Goal: Task Accomplishment & Management: Manage account settings

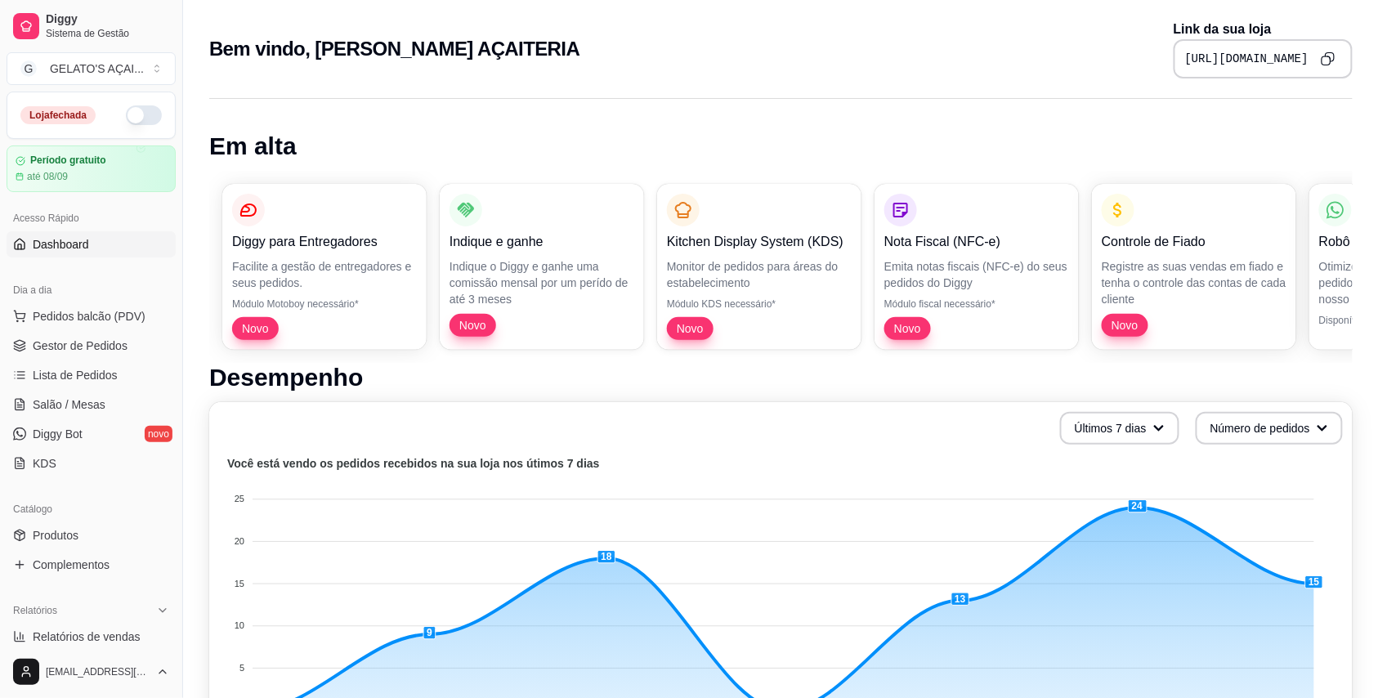
click at [132, 113] on button "button" at bounding box center [144, 115] width 36 height 20
click at [93, 338] on span "Gestor de Pedidos" at bounding box center [80, 346] width 95 height 16
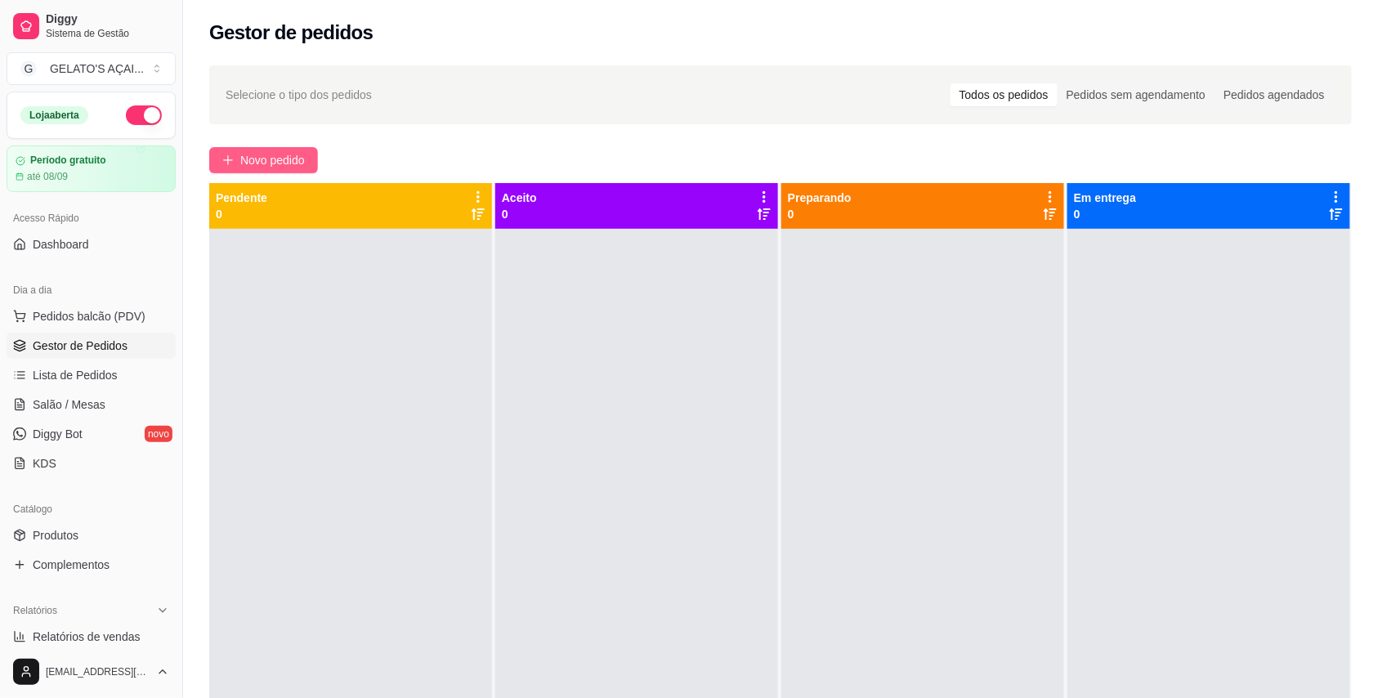
click at [294, 152] on span "Novo pedido" at bounding box center [272, 160] width 65 height 18
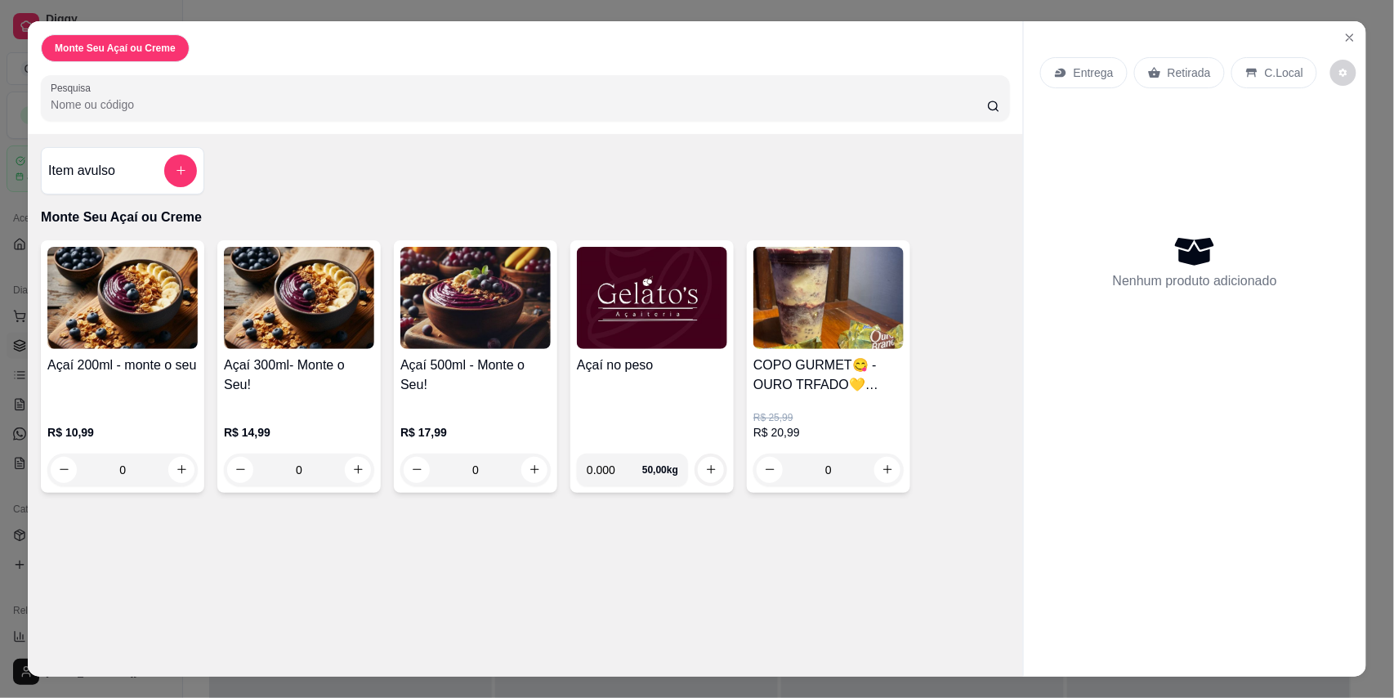
click at [674, 366] on h4 "Açaí no peso" at bounding box center [652, 366] width 150 height 20
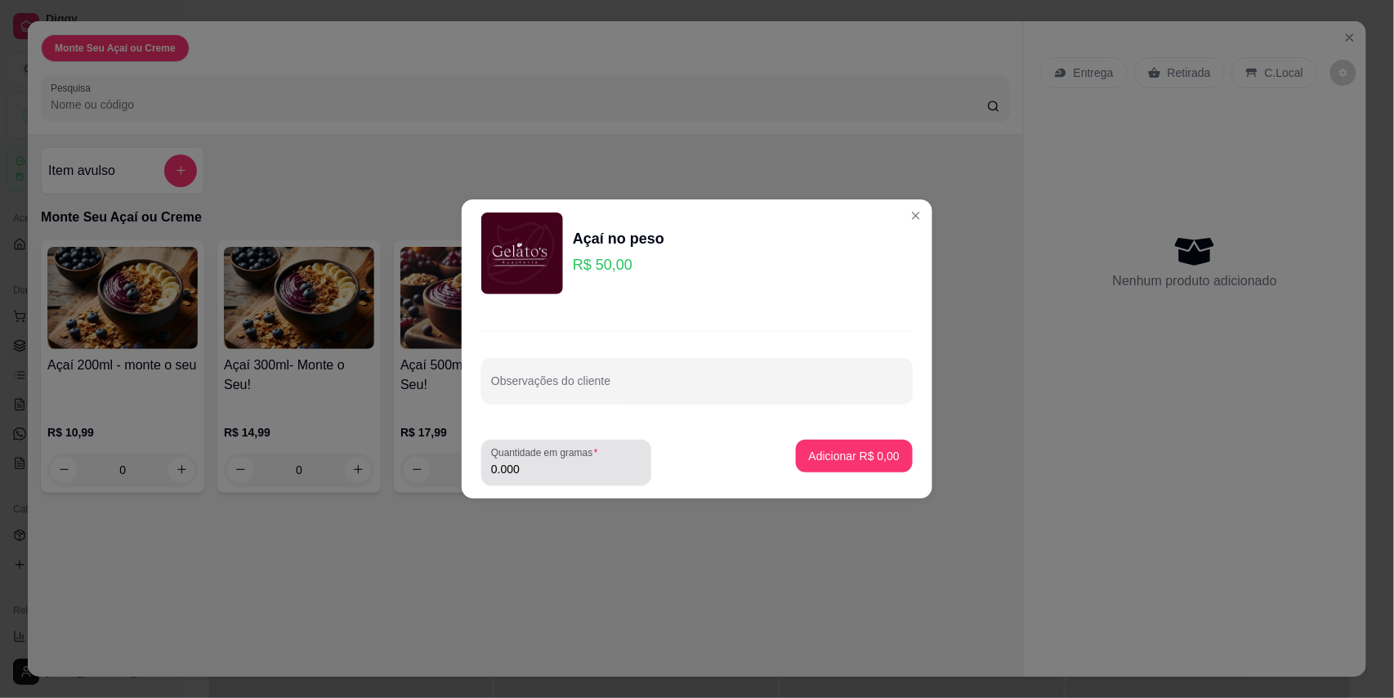
click at [556, 463] on input "0.000" at bounding box center [566, 469] width 150 height 16
type input "0.292"
click at [888, 455] on button "Adicionar R$ 14,60" at bounding box center [851, 456] width 123 height 33
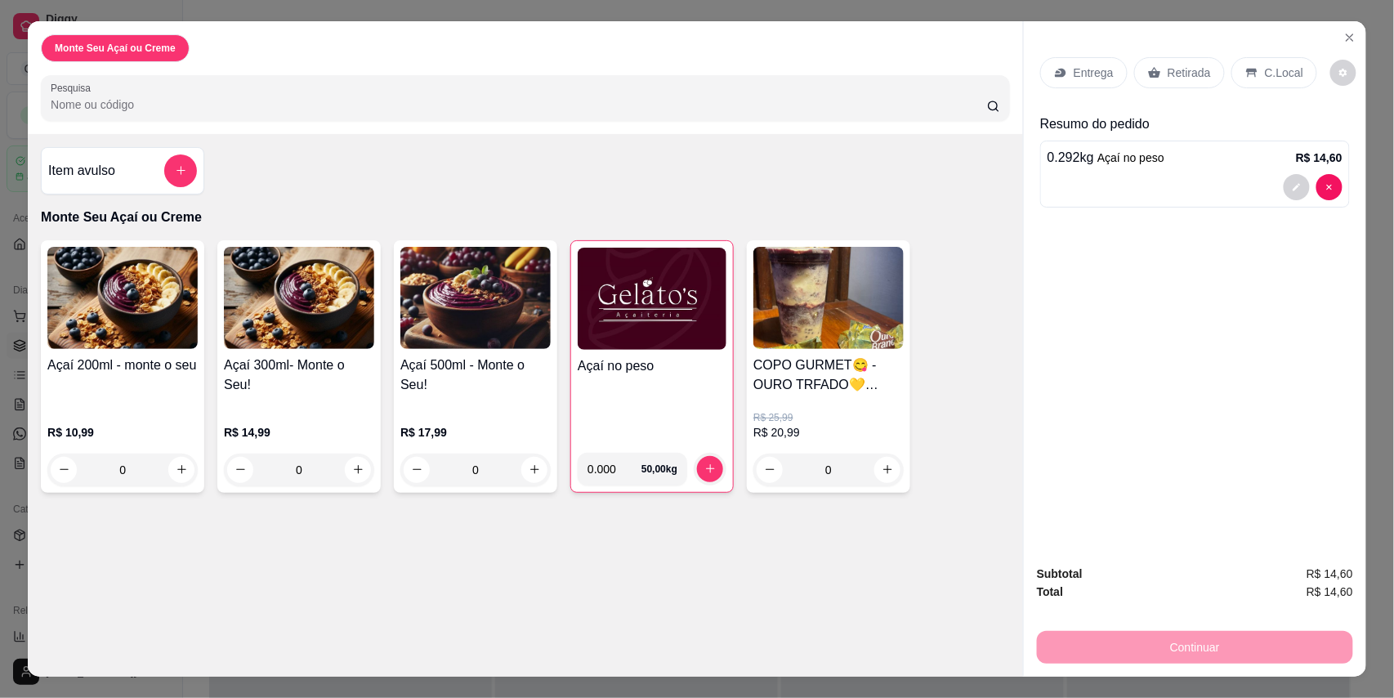
click at [1289, 74] on p "C.Local" at bounding box center [1284, 73] width 38 height 16
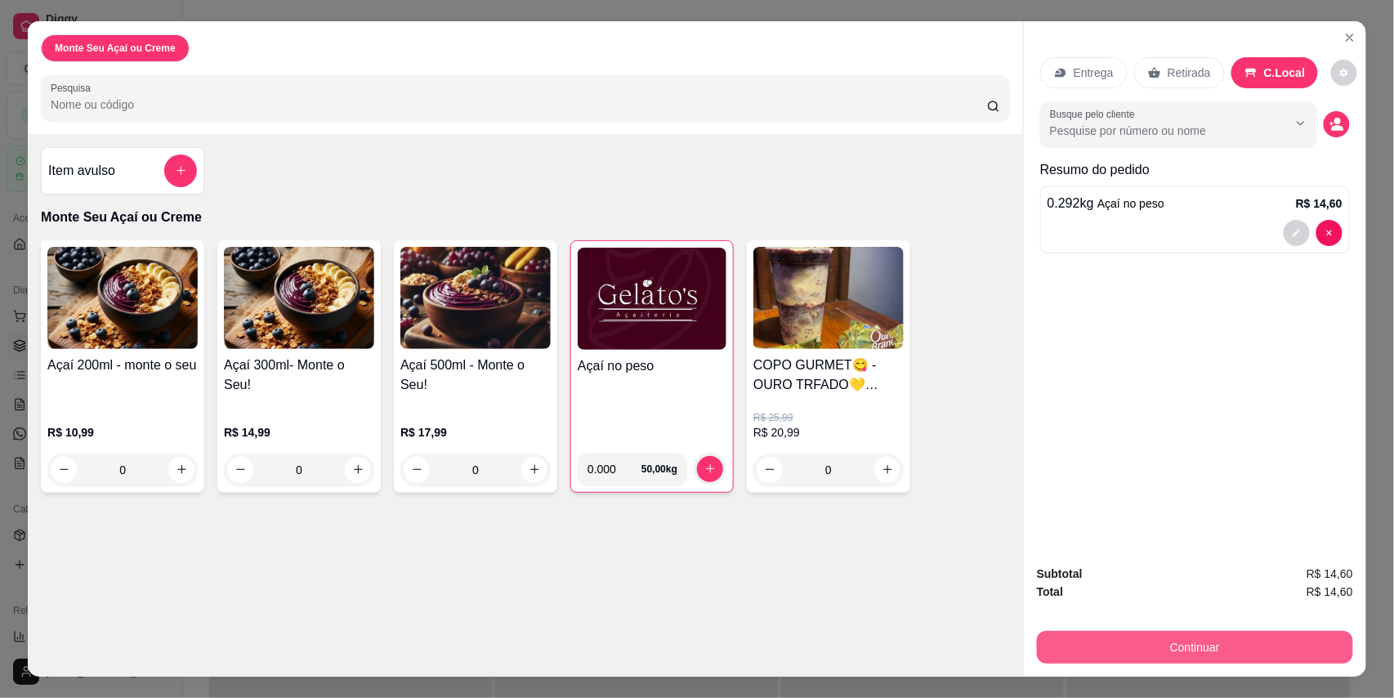
click at [1143, 647] on button "Continuar" at bounding box center [1195, 647] width 316 height 33
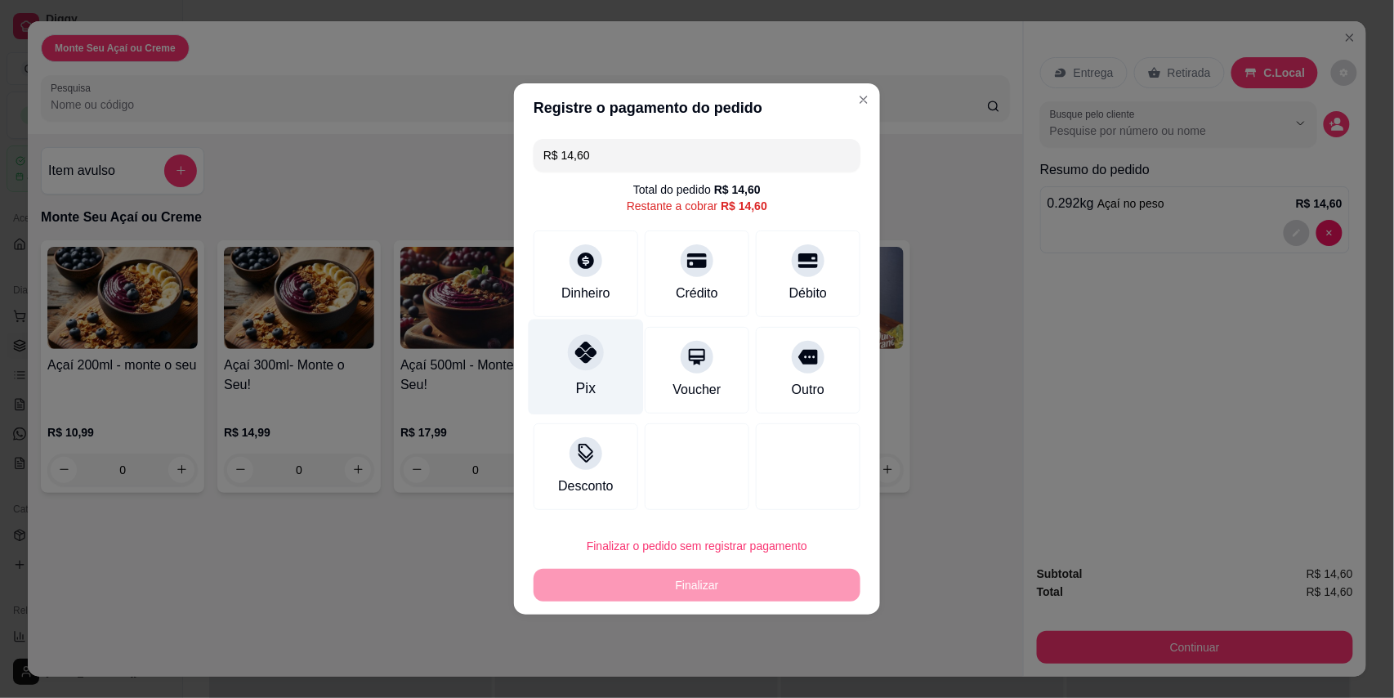
click at [597, 383] on div "Pix" at bounding box center [586, 368] width 115 height 96
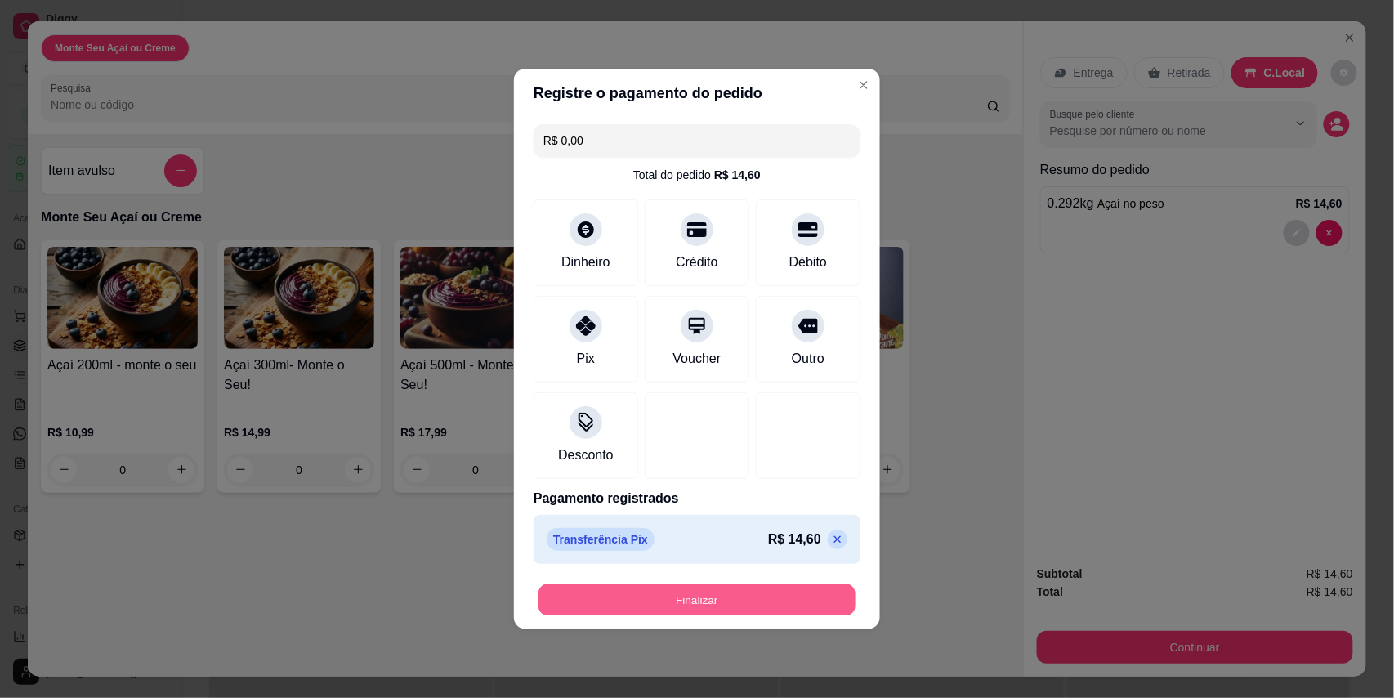
click at [754, 595] on button "Finalizar" at bounding box center [697, 600] width 317 height 32
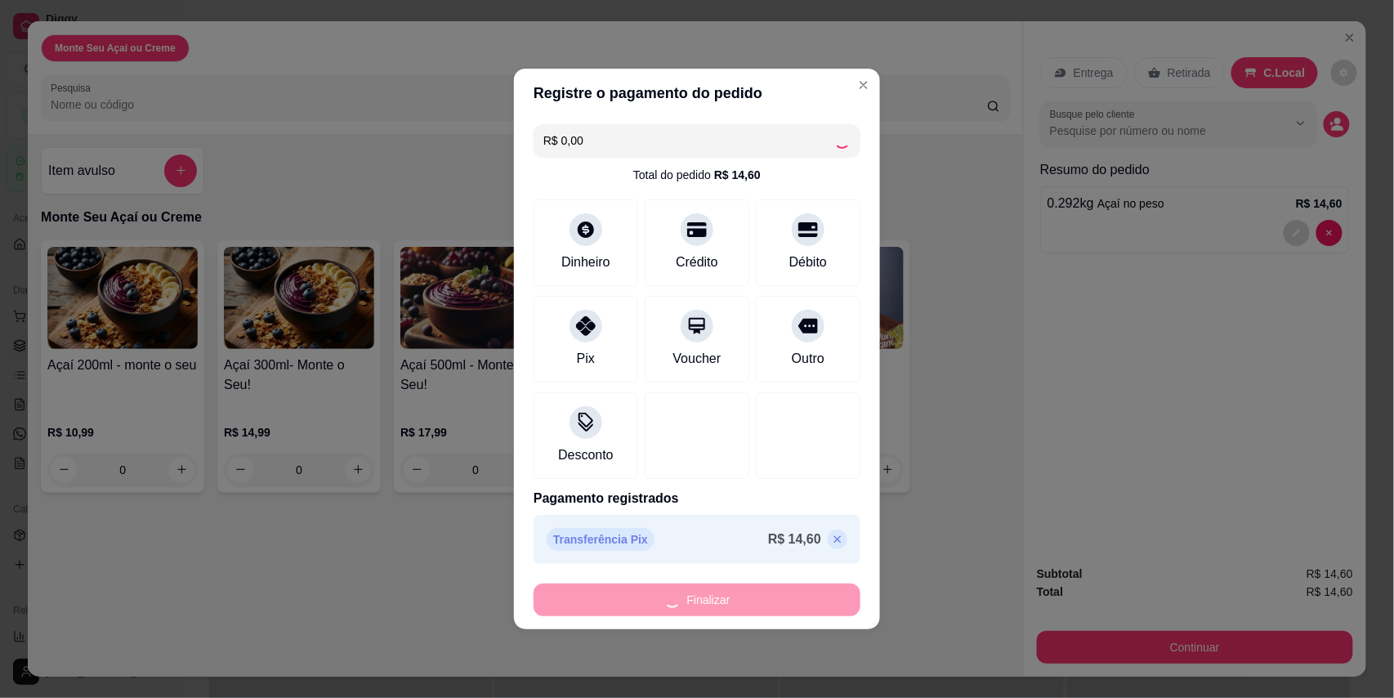
type input "-R$ 14,60"
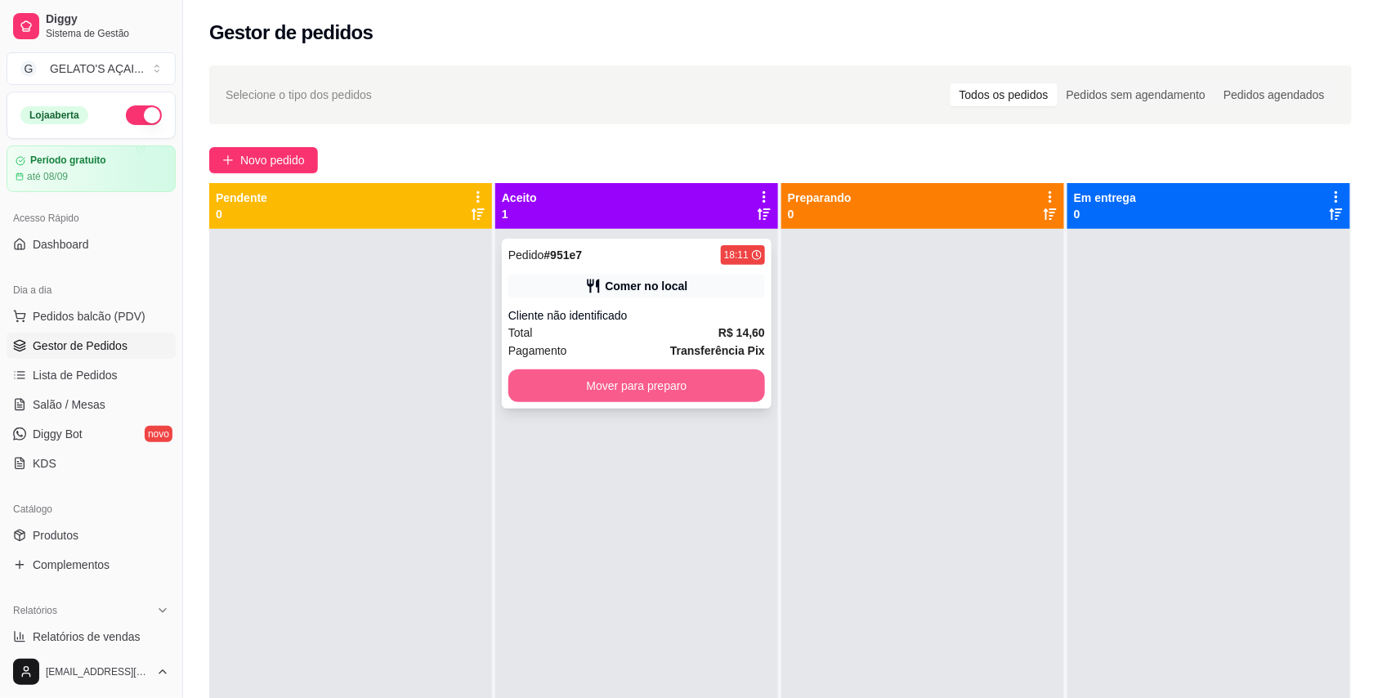
click at [705, 376] on button "Mover para preparo" at bounding box center [636, 385] width 257 height 33
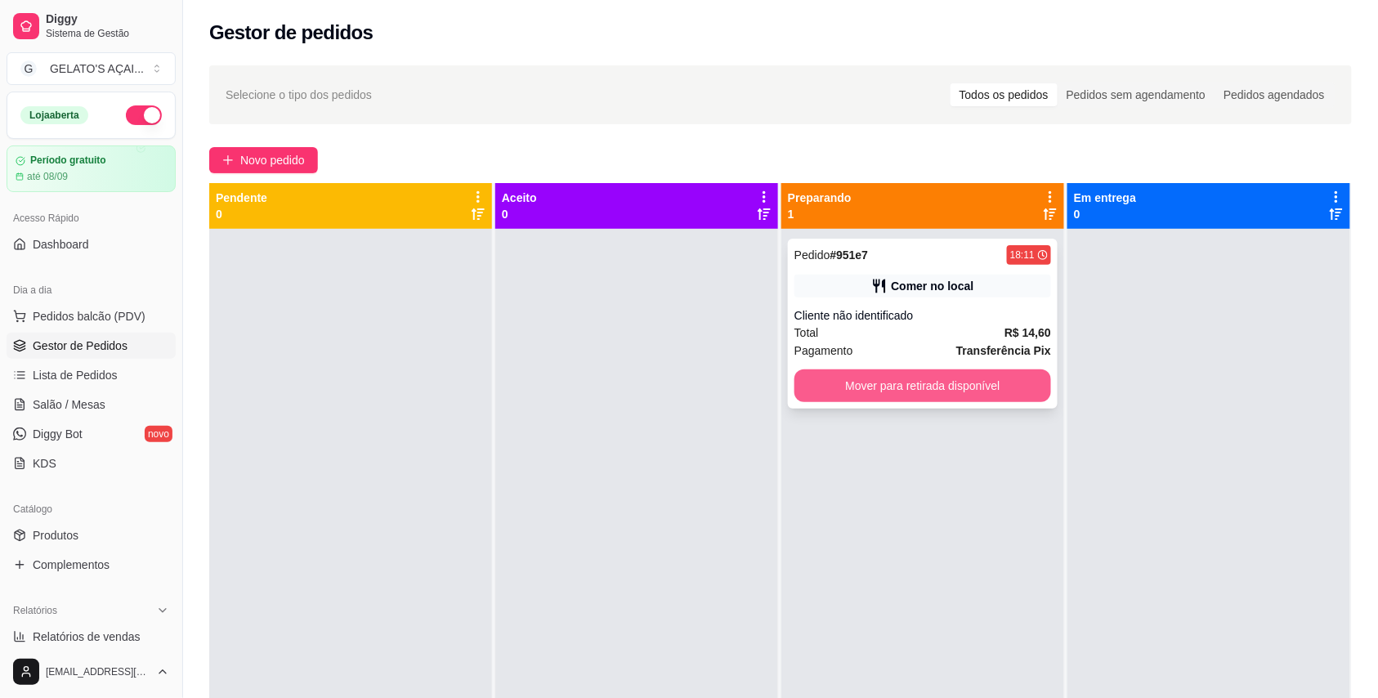
click at [942, 392] on button "Mover para retirada disponível" at bounding box center [922, 385] width 257 height 33
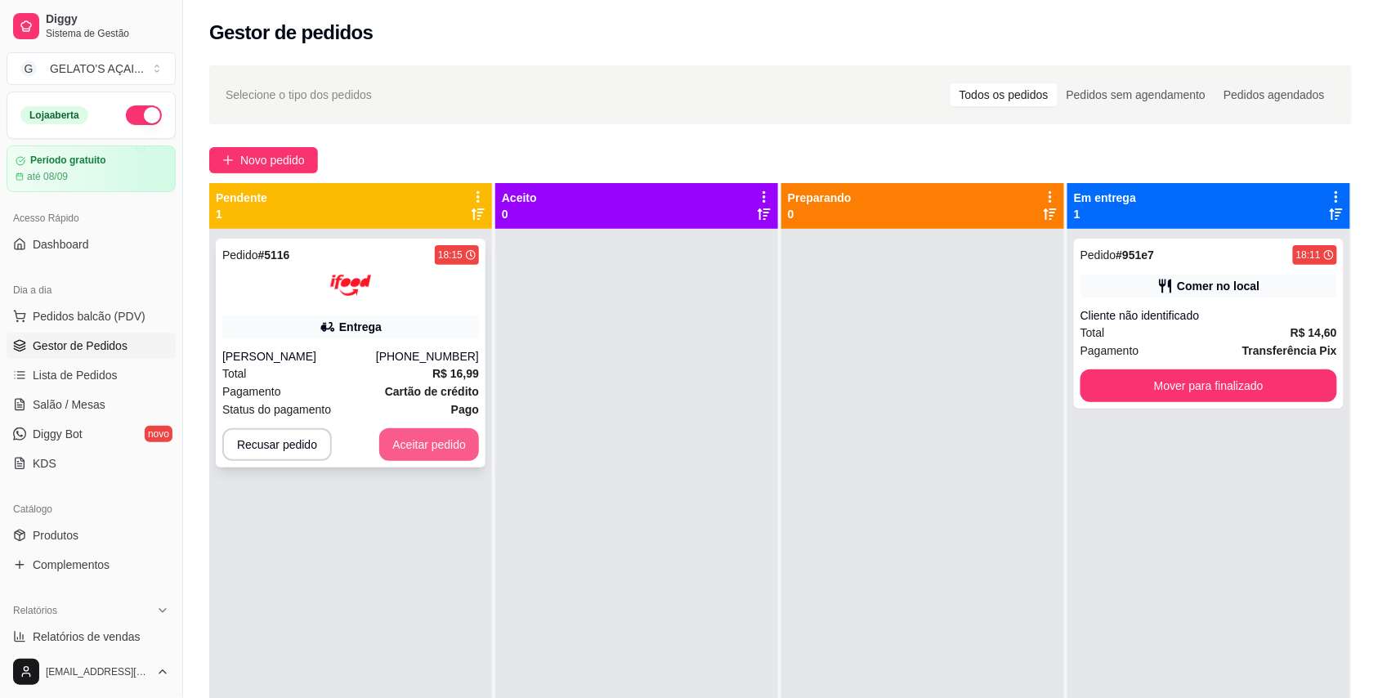
click at [442, 436] on button "Aceitar pedido" at bounding box center [429, 444] width 100 height 33
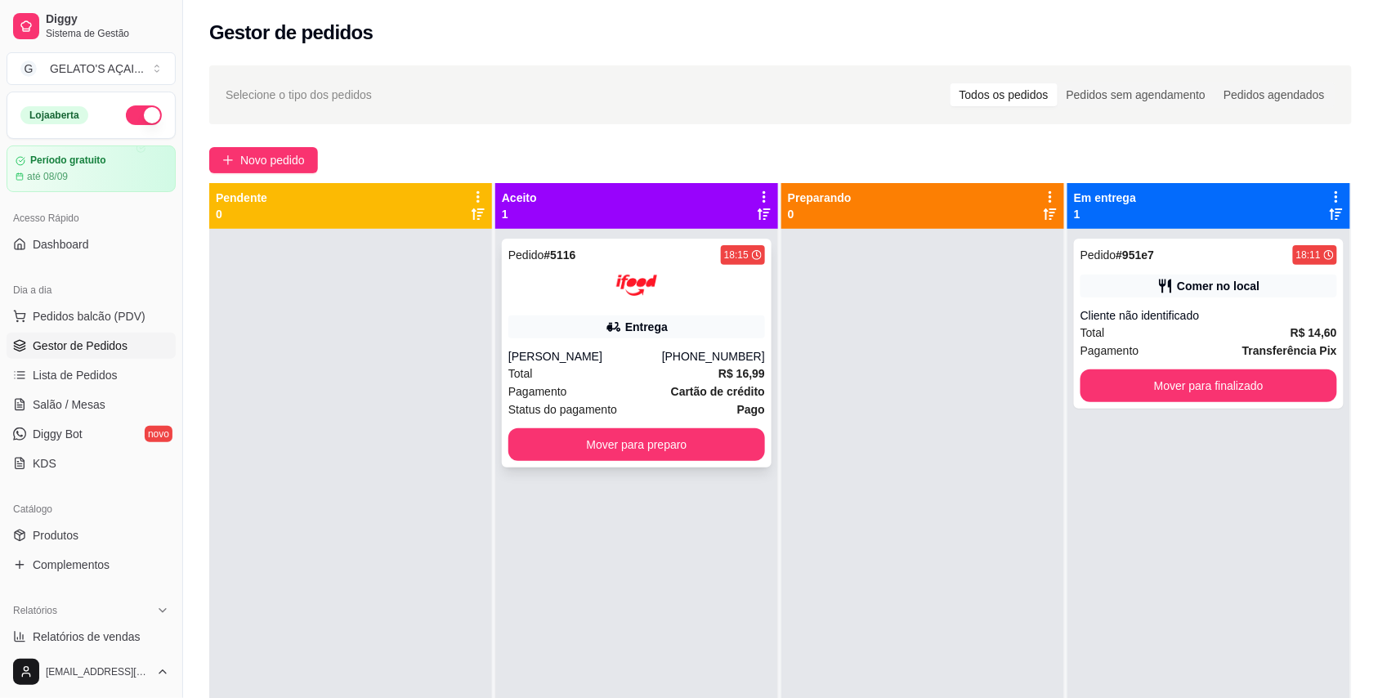
click at [584, 301] on div at bounding box center [636, 285] width 257 height 41
click at [579, 445] on button "Mover para preparo" at bounding box center [636, 444] width 257 height 33
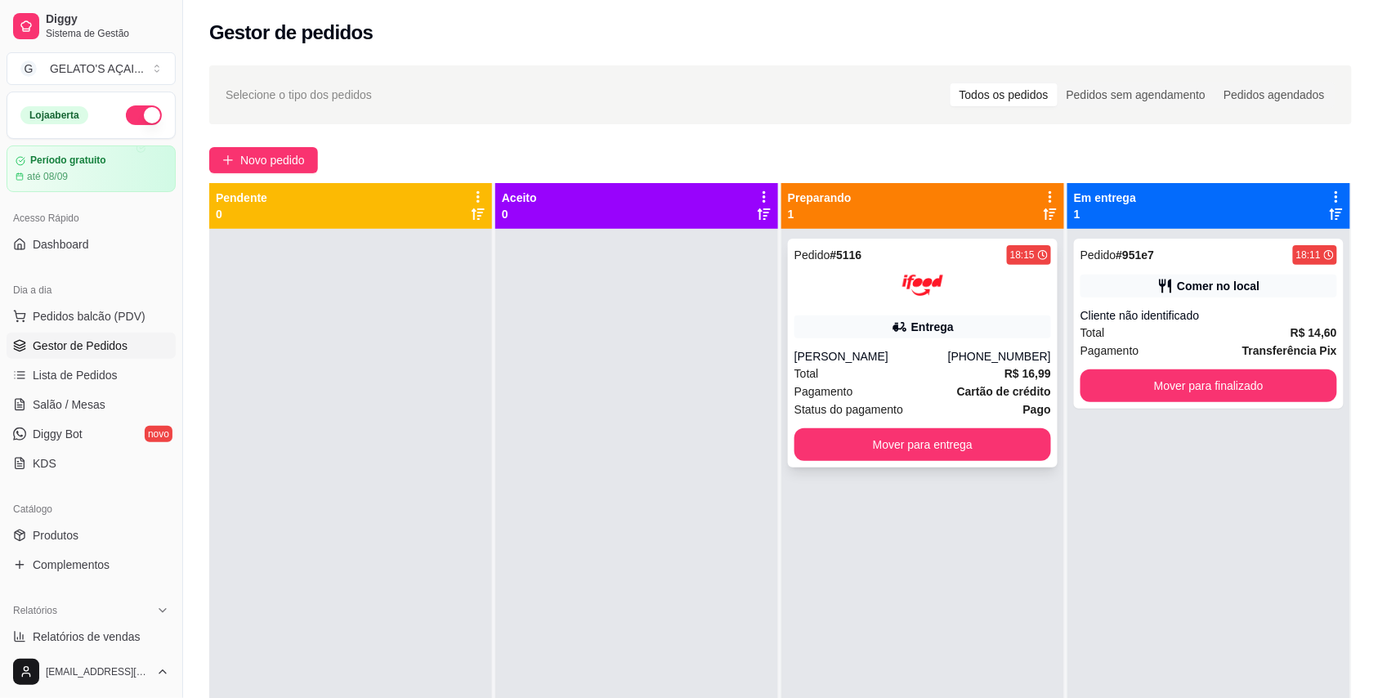
click at [949, 283] on div at bounding box center [922, 285] width 257 height 41
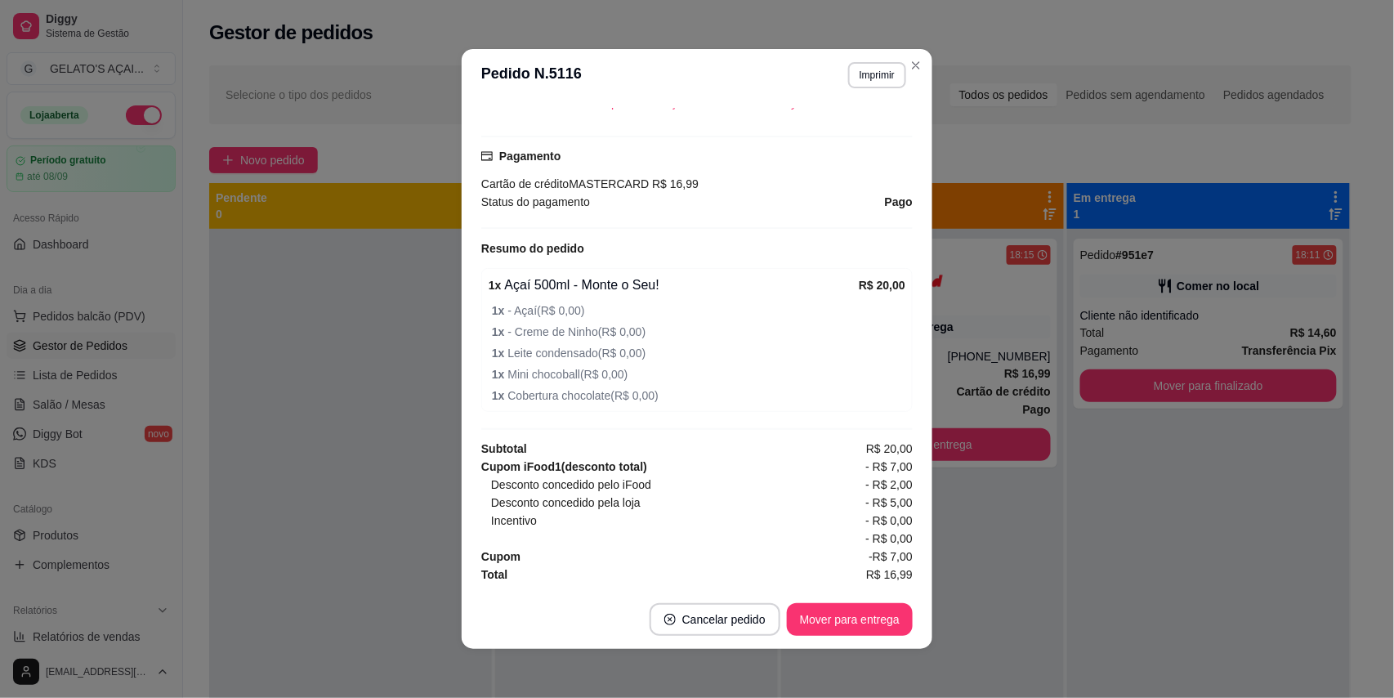
scroll to position [3, 0]
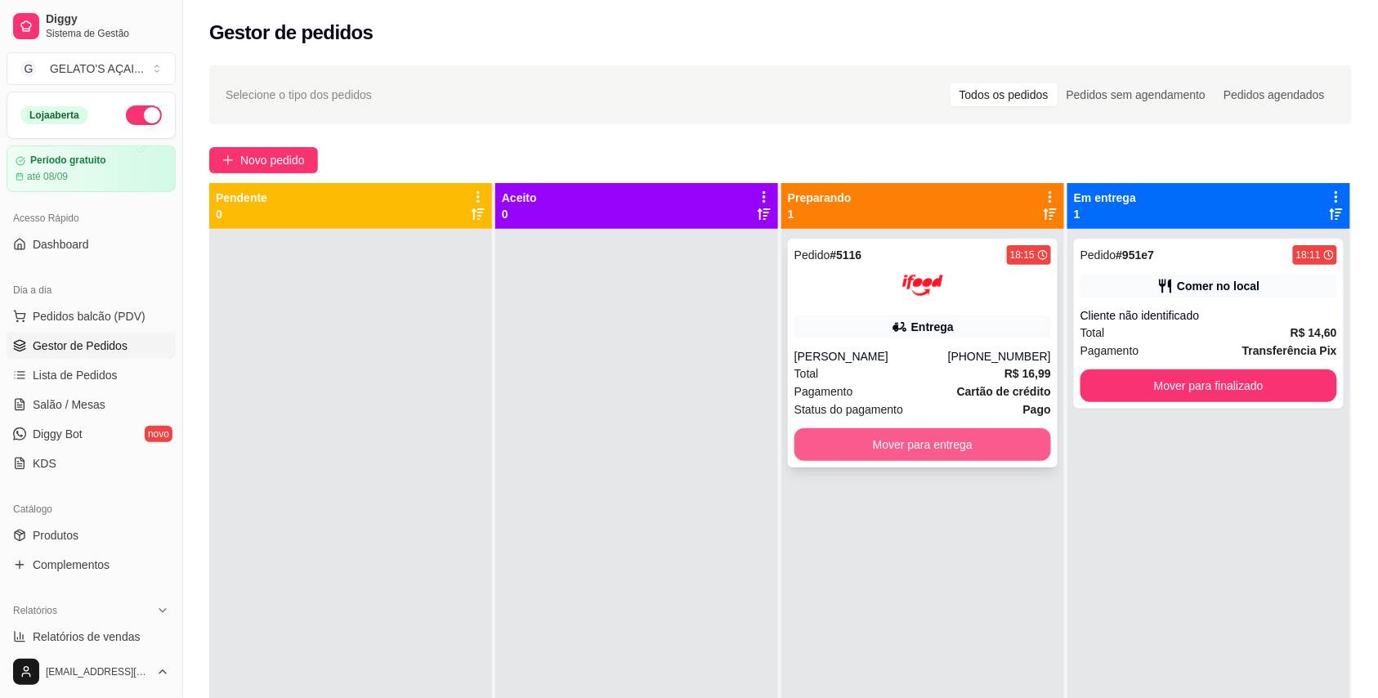
click at [858, 442] on button "Mover para entrega" at bounding box center [922, 444] width 257 height 33
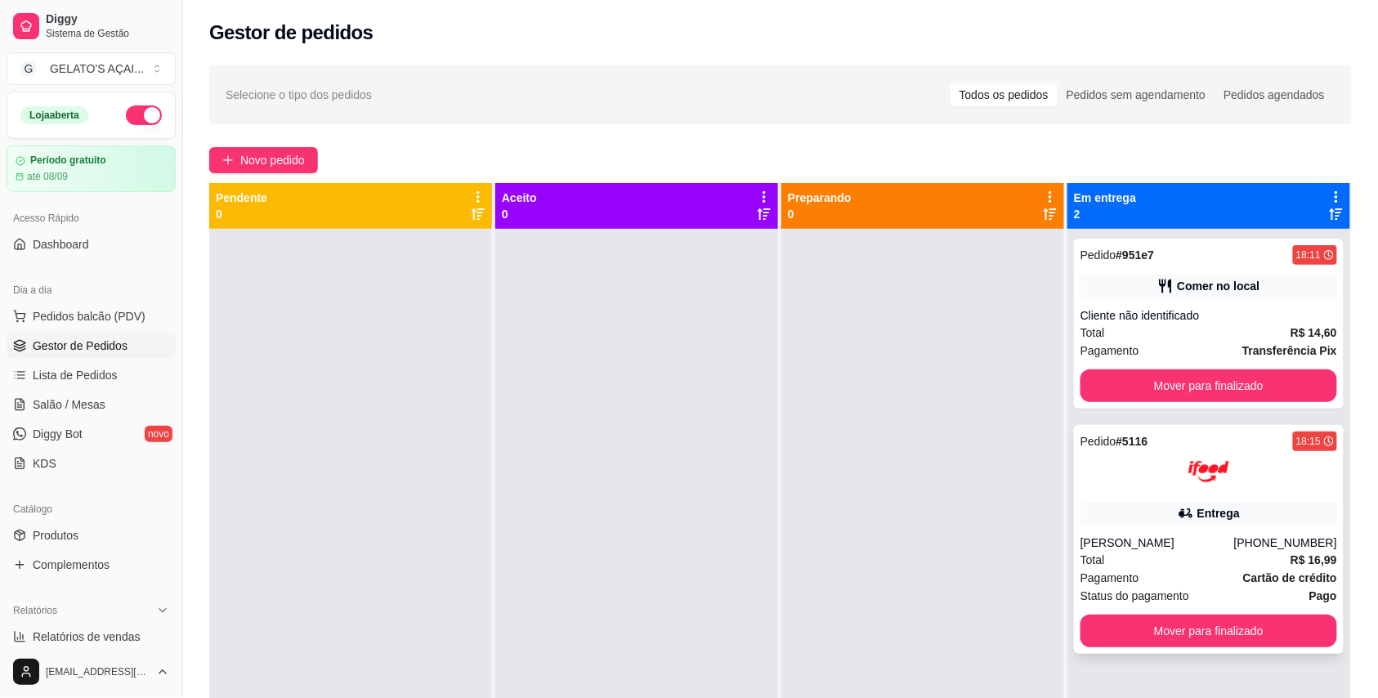
click at [1097, 464] on div at bounding box center [1208, 471] width 257 height 41
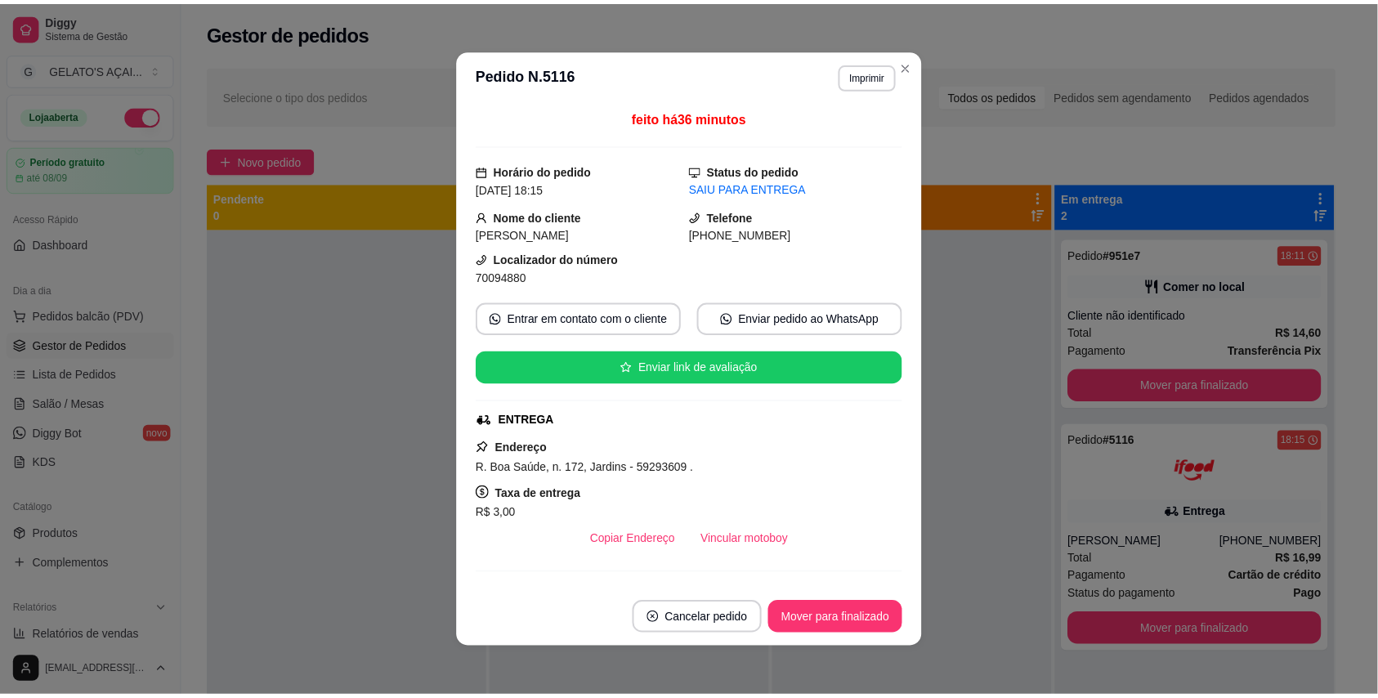
scroll to position [145, 0]
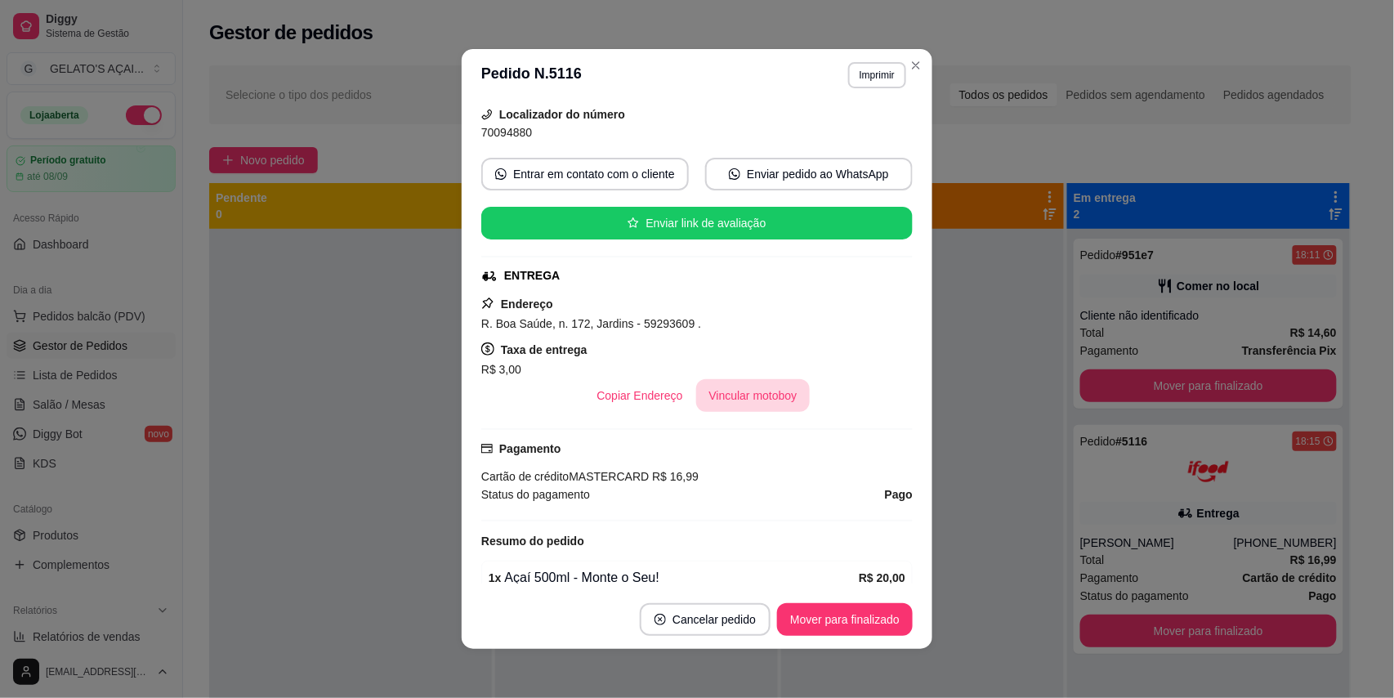
click at [737, 405] on button "Vincular motoboy" at bounding box center [753, 395] width 114 height 33
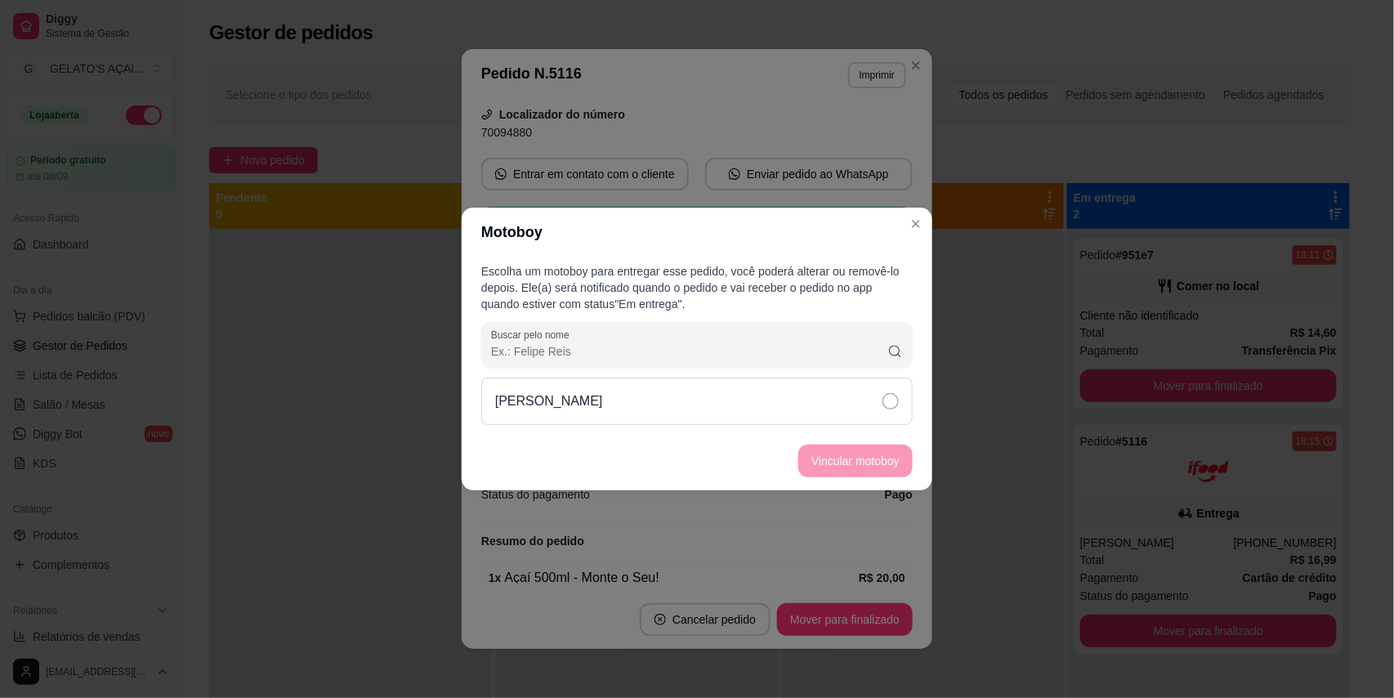
click at [739, 417] on div "[PERSON_NAME]" at bounding box center [697, 401] width 432 height 47
click at [834, 454] on button "Vincular motoboy" at bounding box center [855, 461] width 111 height 32
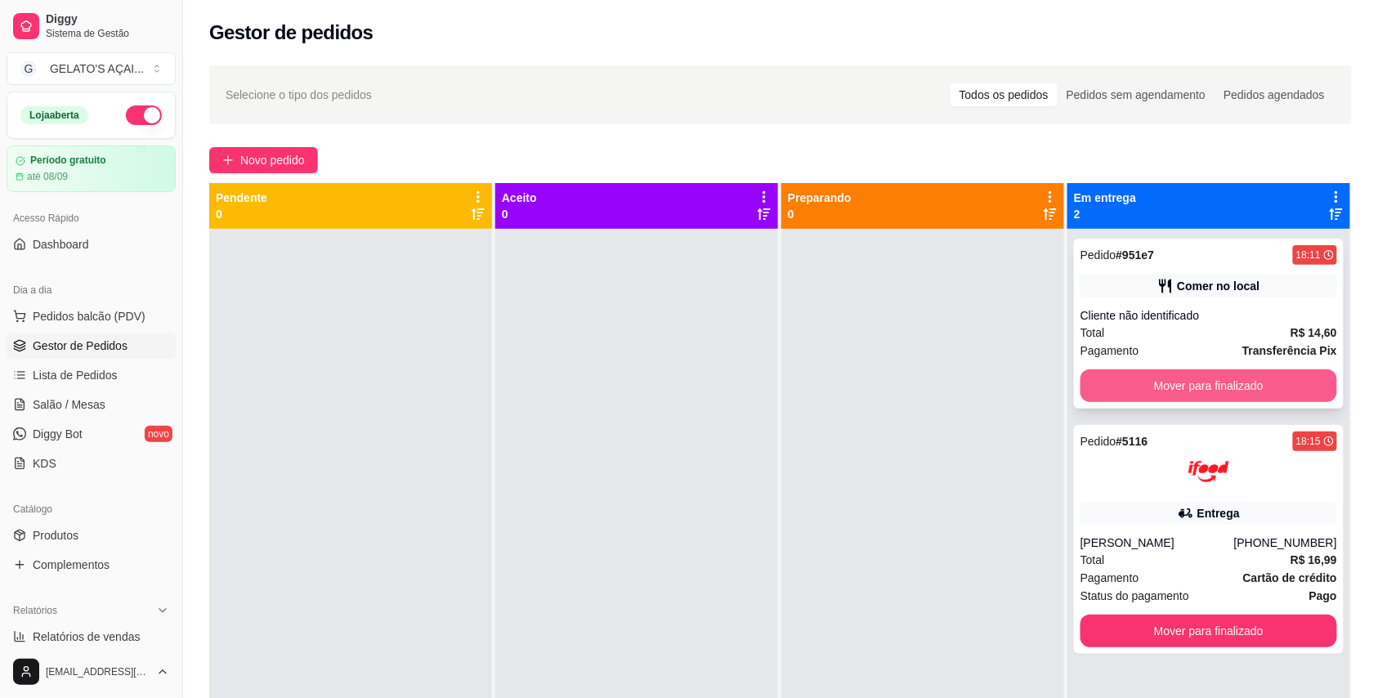
click at [1277, 389] on button "Mover para finalizado" at bounding box center [1208, 385] width 257 height 33
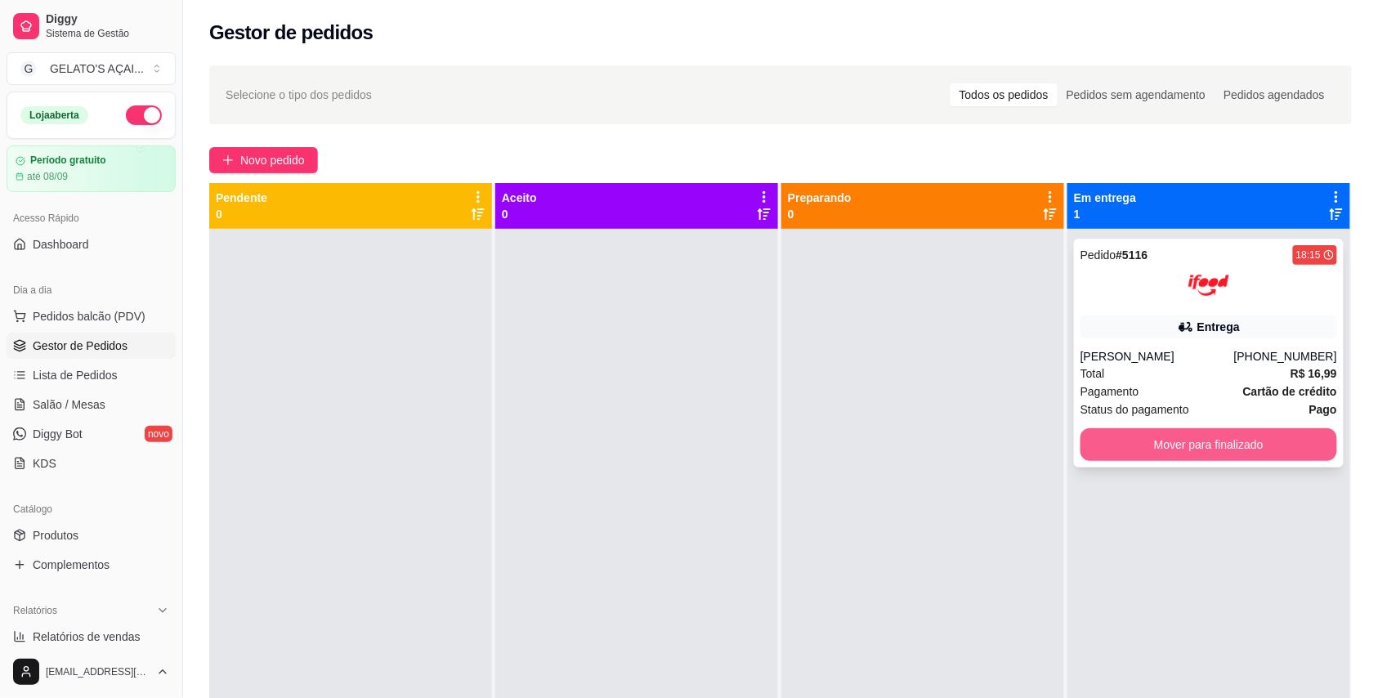
click at [1231, 455] on button "Mover para finalizado" at bounding box center [1208, 444] width 257 height 33
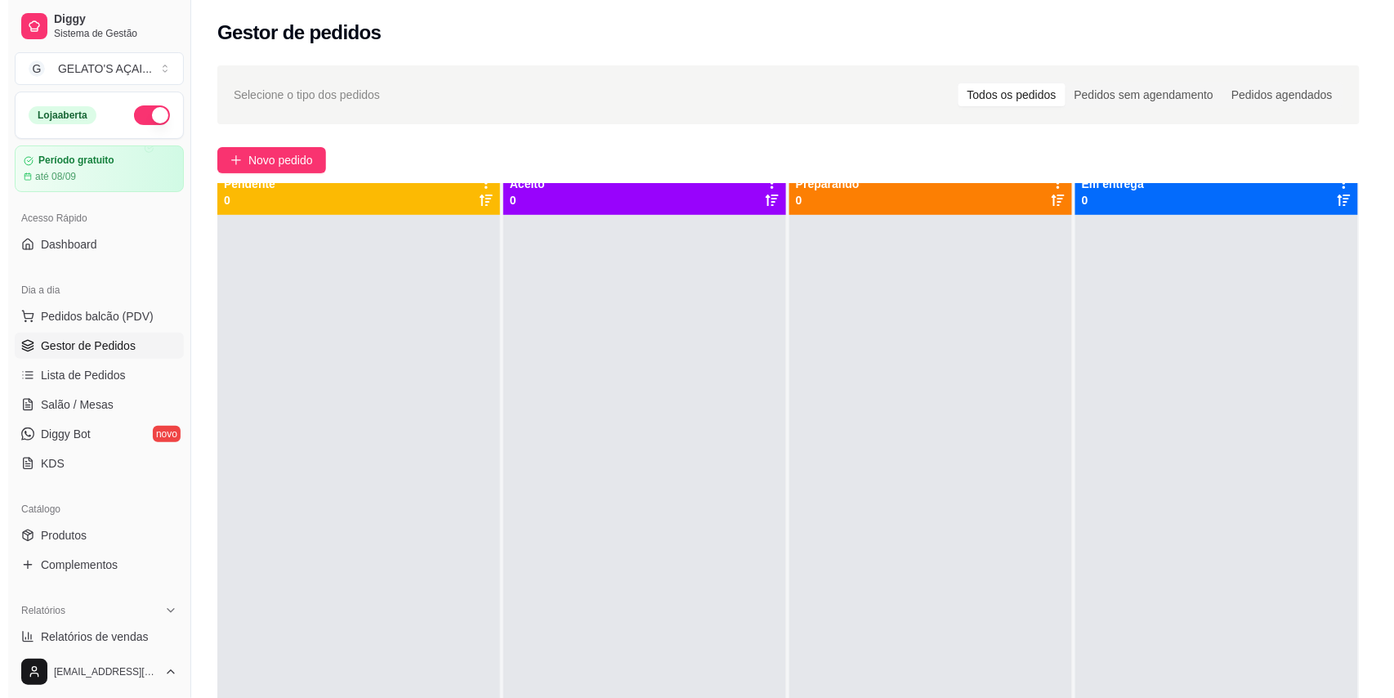
scroll to position [0, 0]
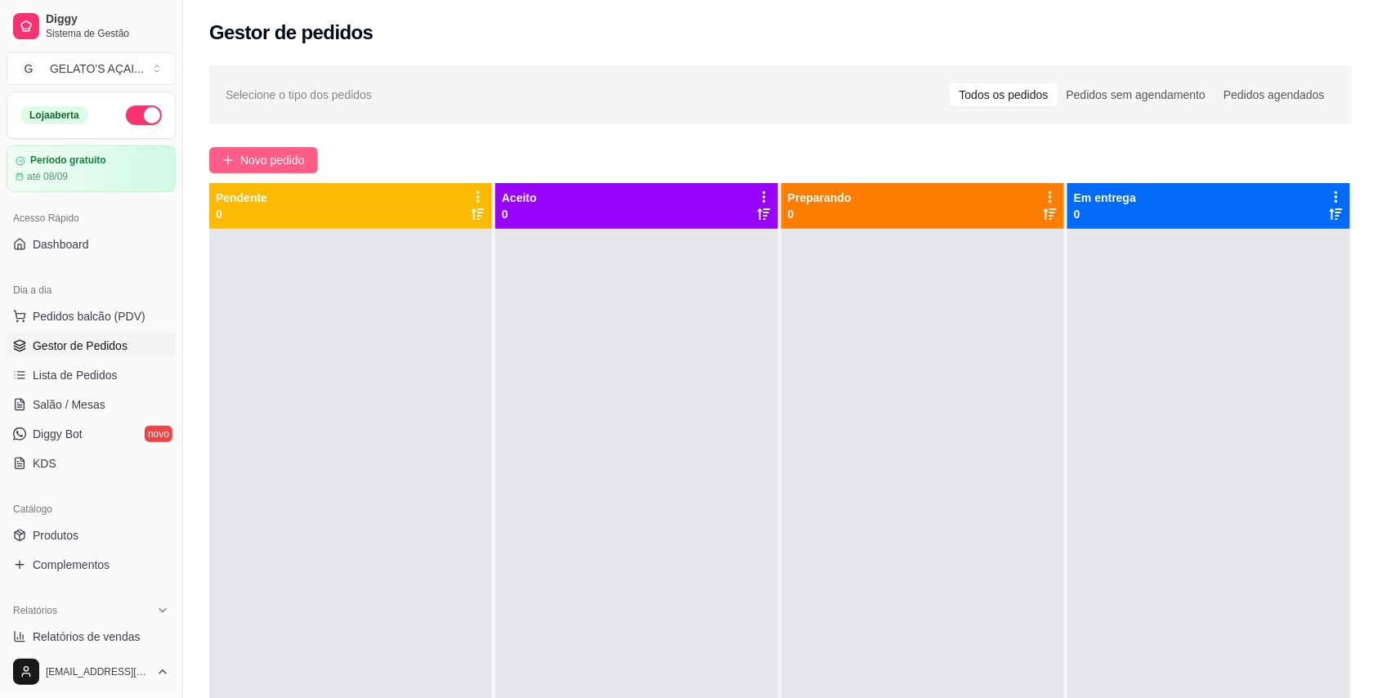
click at [236, 170] on button "Novo pedido" at bounding box center [263, 160] width 109 height 26
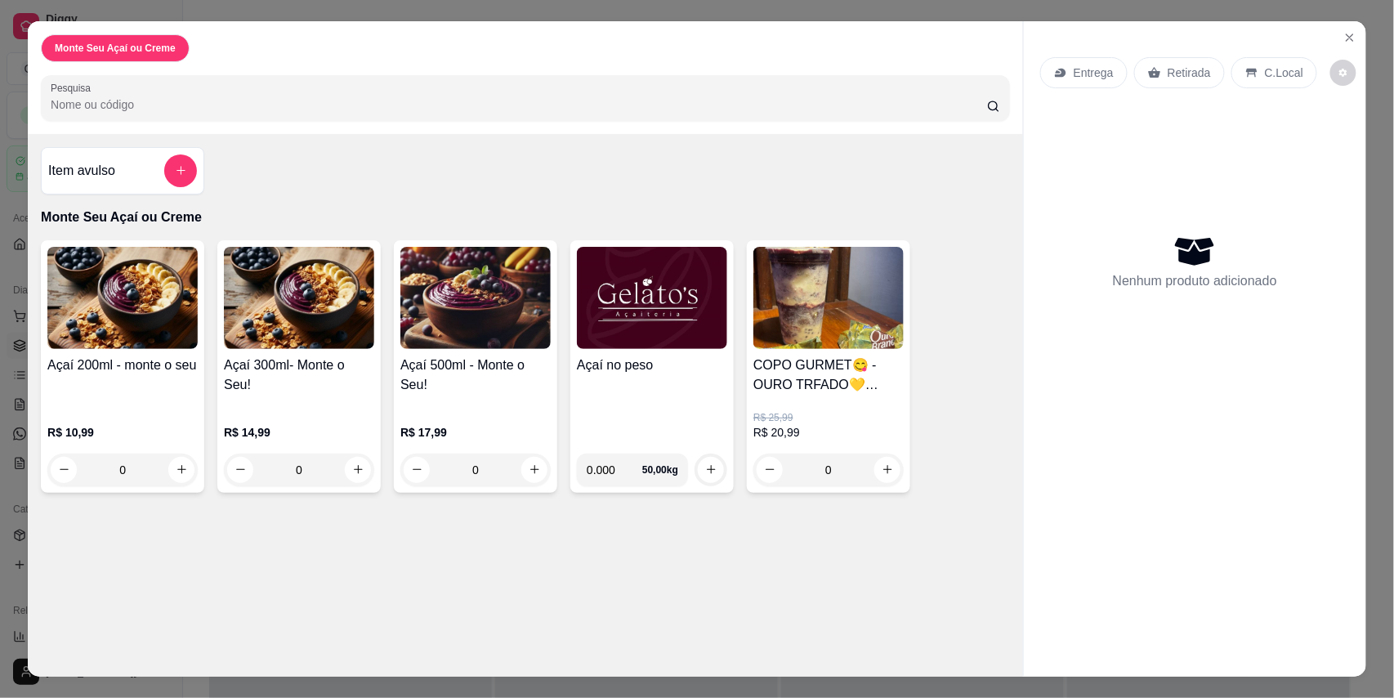
click at [644, 342] on img at bounding box center [652, 298] width 150 height 102
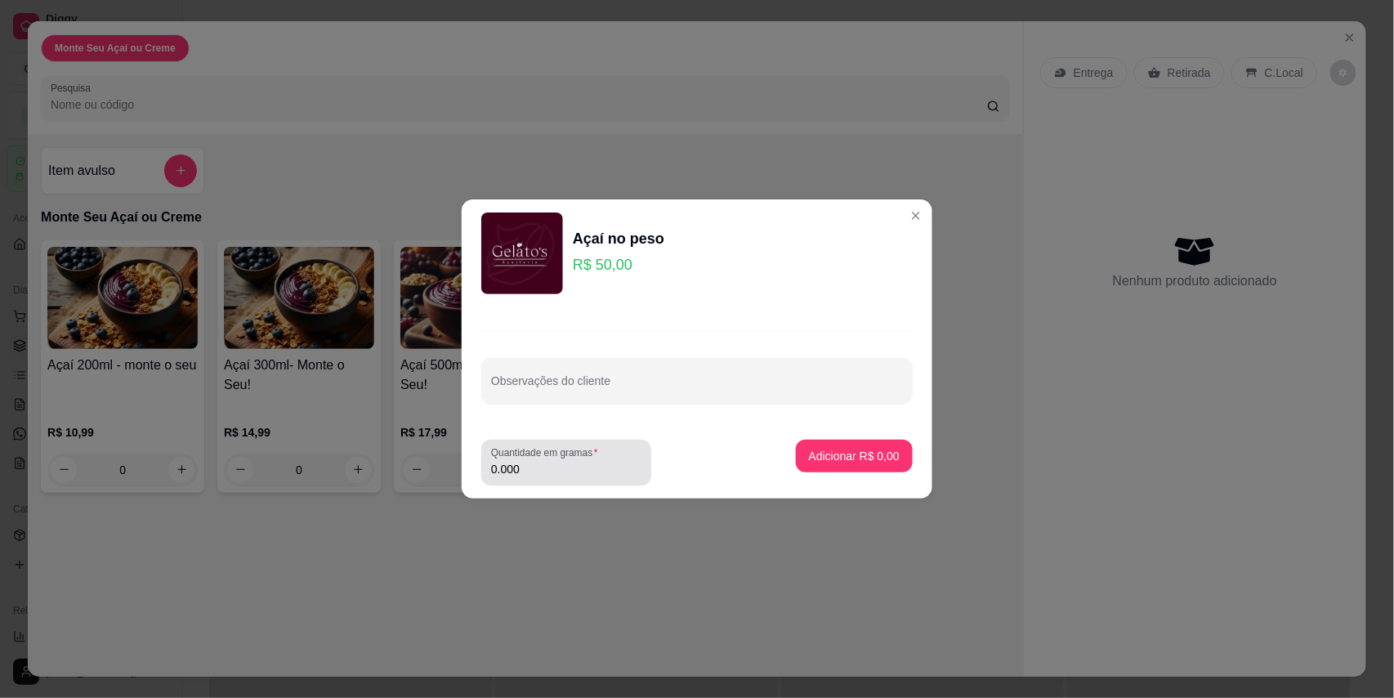
click at [551, 462] on input "0.000" at bounding box center [566, 469] width 150 height 16
type input "0.260"
click at [865, 459] on p "Adicionar R$ 13,00" at bounding box center [851, 456] width 95 height 16
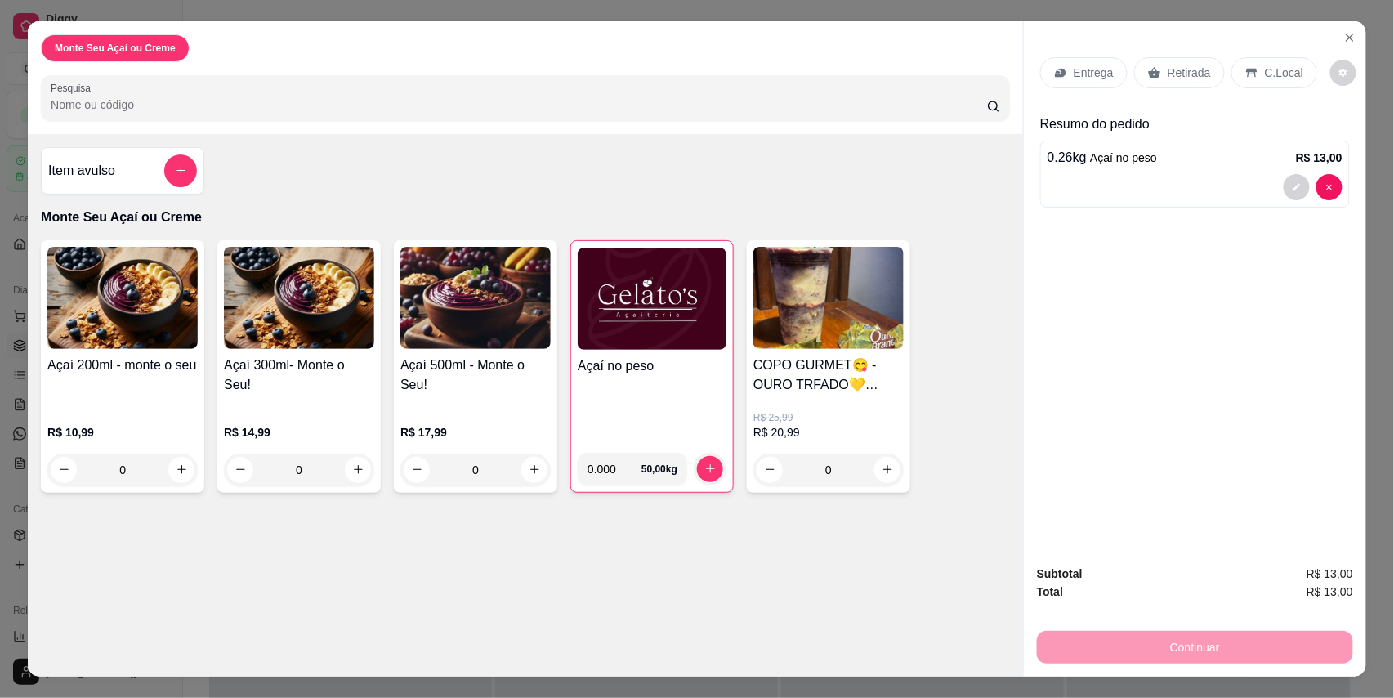
click at [1280, 72] on p "C.Local" at bounding box center [1284, 73] width 38 height 16
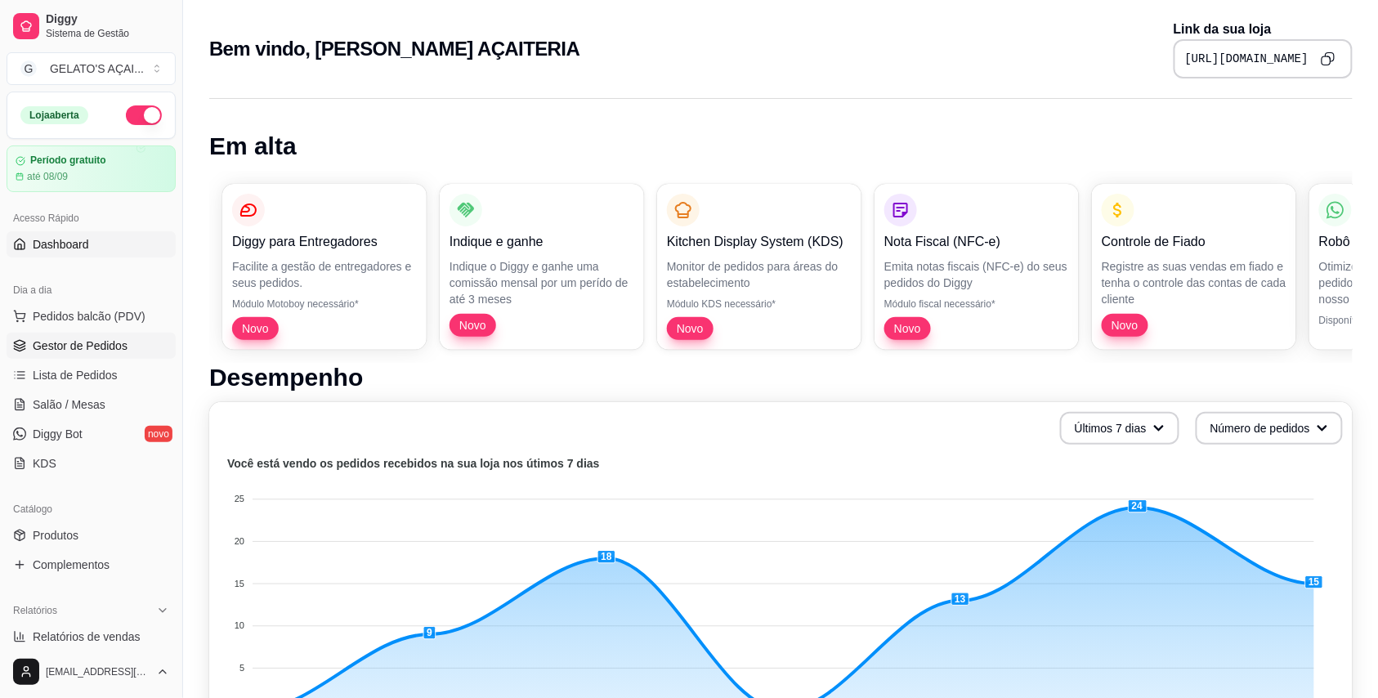
click at [43, 338] on span "Gestor de Pedidos" at bounding box center [80, 346] width 95 height 16
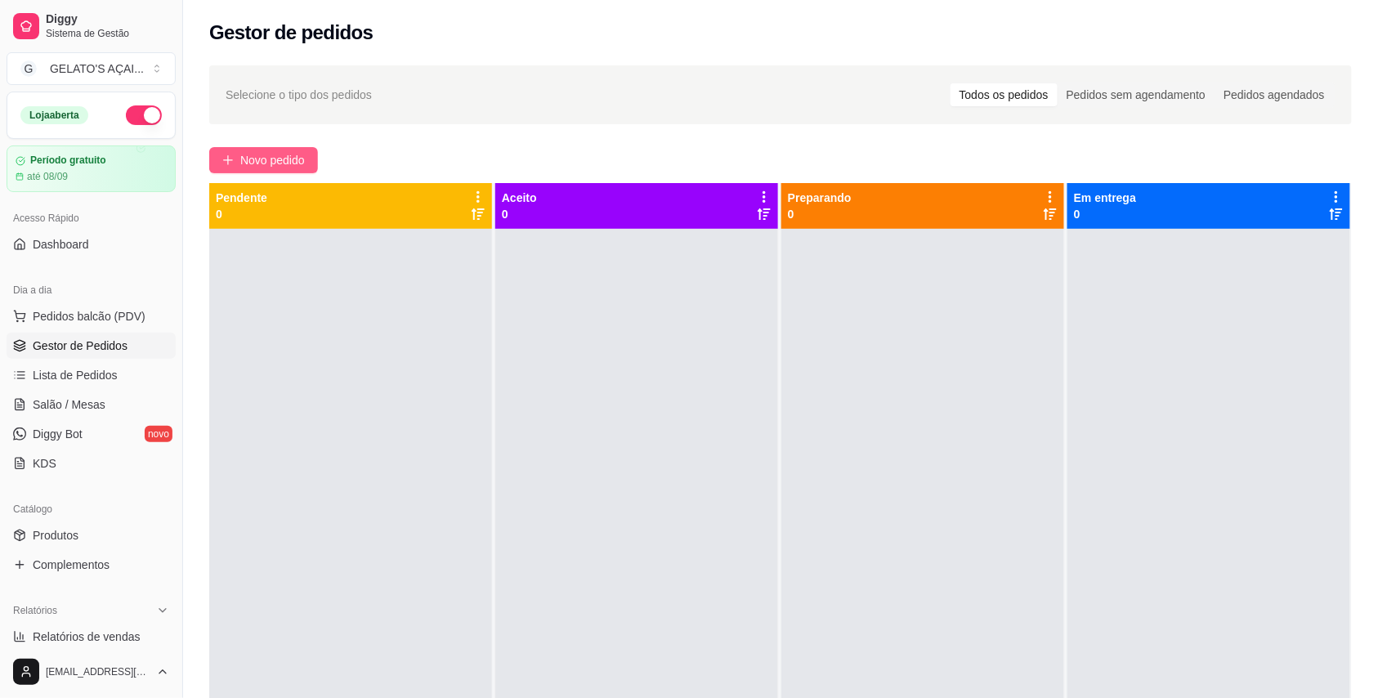
click at [271, 164] on span "Novo pedido" at bounding box center [272, 160] width 65 height 18
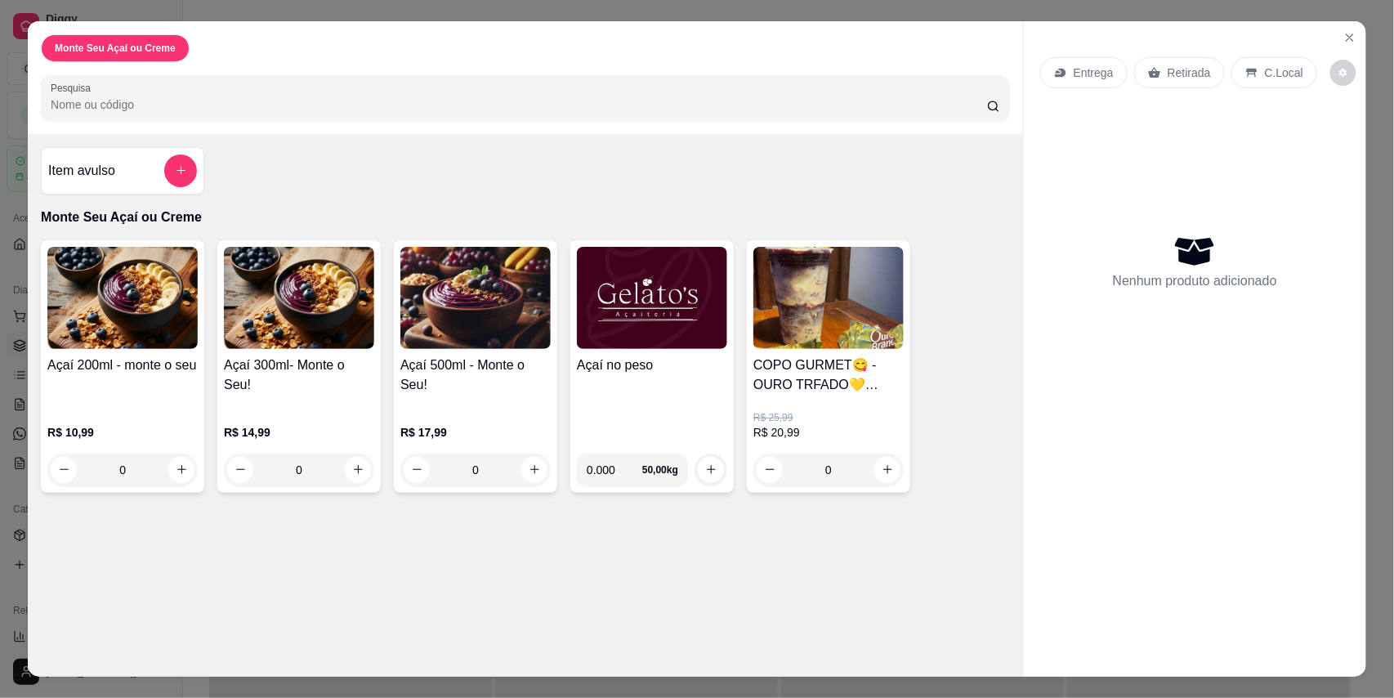
click at [615, 390] on div "Açaí no peso" at bounding box center [652, 398] width 150 height 85
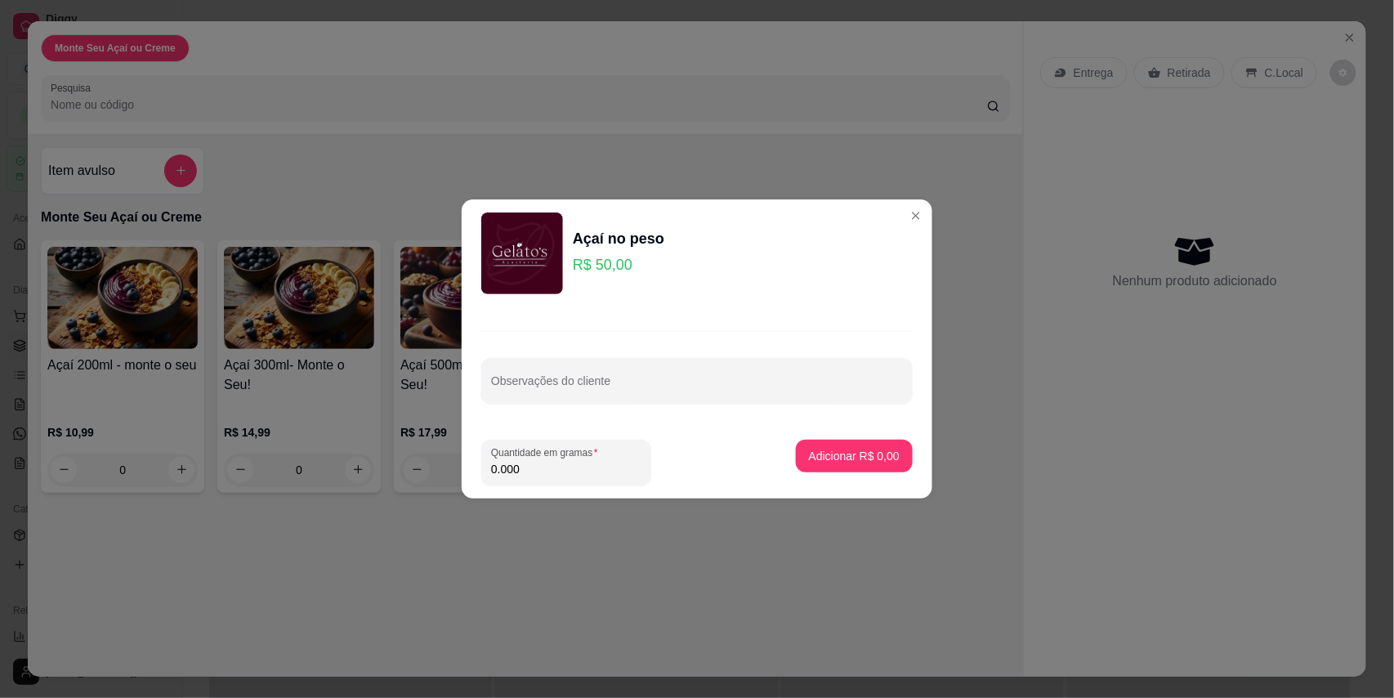
click at [561, 465] on input "0.000" at bounding box center [566, 469] width 150 height 16
type input "0.224"
click at [870, 461] on p "Adicionar R$ 11,20" at bounding box center [851, 456] width 97 height 16
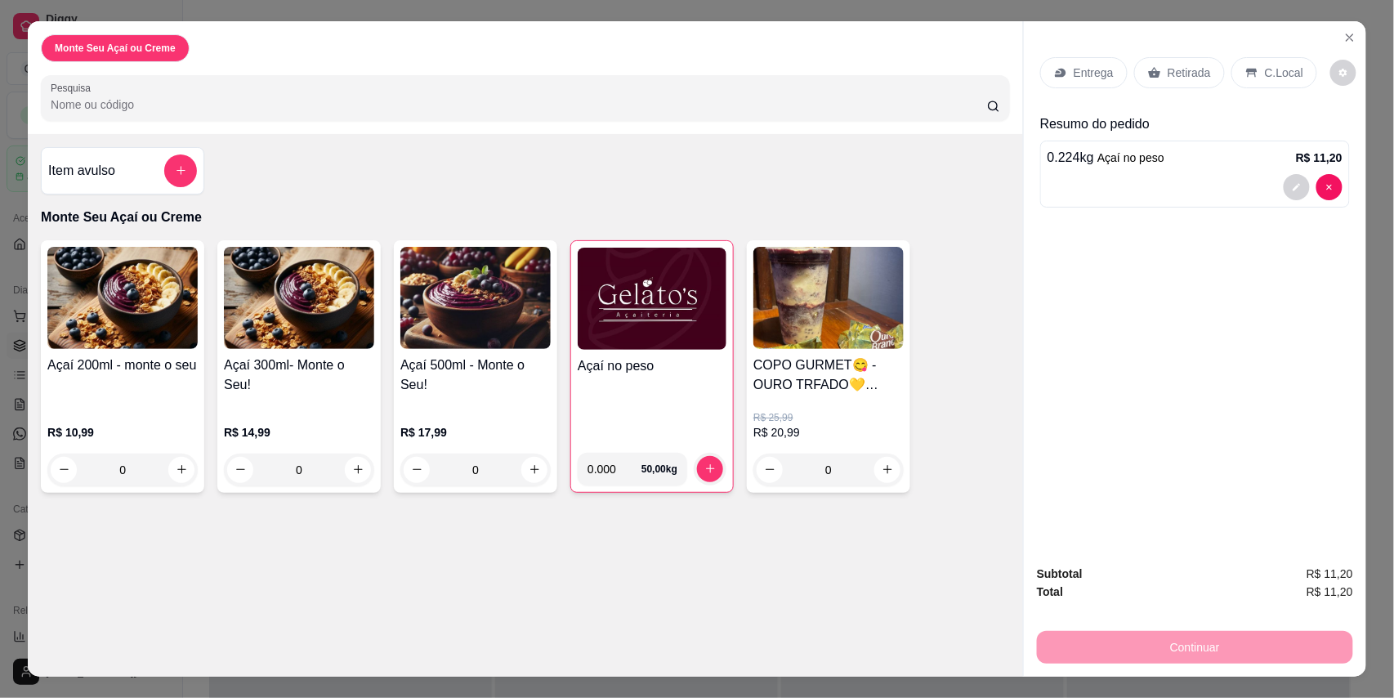
click at [1246, 69] on icon at bounding box center [1251, 72] width 11 height 9
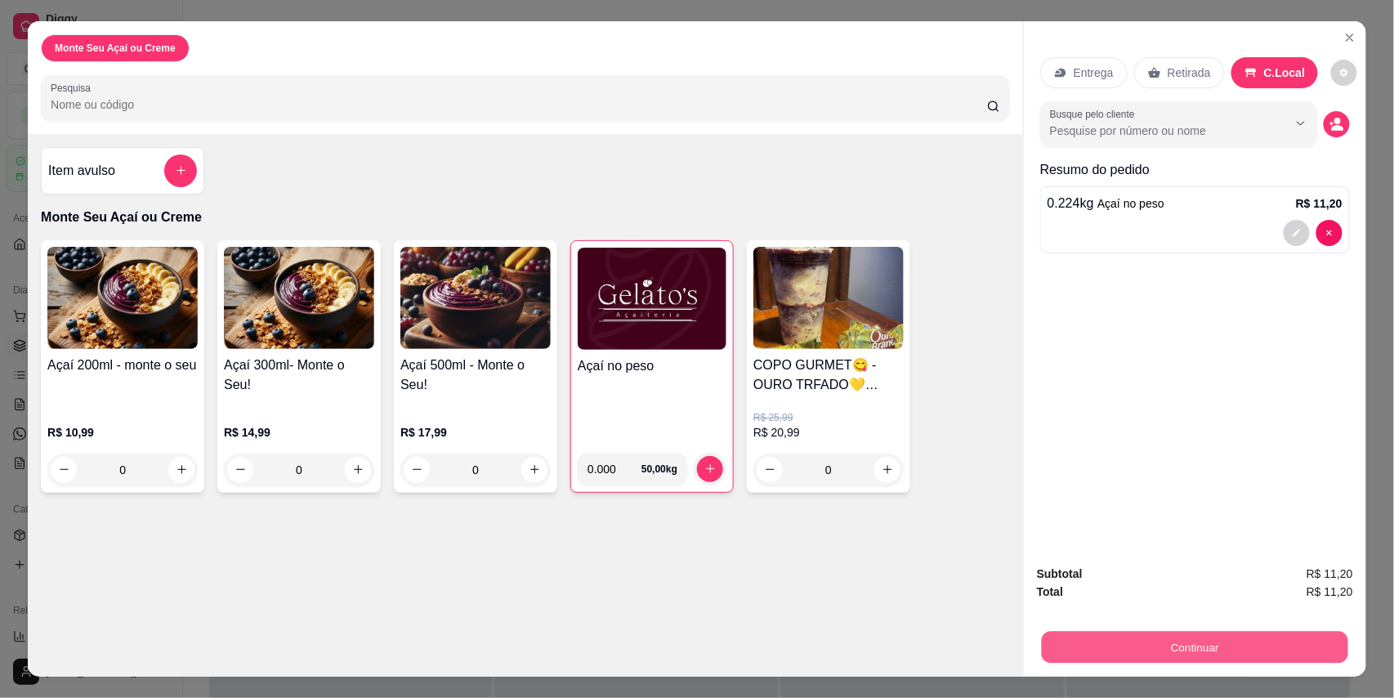
click at [1106, 647] on button "Continuar" at bounding box center [1195, 648] width 306 height 32
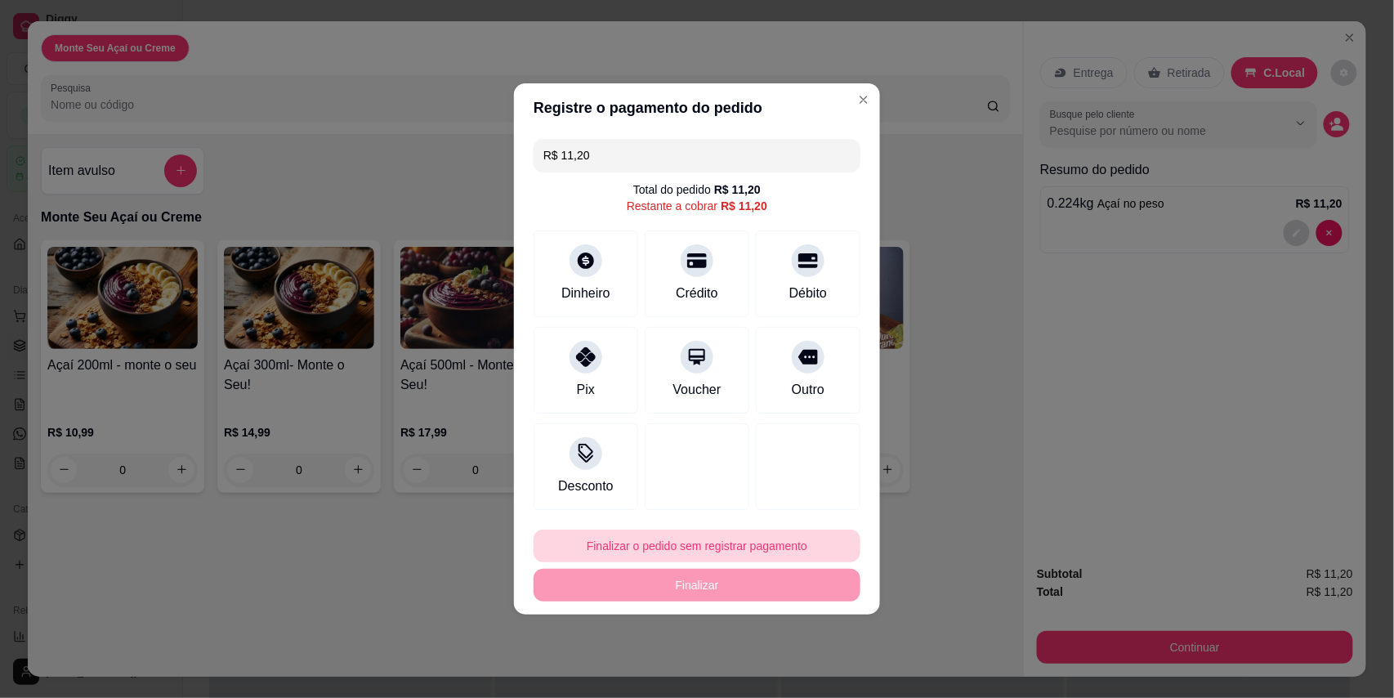
click at [695, 539] on button "Finalizar o pedido sem registrar pagamento" at bounding box center [697, 546] width 327 height 33
click at [812, 492] on button "Confirmar" at bounding box center [794, 500] width 60 height 25
type input "R$ 0,00"
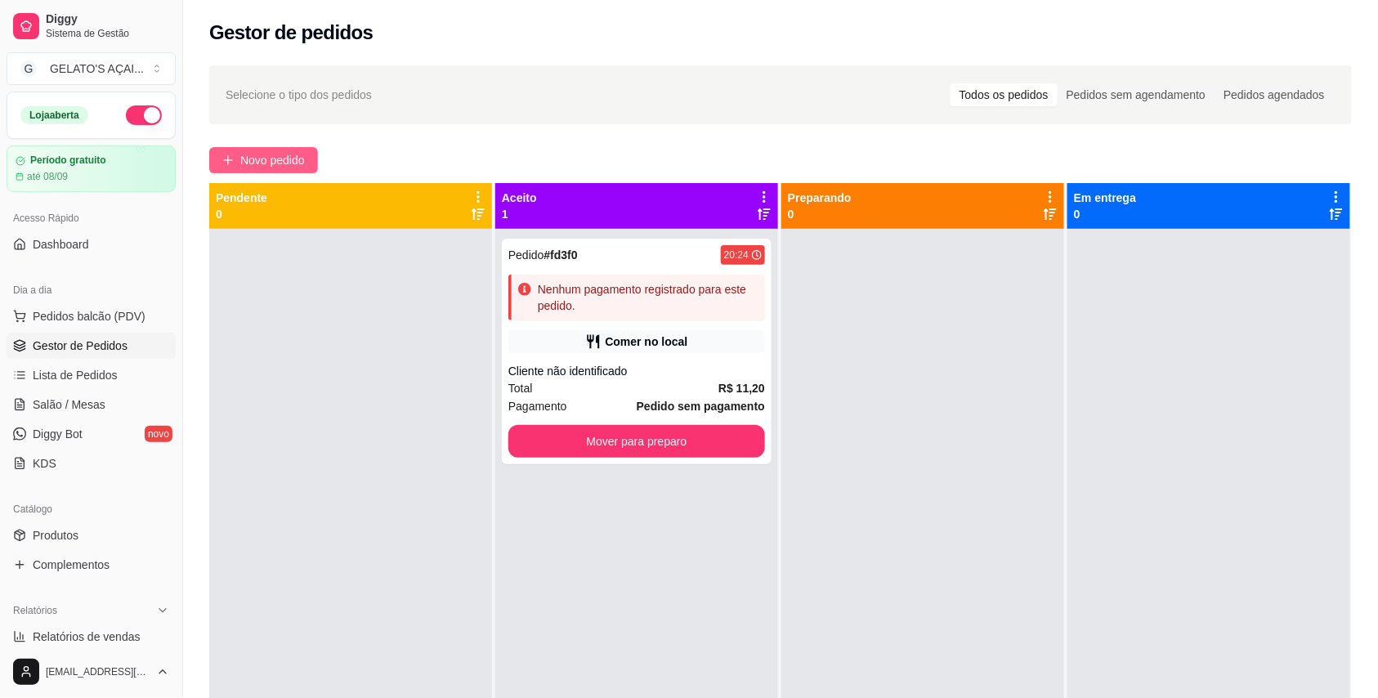
click at [253, 158] on span "Novo pedido" at bounding box center [272, 160] width 65 height 18
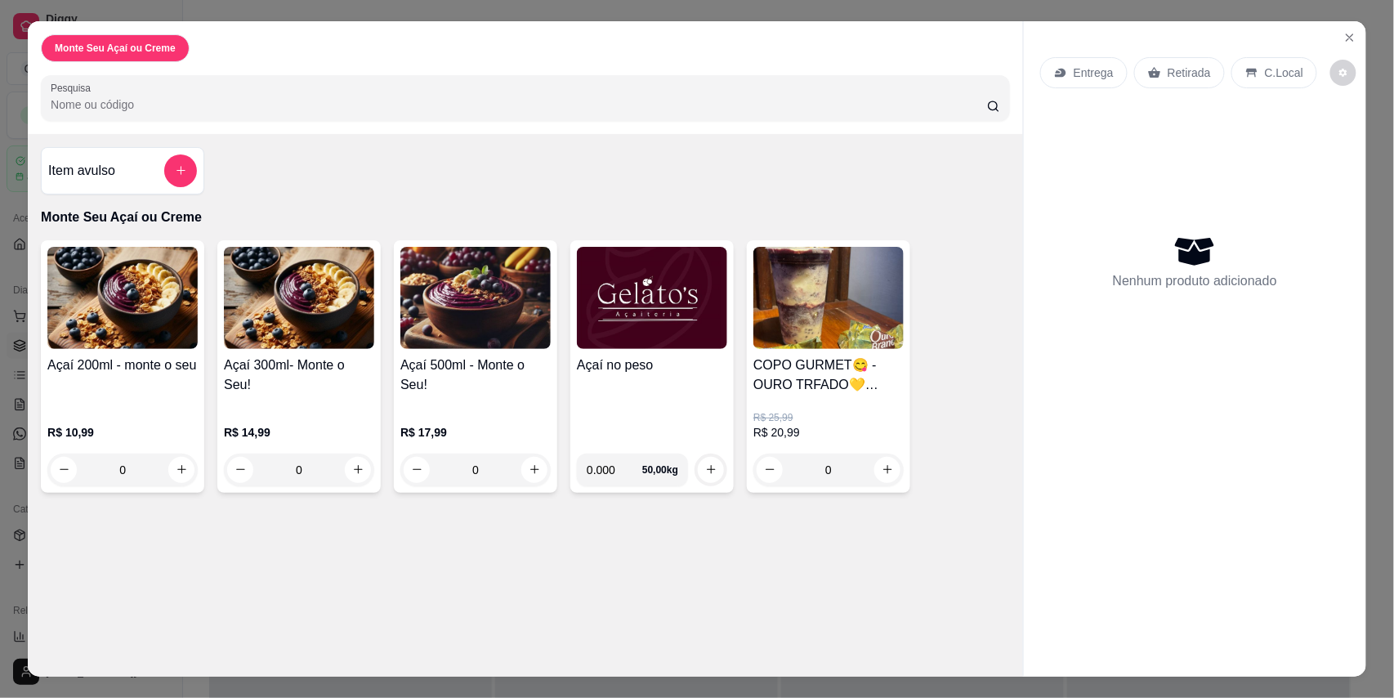
click at [629, 384] on div "Açaí no peso" at bounding box center [652, 398] width 150 height 85
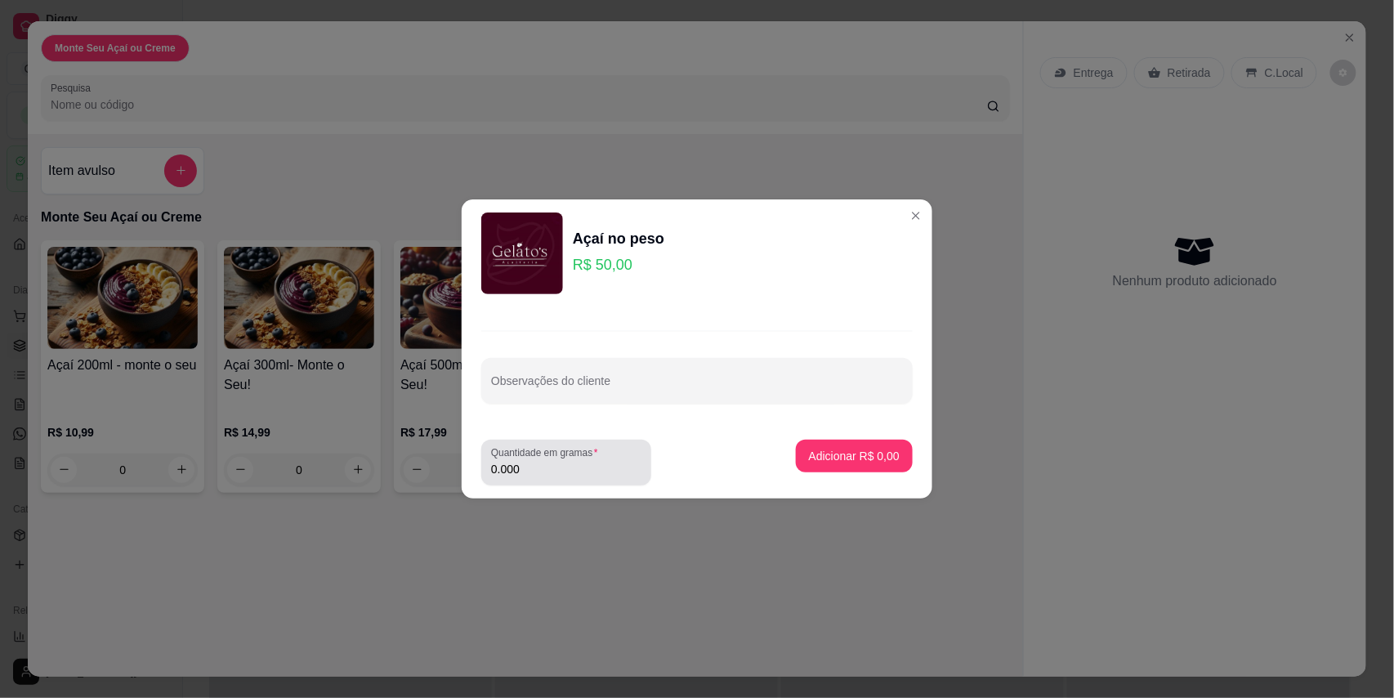
click at [557, 475] on input "0.000" at bounding box center [566, 469] width 150 height 16
type input "0.314"
click at [829, 458] on p "Adicionar R$ 15,70" at bounding box center [851, 456] width 95 height 16
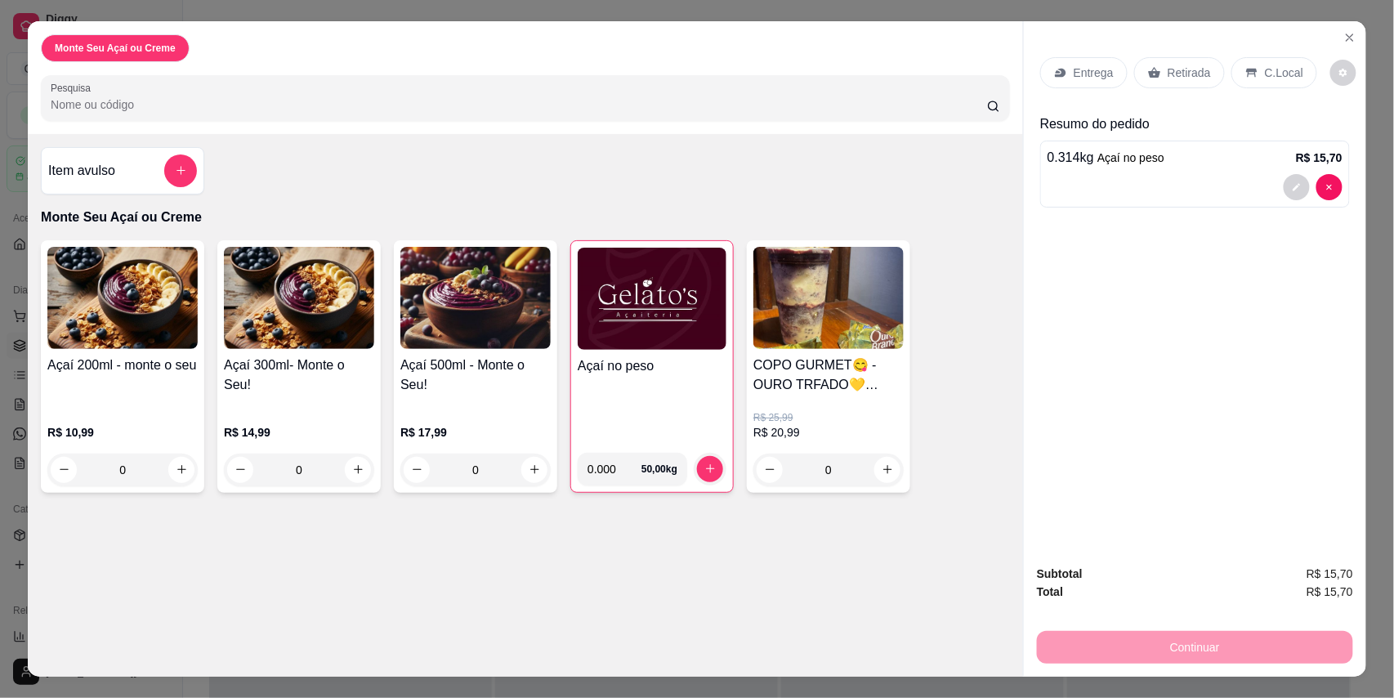
click at [1250, 75] on div "C.Local" at bounding box center [1275, 72] width 86 height 31
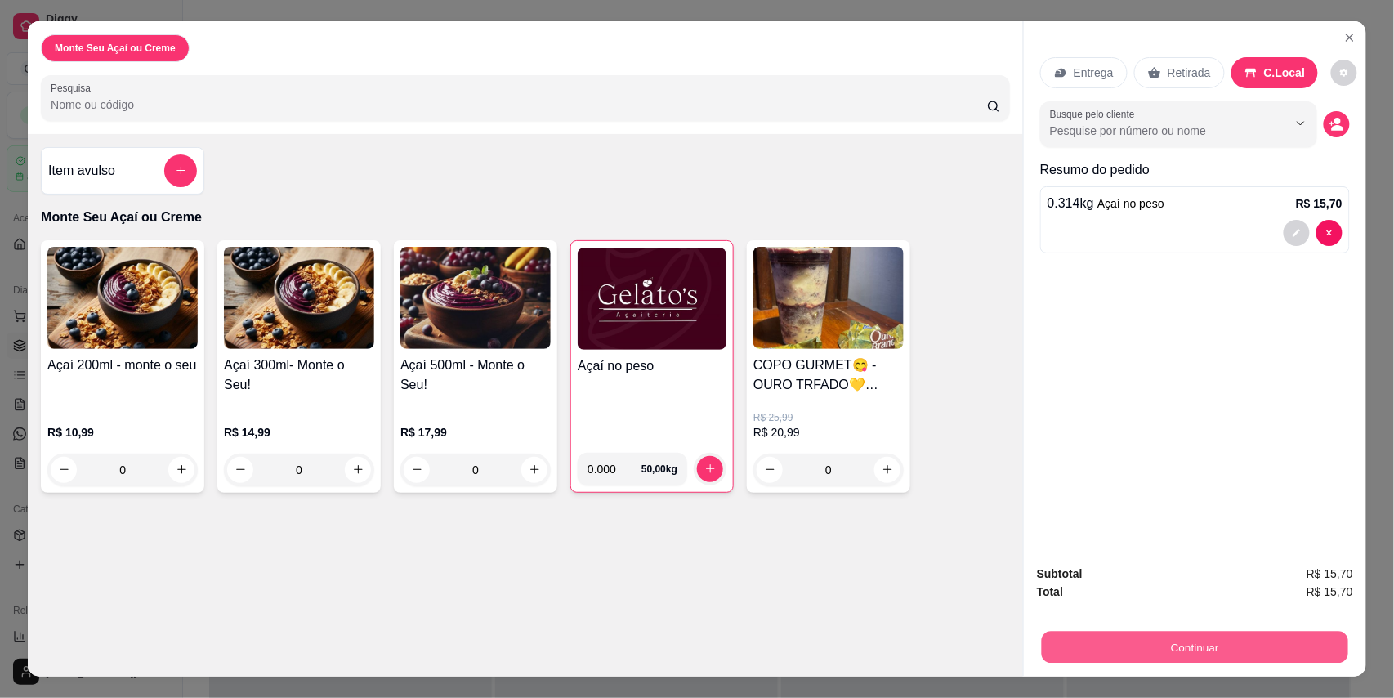
click at [1183, 658] on button "Continuar" at bounding box center [1195, 648] width 306 height 32
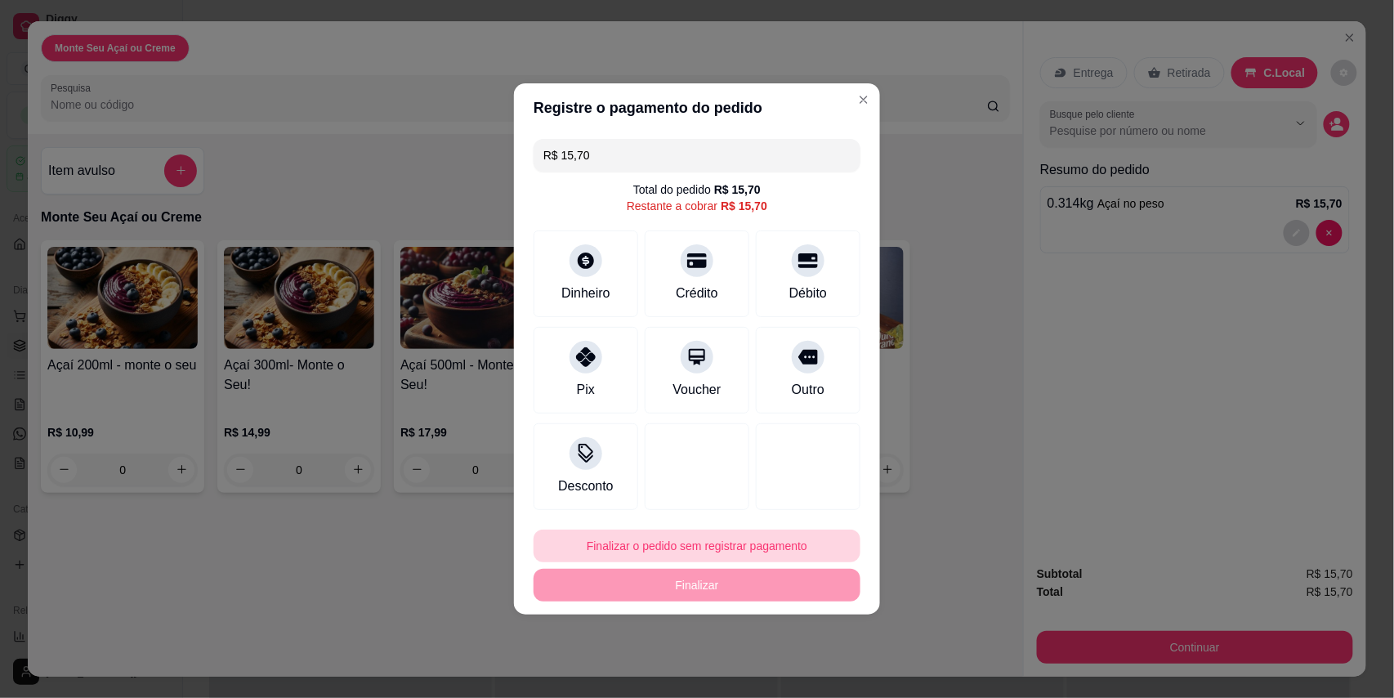
click at [719, 551] on button "Finalizar o pedido sem registrar pagamento" at bounding box center [697, 546] width 327 height 33
click at [792, 500] on button "Confirmar" at bounding box center [795, 500] width 60 height 25
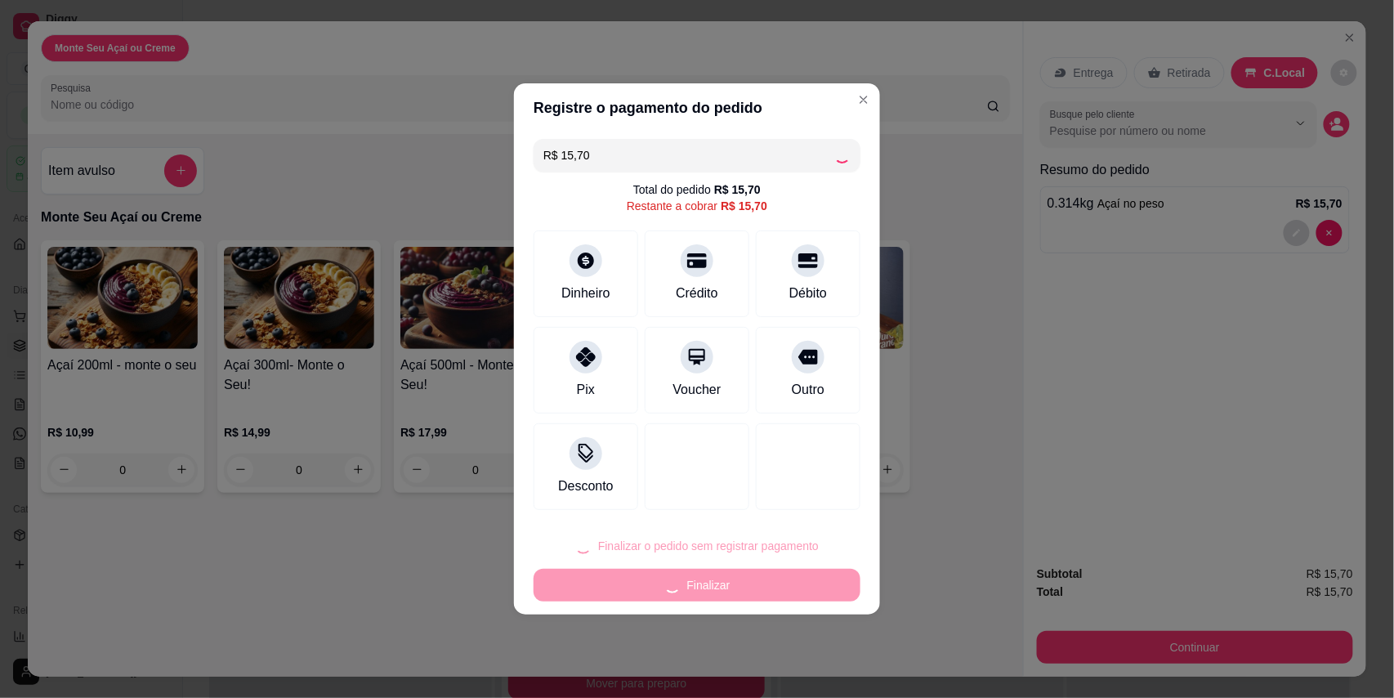
type input "R$ 0,00"
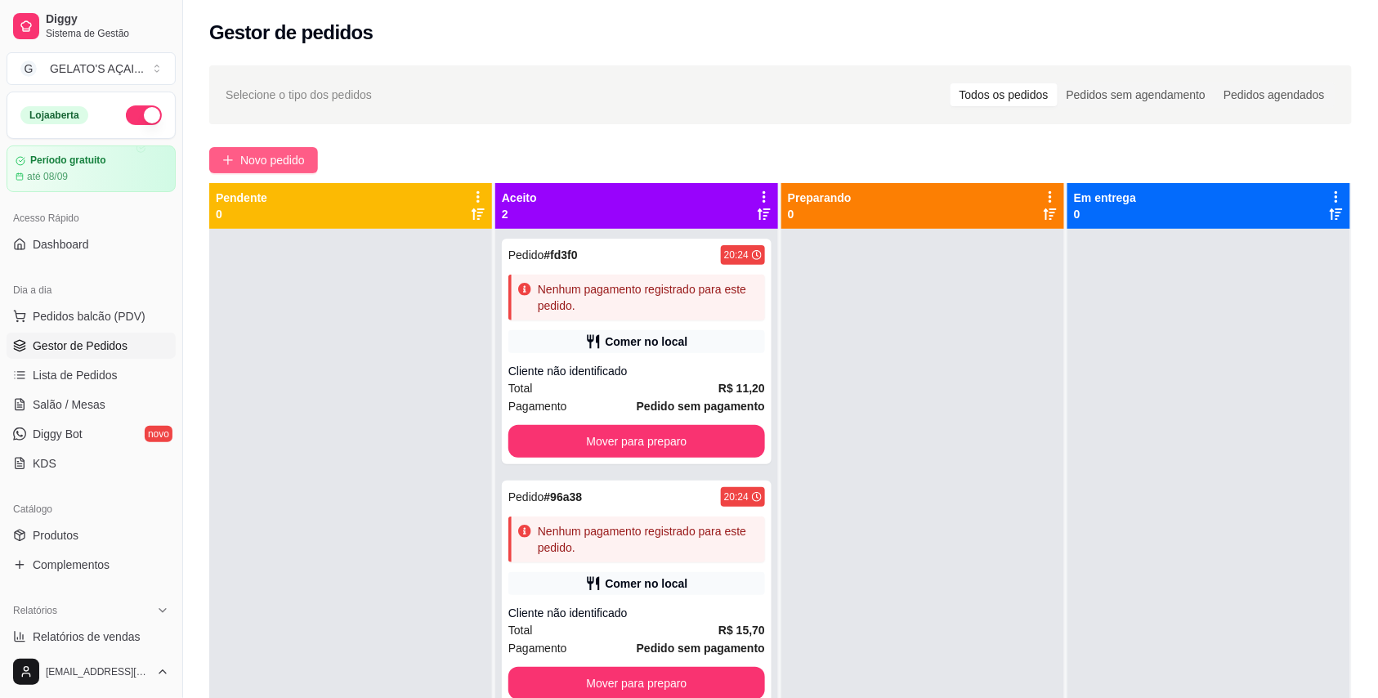
click at [235, 154] on button "Novo pedido" at bounding box center [263, 160] width 109 height 26
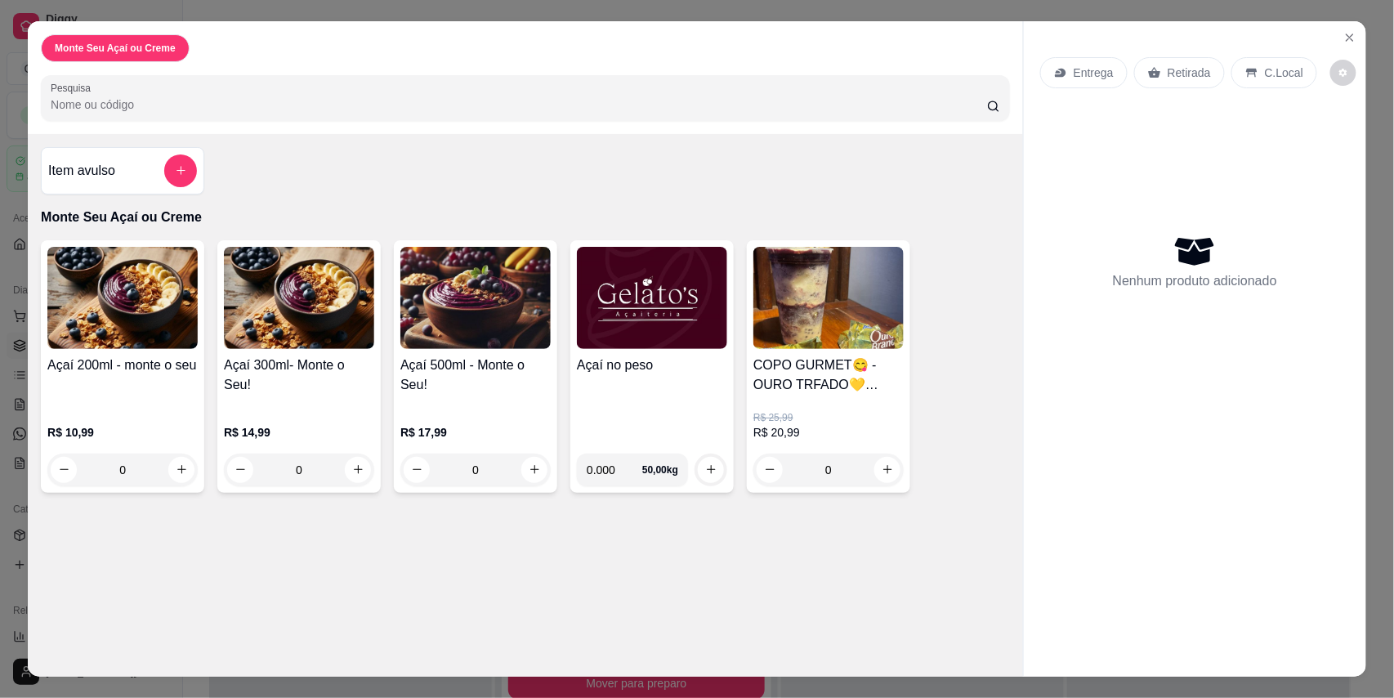
click at [599, 348] on img at bounding box center [652, 298] width 150 height 102
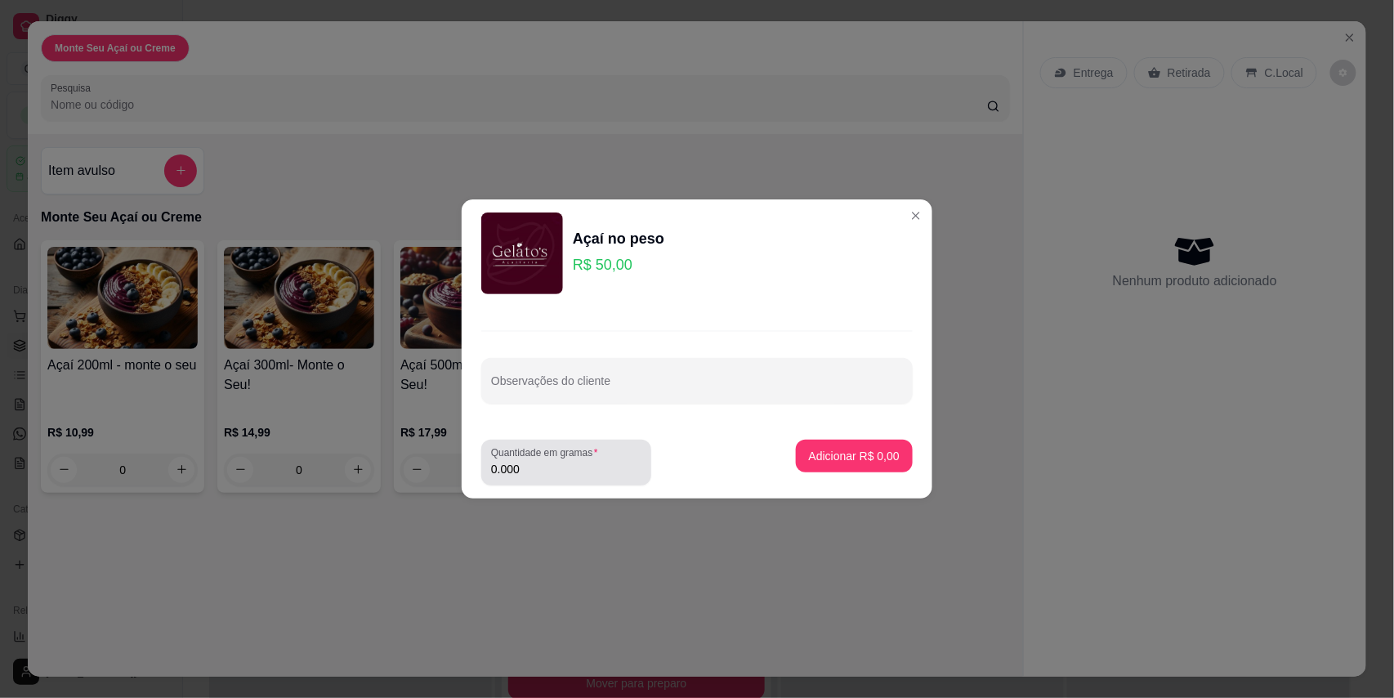
click at [570, 484] on div "Quantidade em gramas 0.000" at bounding box center [566, 463] width 170 height 46
type input "0.408"
click at [803, 448] on p "Adicionar R$ 20,40" at bounding box center [851, 456] width 97 height 16
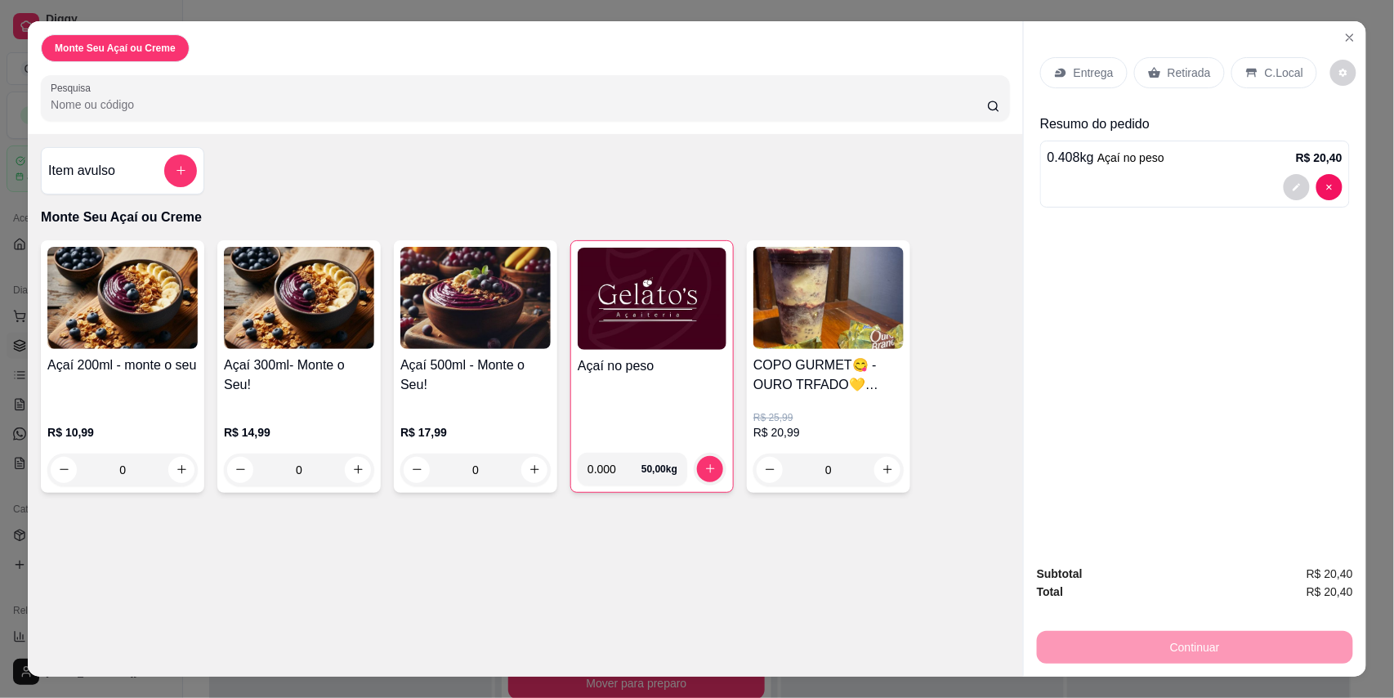
click at [1270, 69] on p "C.Local" at bounding box center [1284, 73] width 38 height 16
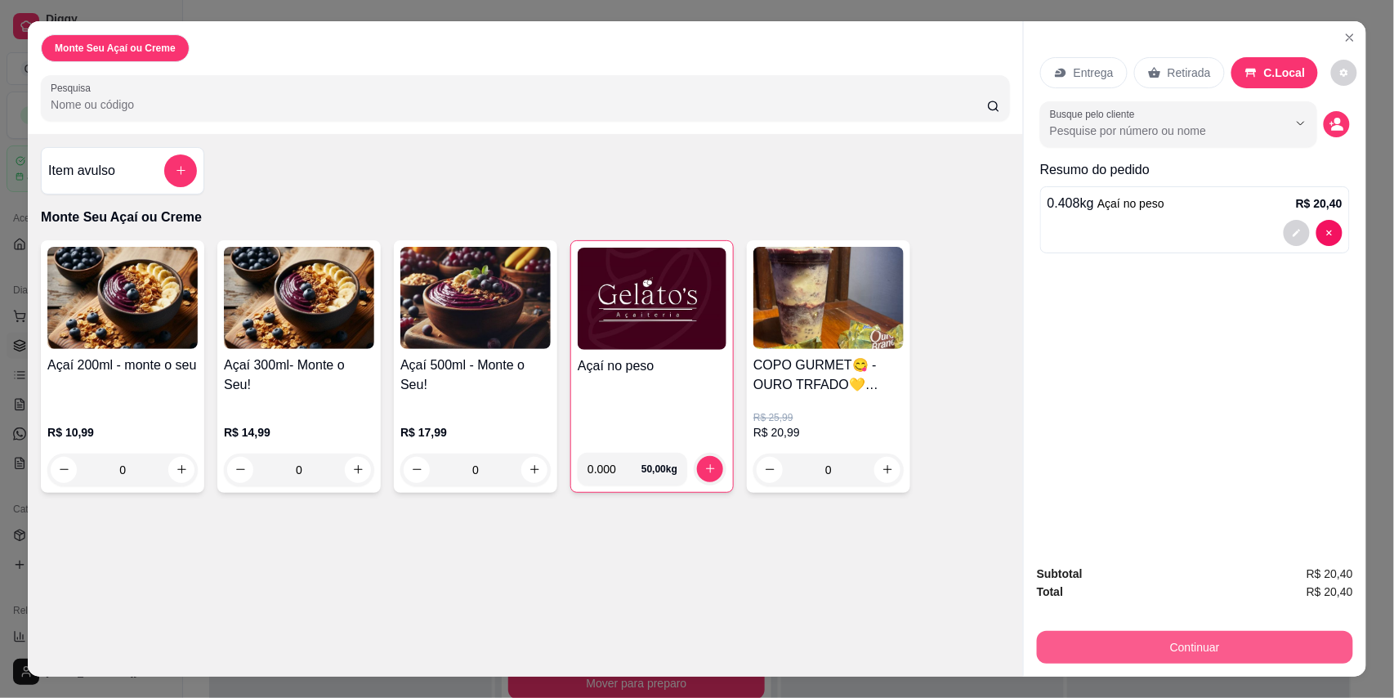
click at [1183, 662] on button "Continuar" at bounding box center [1195, 647] width 316 height 33
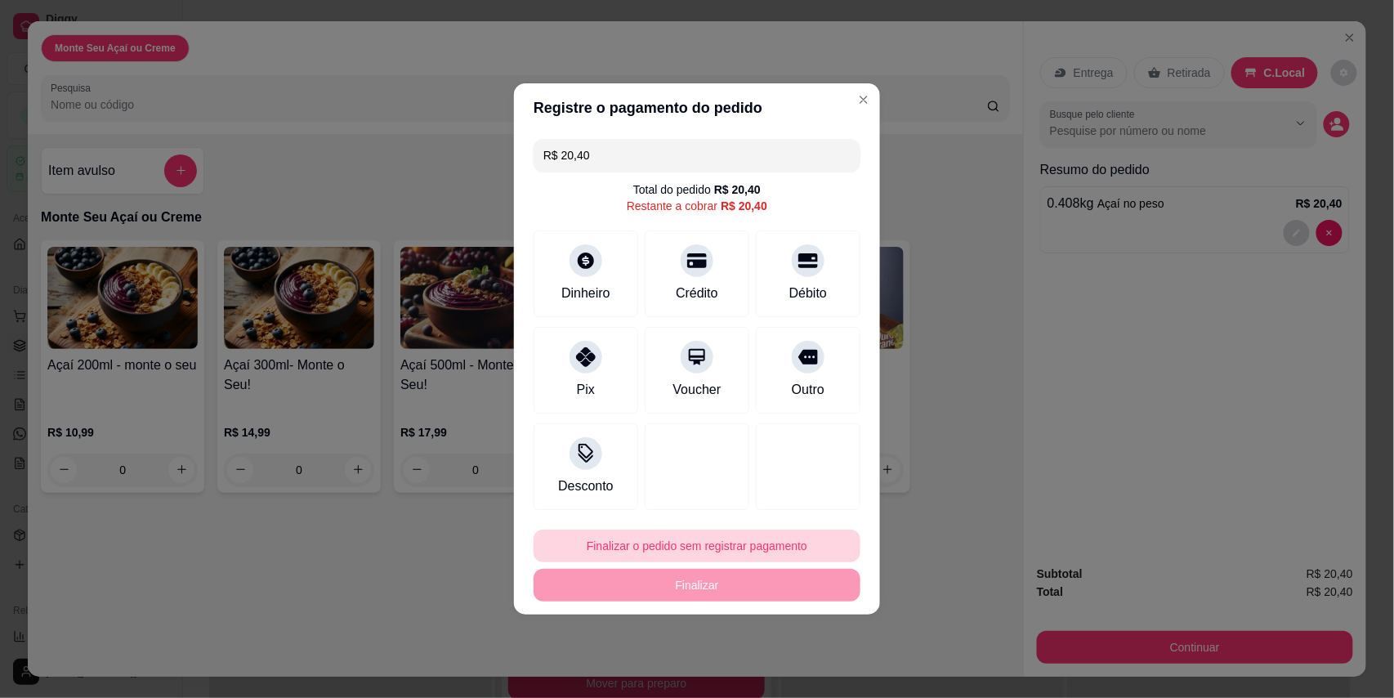
click at [723, 547] on button "Finalizar o pedido sem registrar pagamento" at bounding box center [697, 546] width 327 height 33
click at [808, 498] on button "Confirmar" at bounding box center [794, 500] width 60 height 25
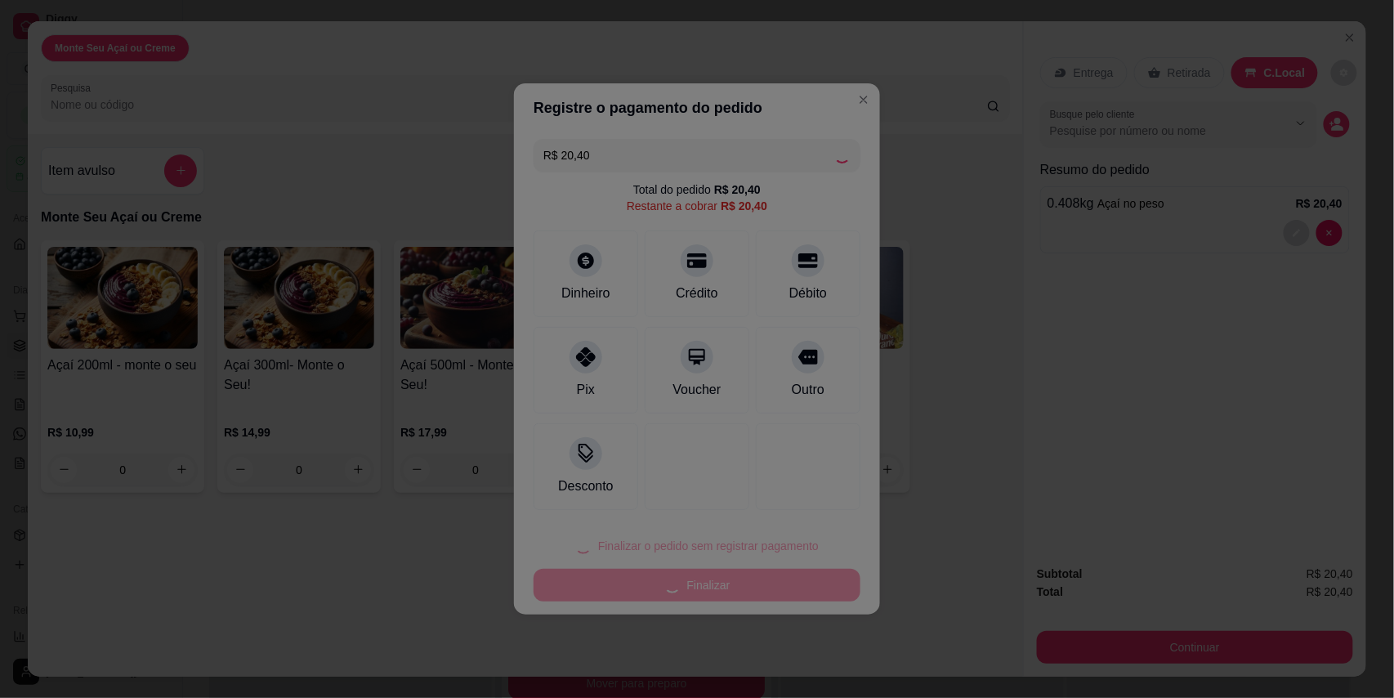
type input "R$ 0,00"
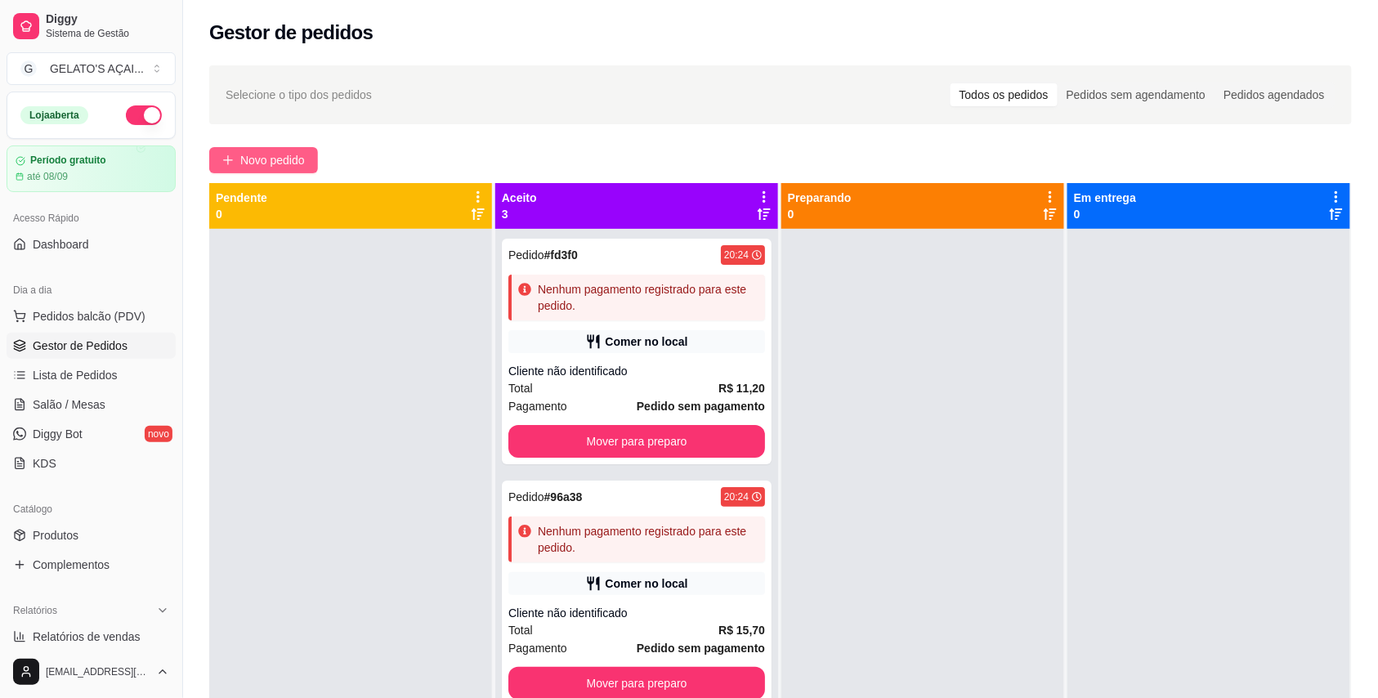
click at [278, 164] on span "Novo pedido" at bounding box center [272, 160] width 65 height 18
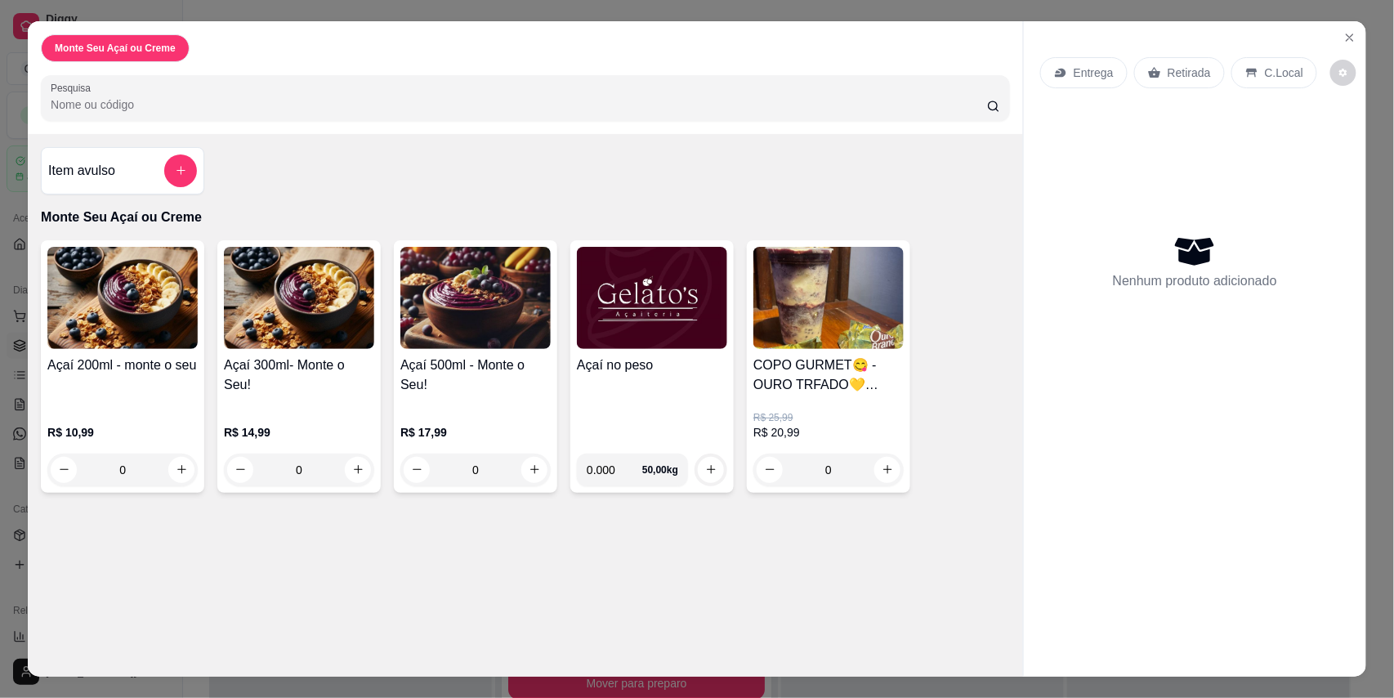
click at [647, 373] on h4 "Açaí no peso" at bounding box center [652, 366] width 150 height 20
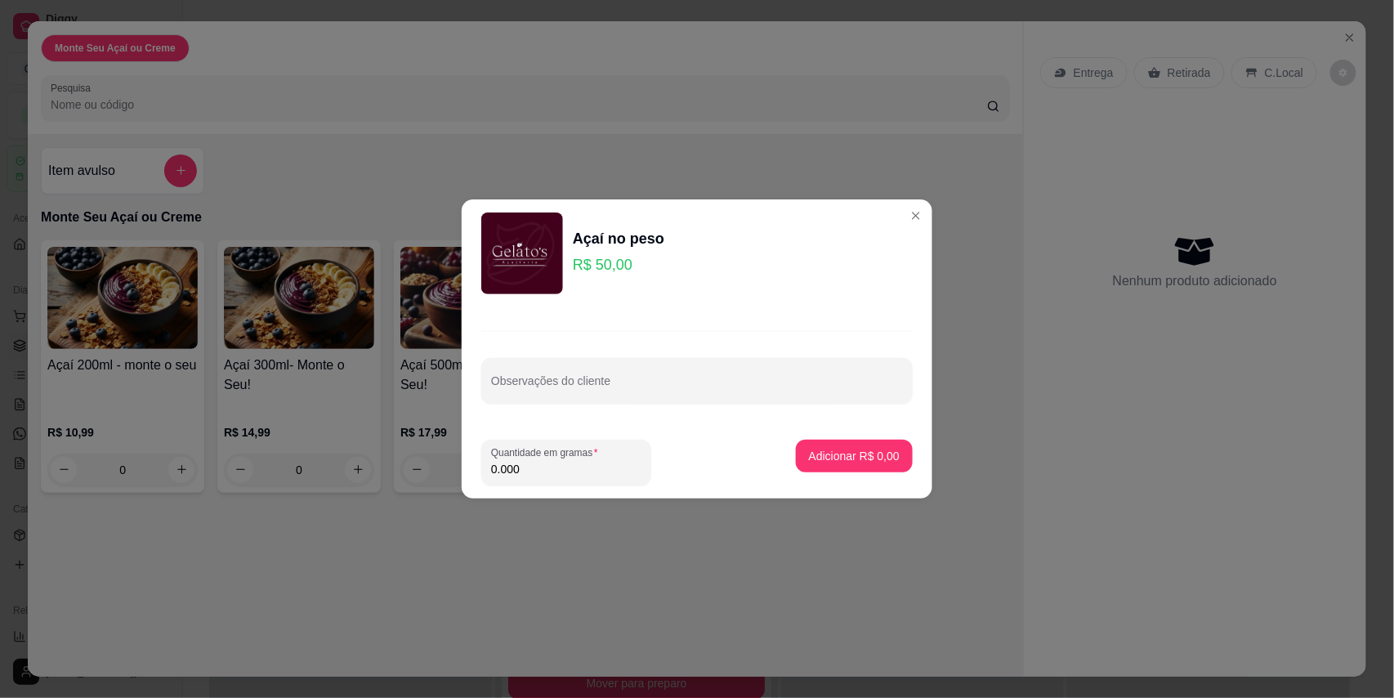
drag, startPoint x: 561, startPoint y: 469, endPoint x: 478, endPoint y: 472, distance: 82.6
click at [478, 472] on footer "Quantidade em gramas 0.000 Adicionar R$ 0,00" at bounding box center [697, 463] width 471 height 72
type input "0.072"
click at [831, 446] on button "Adicionar R$ 3,60" at bounding box center [854, 456] width 117 height 33
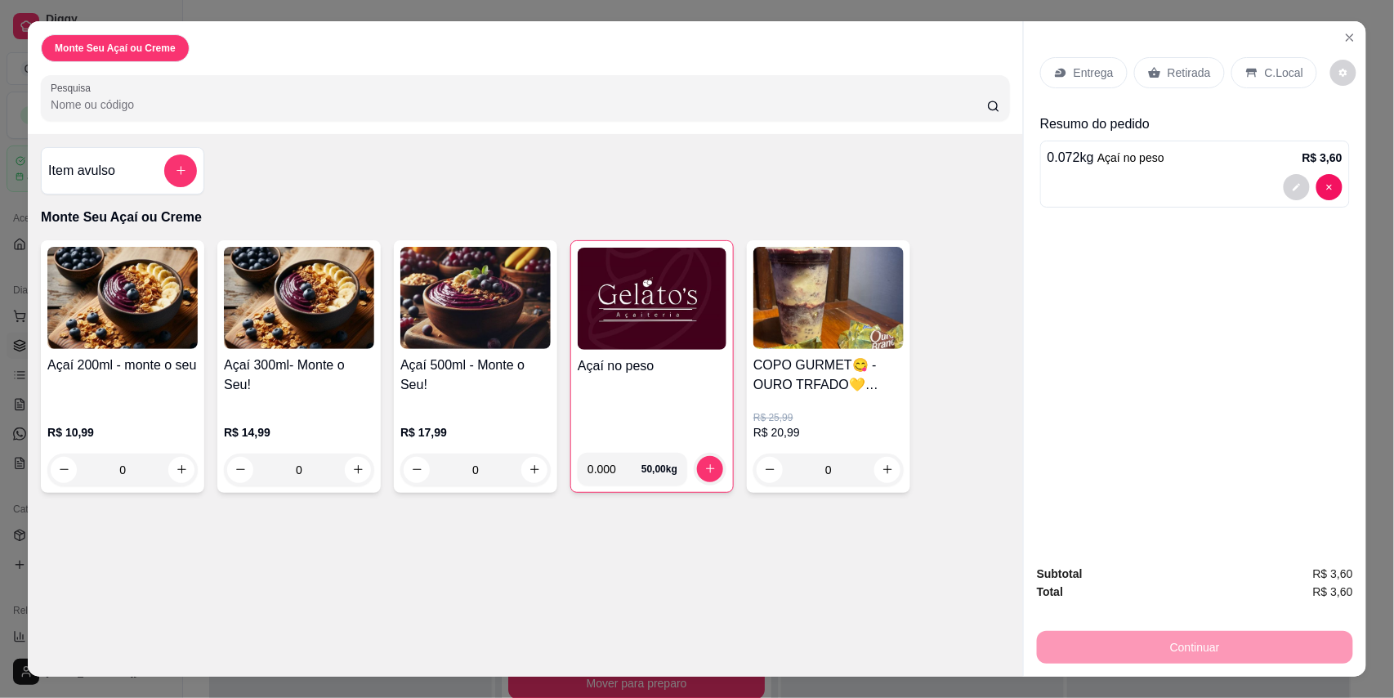
click at [1272, 75] on p "C.Local" at bounding box center [1284, 73] width 38 height 16
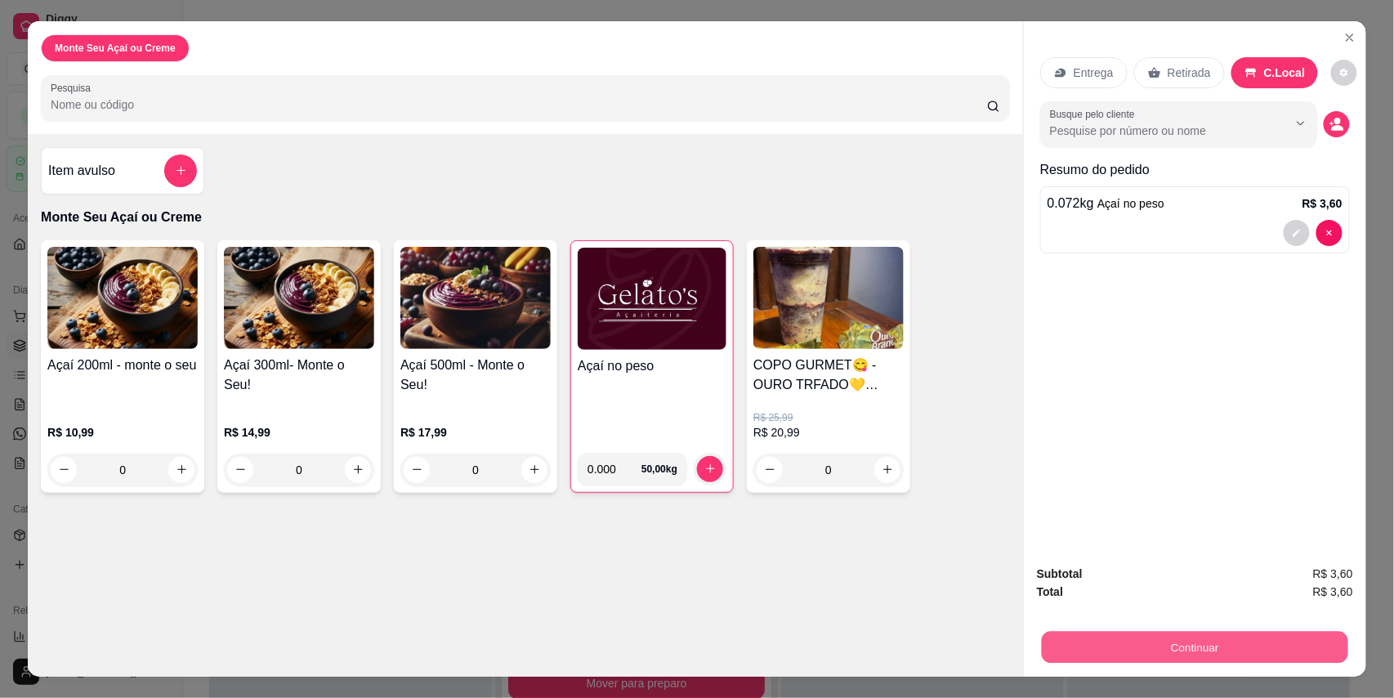
click at [1190, 645] on button "Continuar" at bounding box center [1195, 648] width 306 height 32
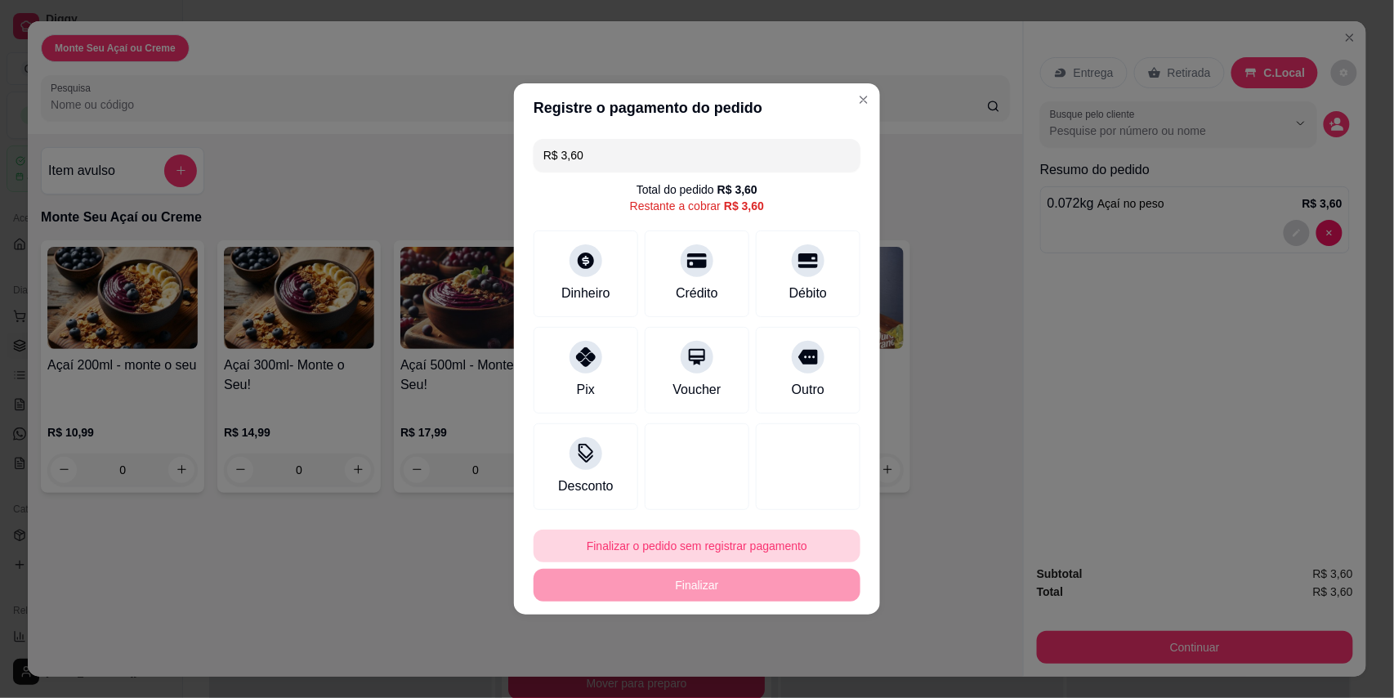
click at [744, 548] on button "Finalizar o pedido sem registrar pagamento" at bounding box center [697, 546] width 327 height 33
click at [808, 499] on button "Confirmar" at bounding box center [796, 500] width 58 height 25
type input "R$ 0,00"
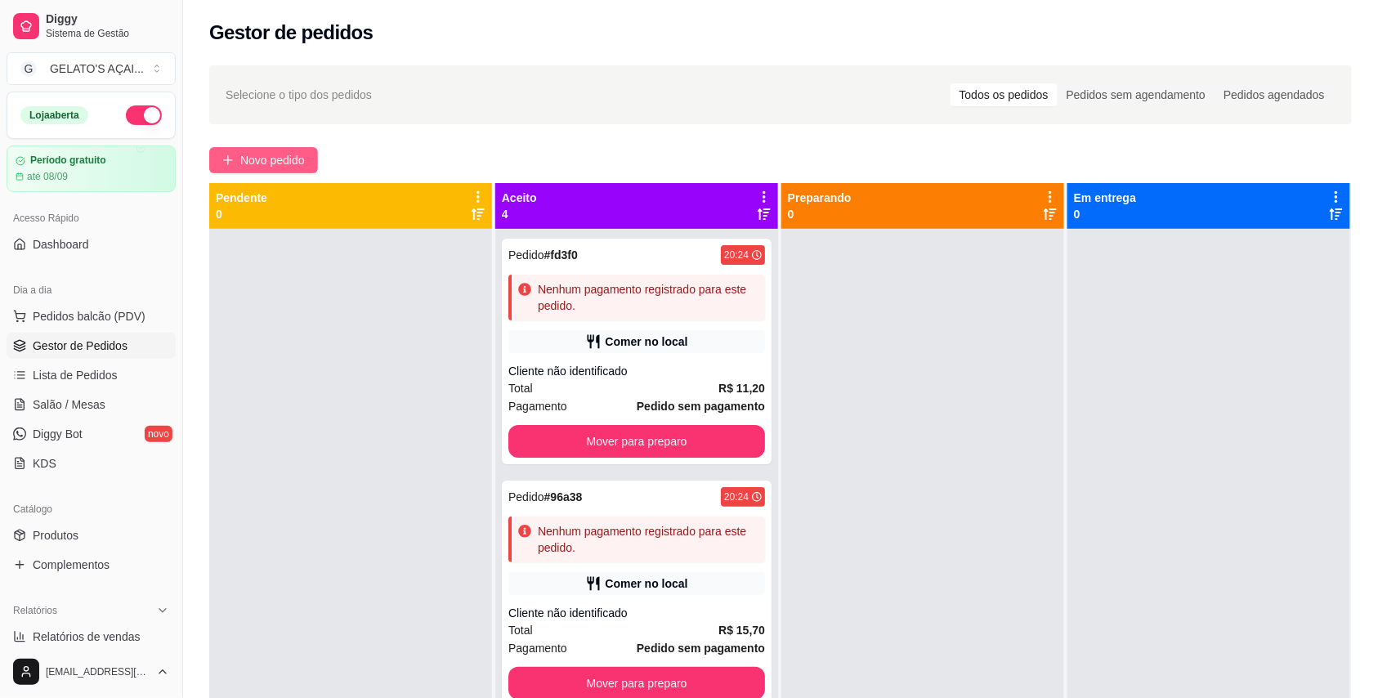
click at [281, 151] on span "Novo pedido" at bounding box center [272, 160] width 65 height 18
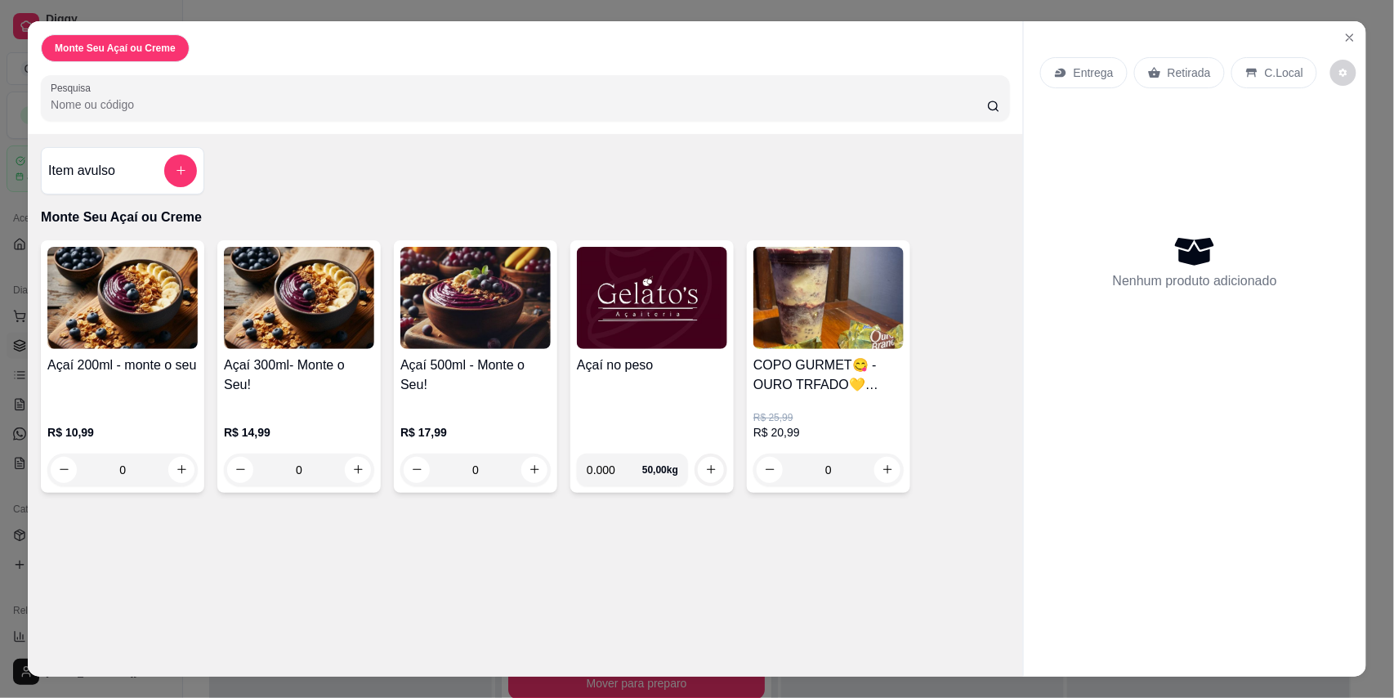
click at [667, 311] on img at bounding box center [652, 298] width 150 height 102
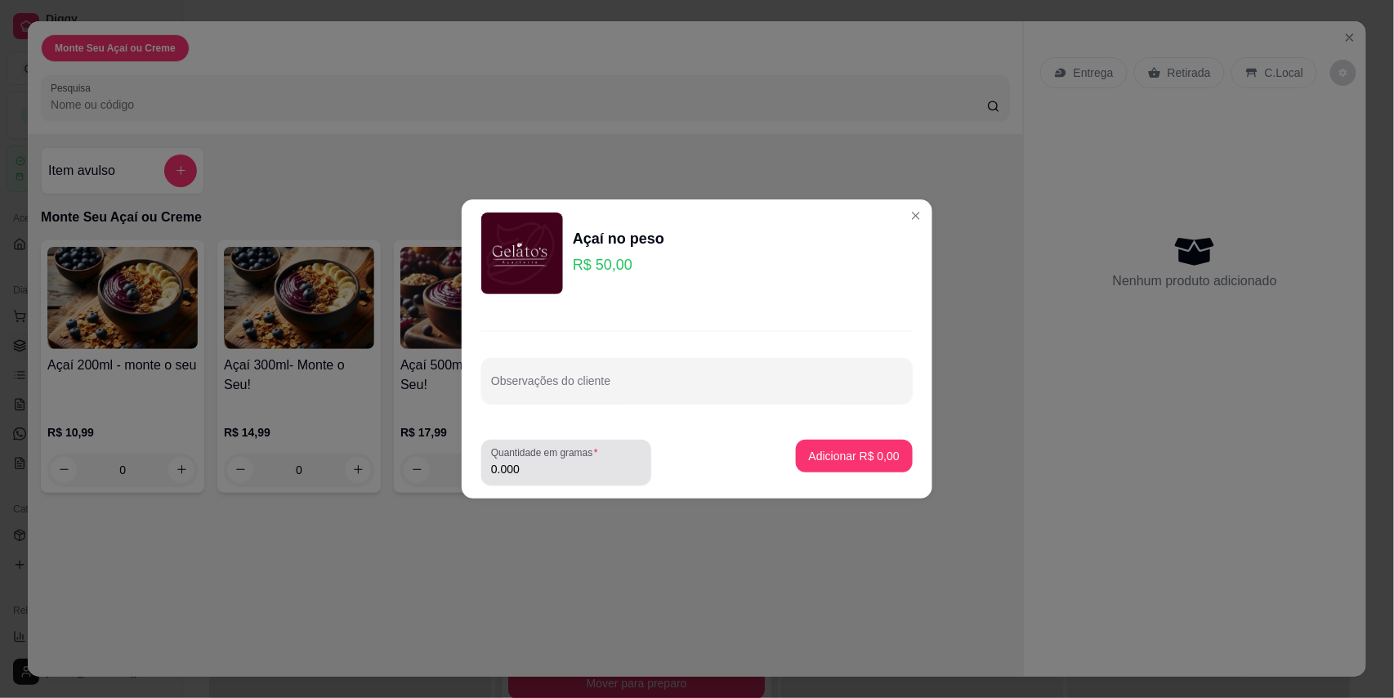
click at [546, 469] on input "0.000" at bounding box center [566, 469] width 150 height 16
click at [546, 469] on input "0.000" at bounding box center [553, 469] width 124 height 16
type input "0.300"
click at [790, 459] on button "Adicionar R$ 15,00" at bounding box center [851, 456] width 123 height 33
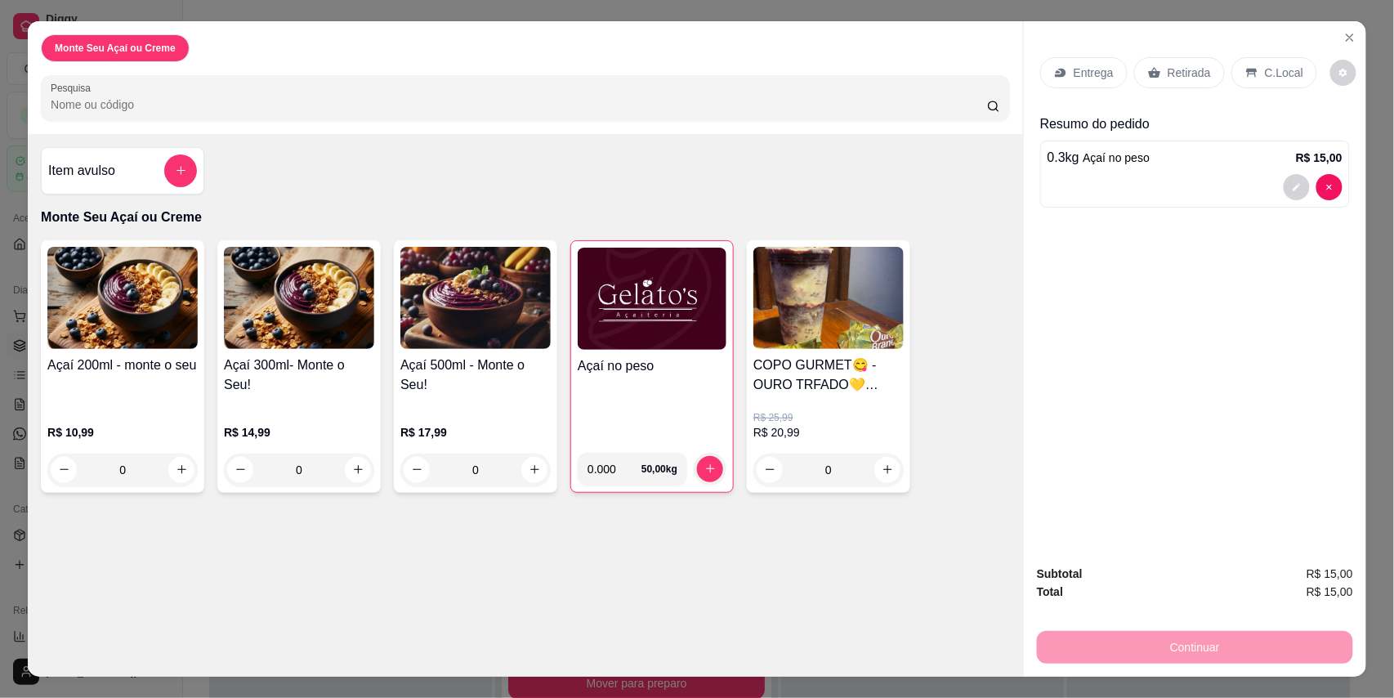
click at [1267, 66] on p "C.Local" at bounding box center [1284, 73] width 38 height 16
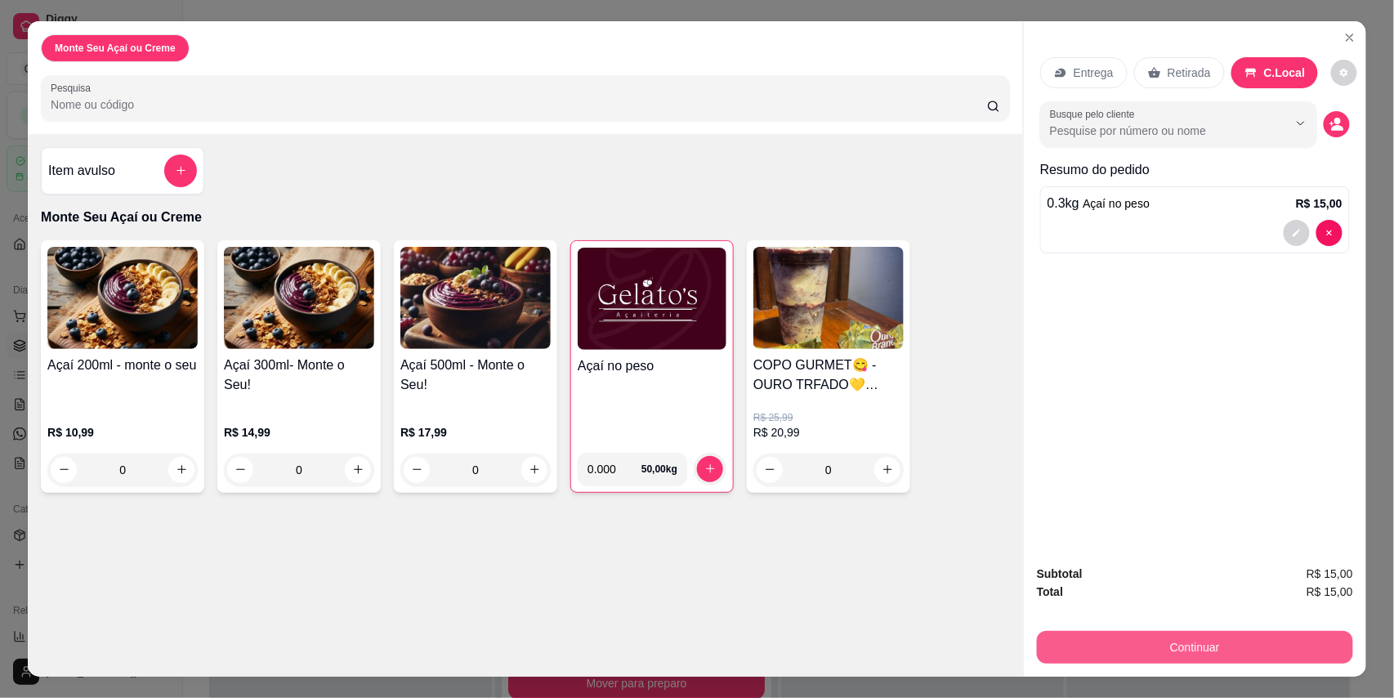
click at [1128, 642] on button "Continuar" at bounding box center [1195, 647] width 316 height 33
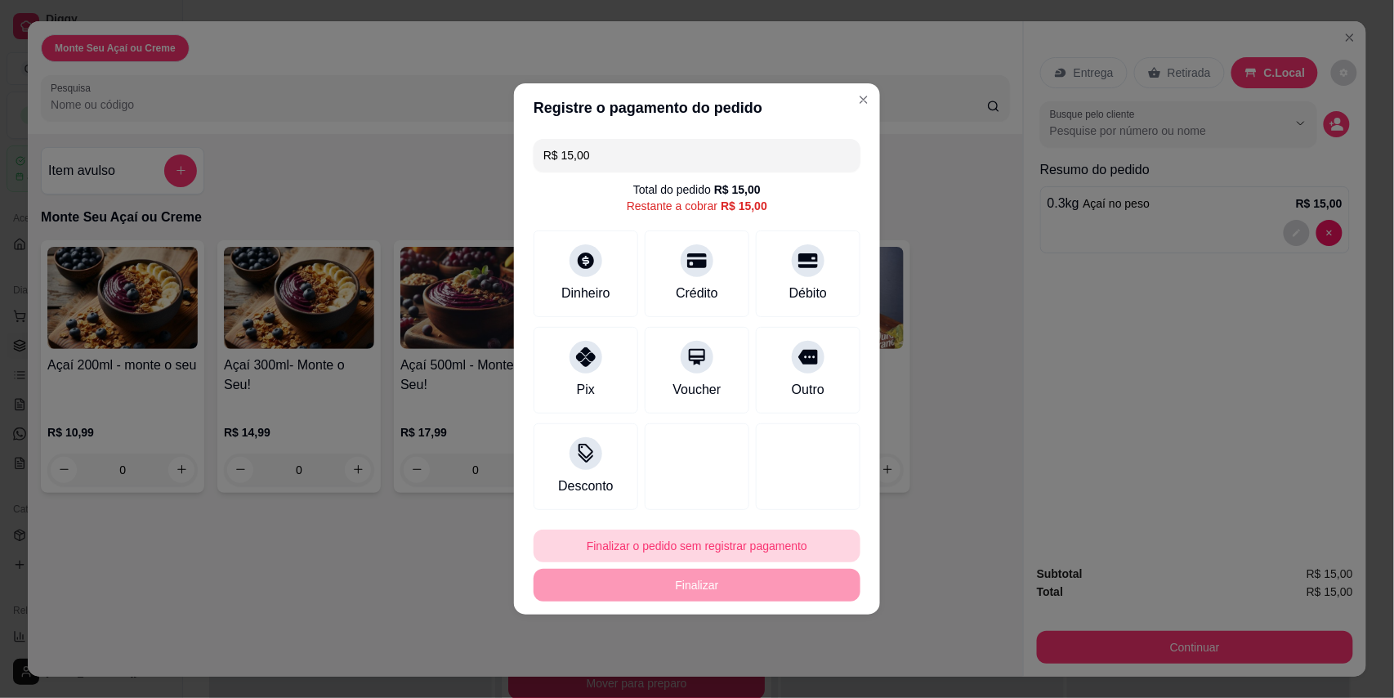
click at [687, 539] on button "Finalizar o pedido sem registrar pagamento" at bounding box center [697, 546] width 327 height 33
click at [802, 495] on button "Confirmar" at bounding box center [794, 500] width 60 height 25
type input "R$ 0,00"
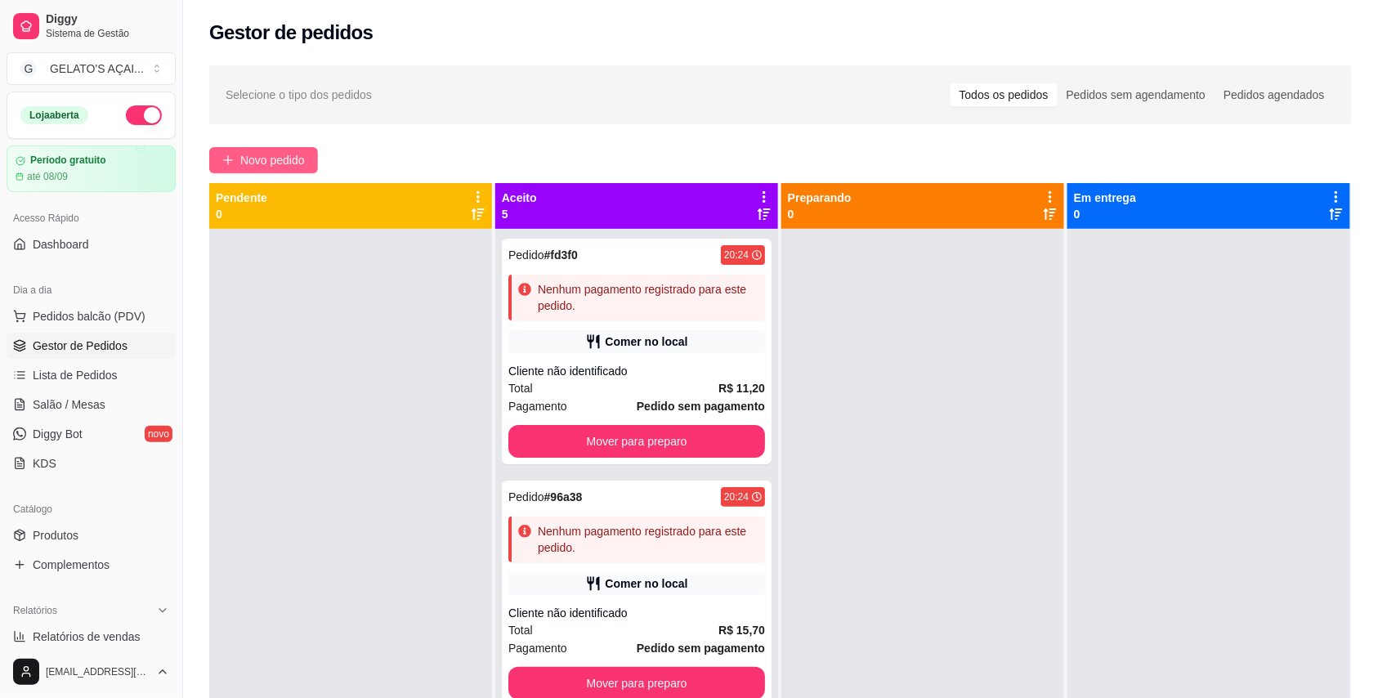
click at [234, 159] on button "Novo pedido" at bounding box center [263, 160] width 109 height 26
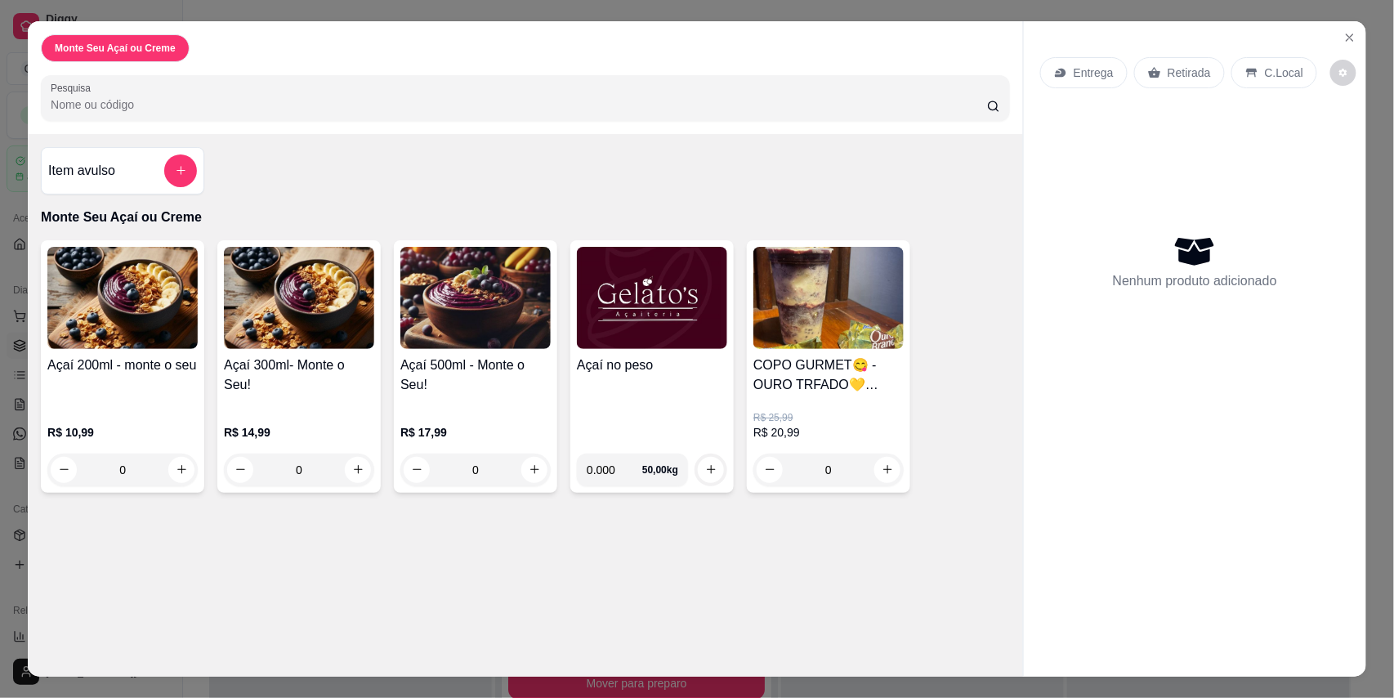
click at [661, 392] on div "Açaí no peso" at bounding box center [652, 398] width 150 height 85
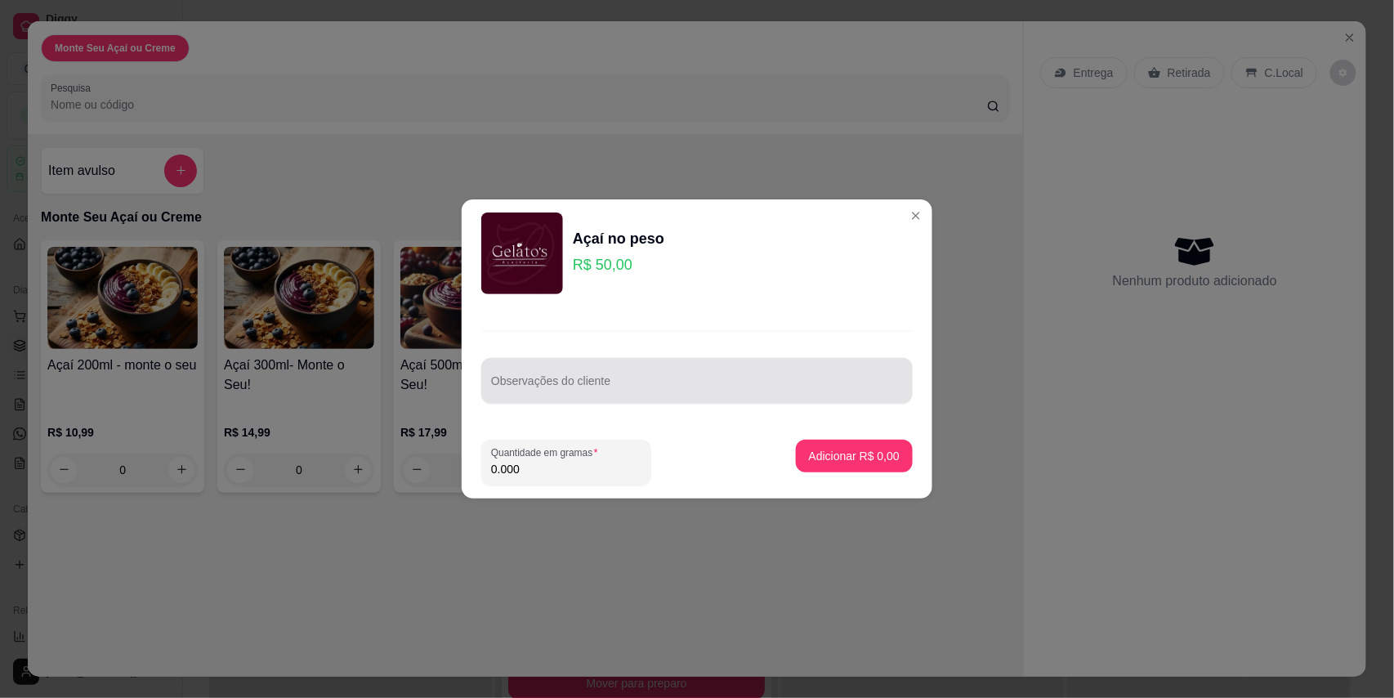
click at [661, 392] on input "Observações do cliente" at bounding box center [697, 387] width 412 height 16
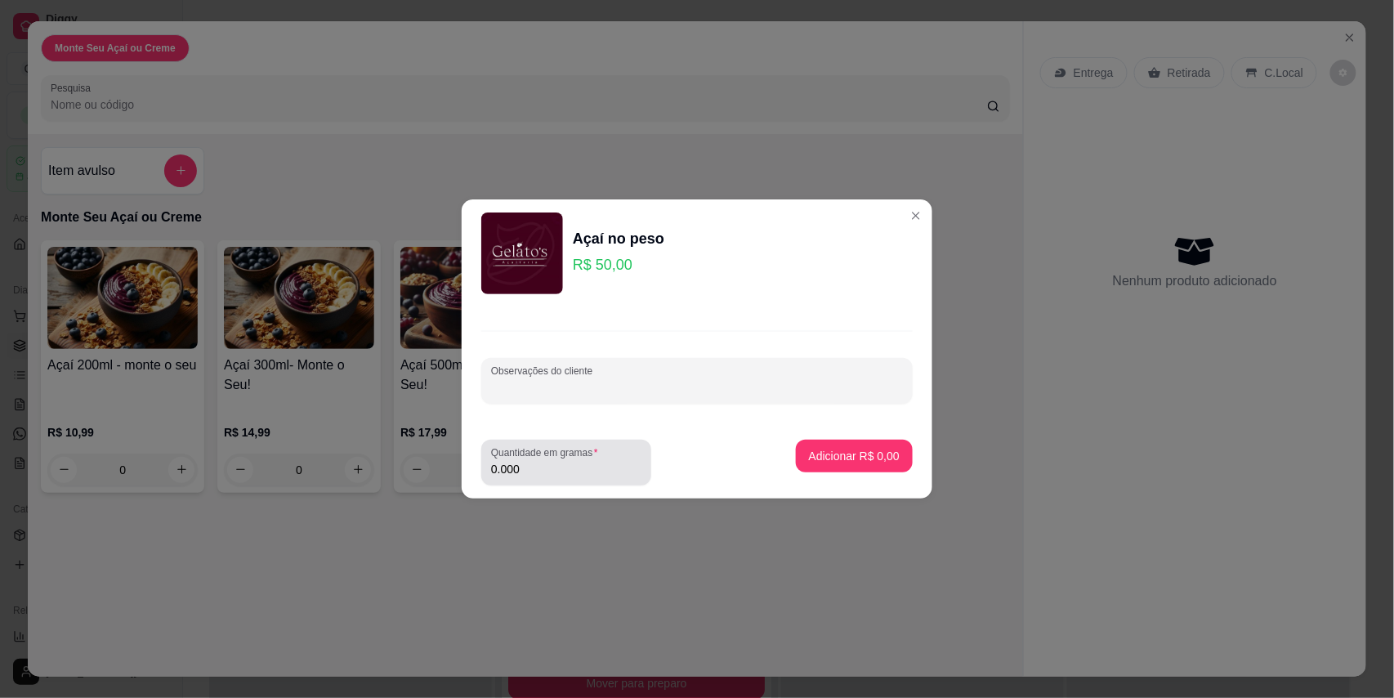
click at [563, 477] on input "0.000" at bounding box center [566, 469] width 150 height 16
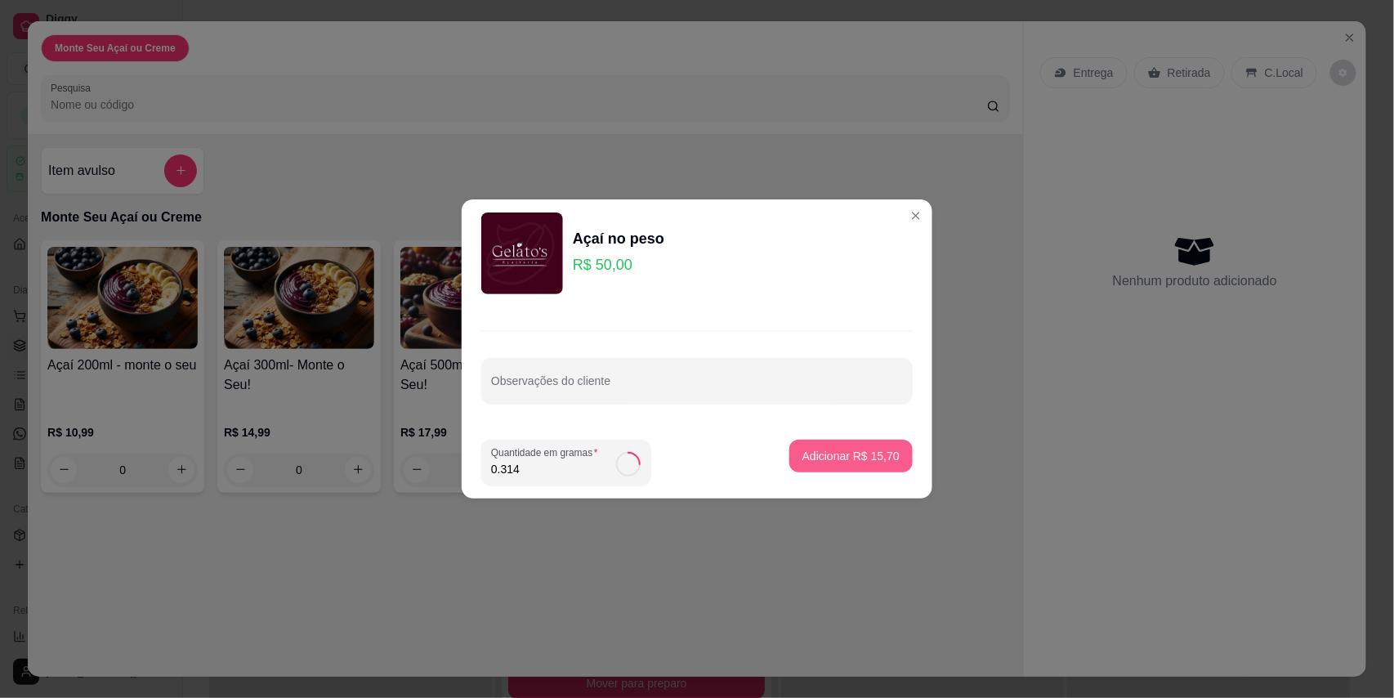
type input "0.314"
click at [803, 455] on p "Adicionar R$ 15,70" at bounding box center [851, 456] width 97 height 16
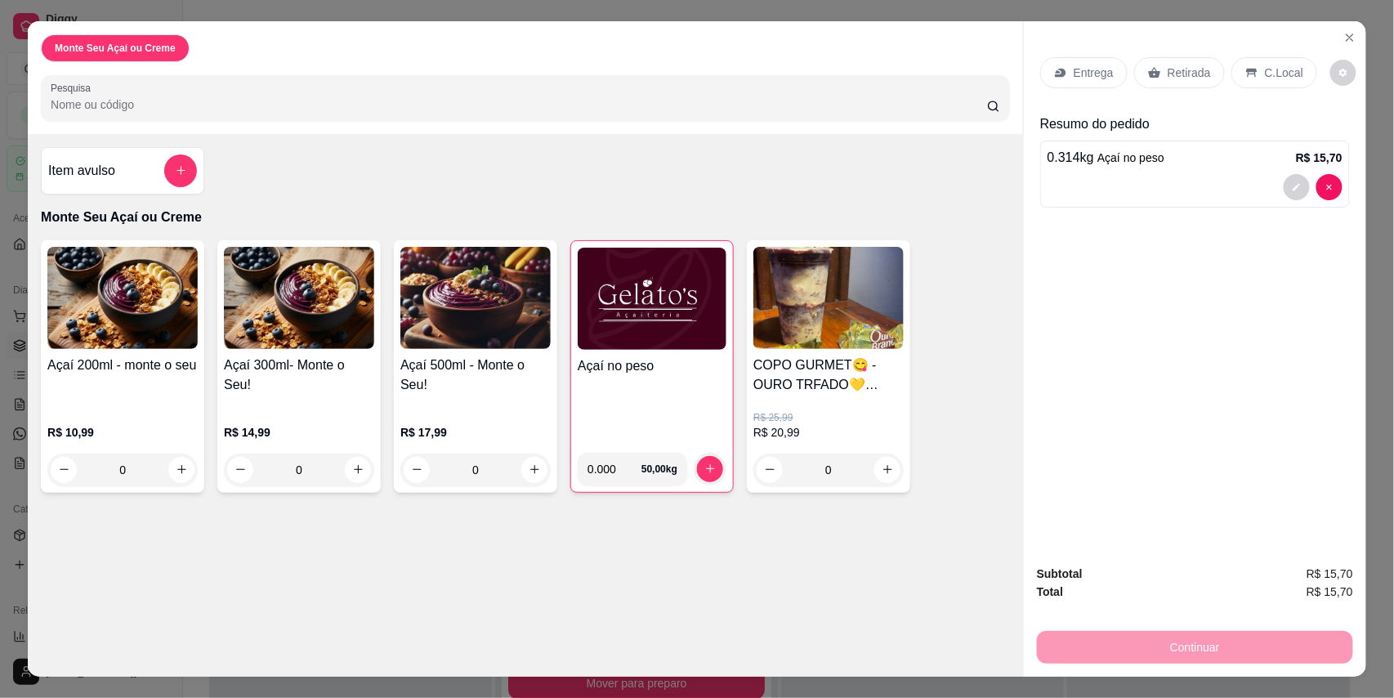
click at [1272, 79] on p "C.Local" at bounding box center [1284, 73] width 38 height 16
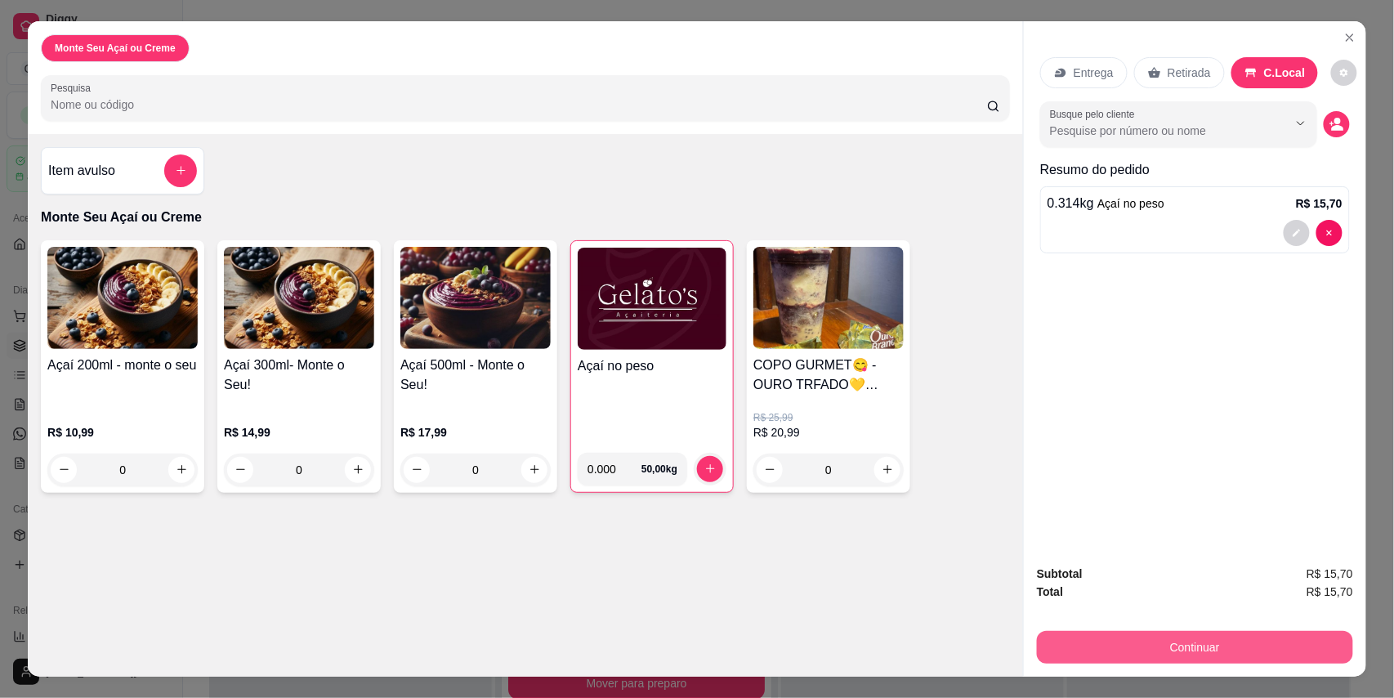
click at [1157, 649] on button "Continuar" at bounding box center [1195, 647] width 316 height 33
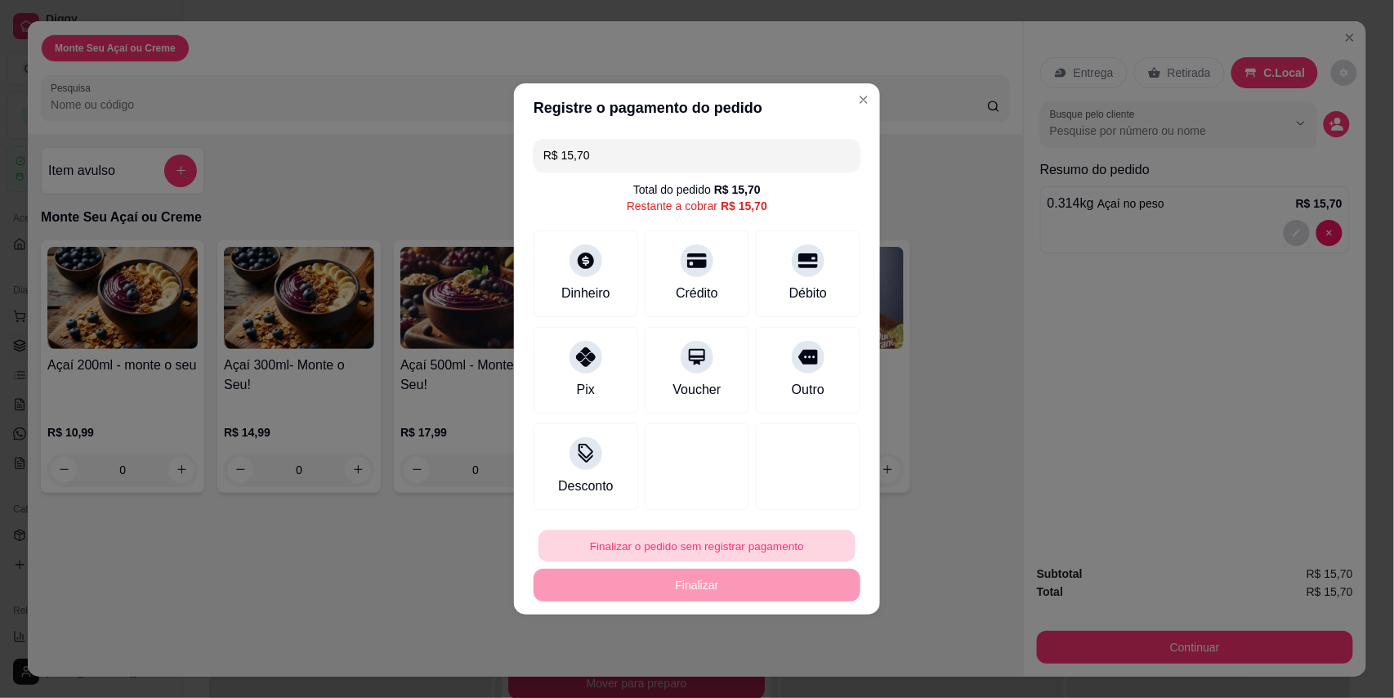
click at [707, 538] on button "Finalizar o pedido sem registrar pagamento" at bounding box center [697, 546] width 317 height 32
click at [808, 500] on button "Confirmar" at bounding box center [794, 500] width 60 height 25
type input "R$ 0,00"
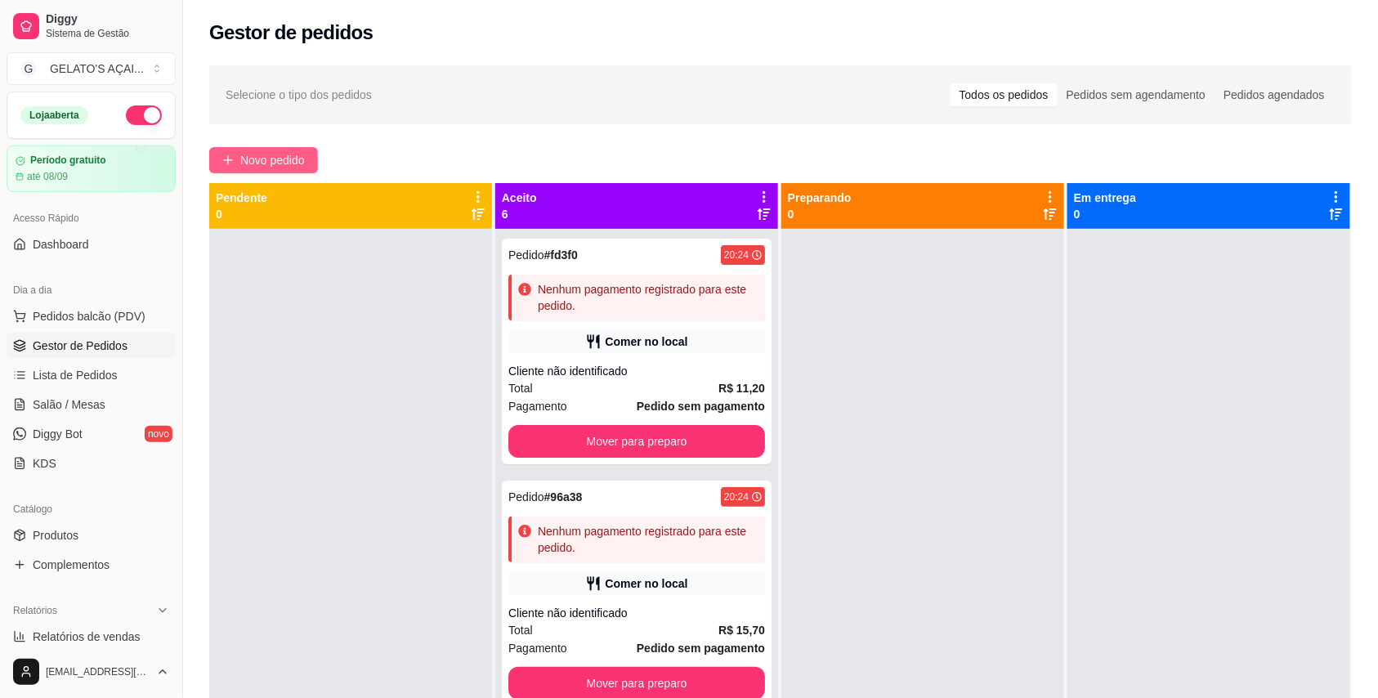
click at [250, 152] on span "Novo pedido" at bounding box center [272, 160] width 65 height 18
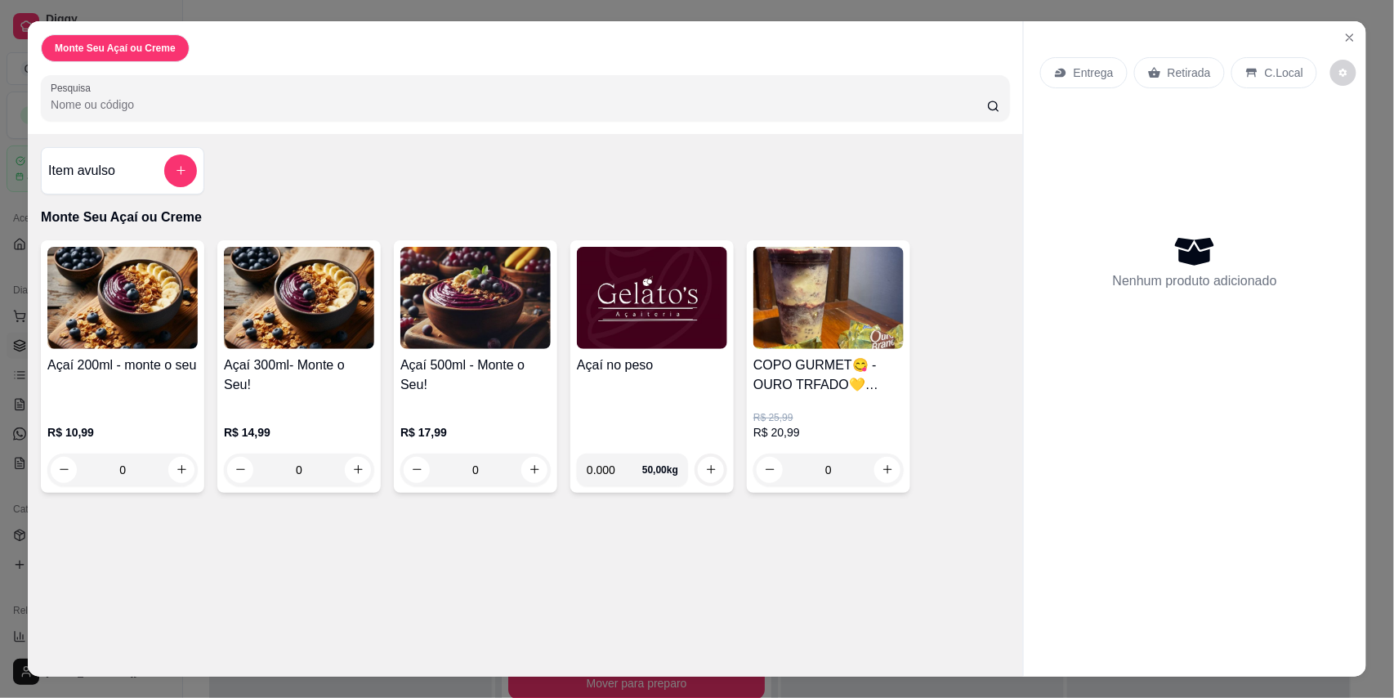
click at [636, 358] on h4 "Açaí no peso" at bounding box center [652, 366] width 150 height 20
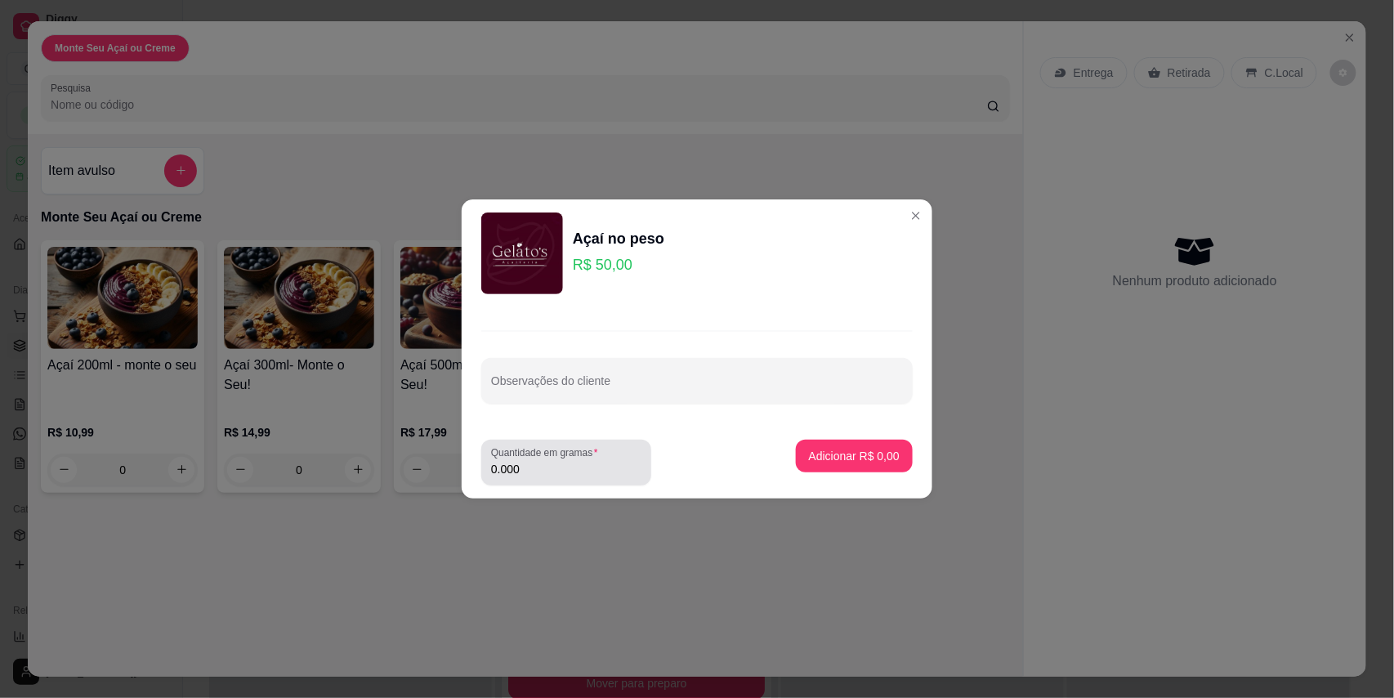
click at [538, 479] on div "Quantidade em gramas 0.000" at bounding box center [566, 463] width 170 height 46
type input "0.154"
click at [830, 448] on p "Adicionar R$ 7,70" at bounding box center [854, 456] width 91 height 16
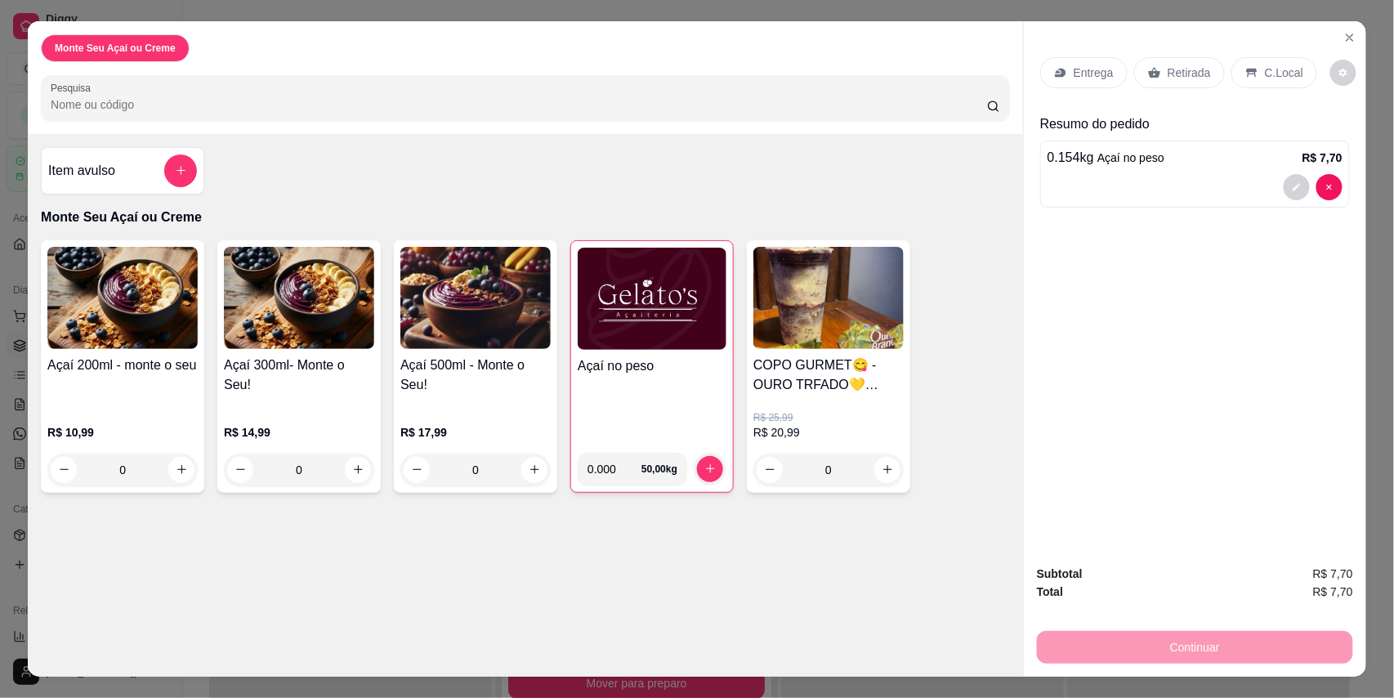
click at [1282, 69] on p "C.Local" at bounding box center [1284, 73] width 38 height 16
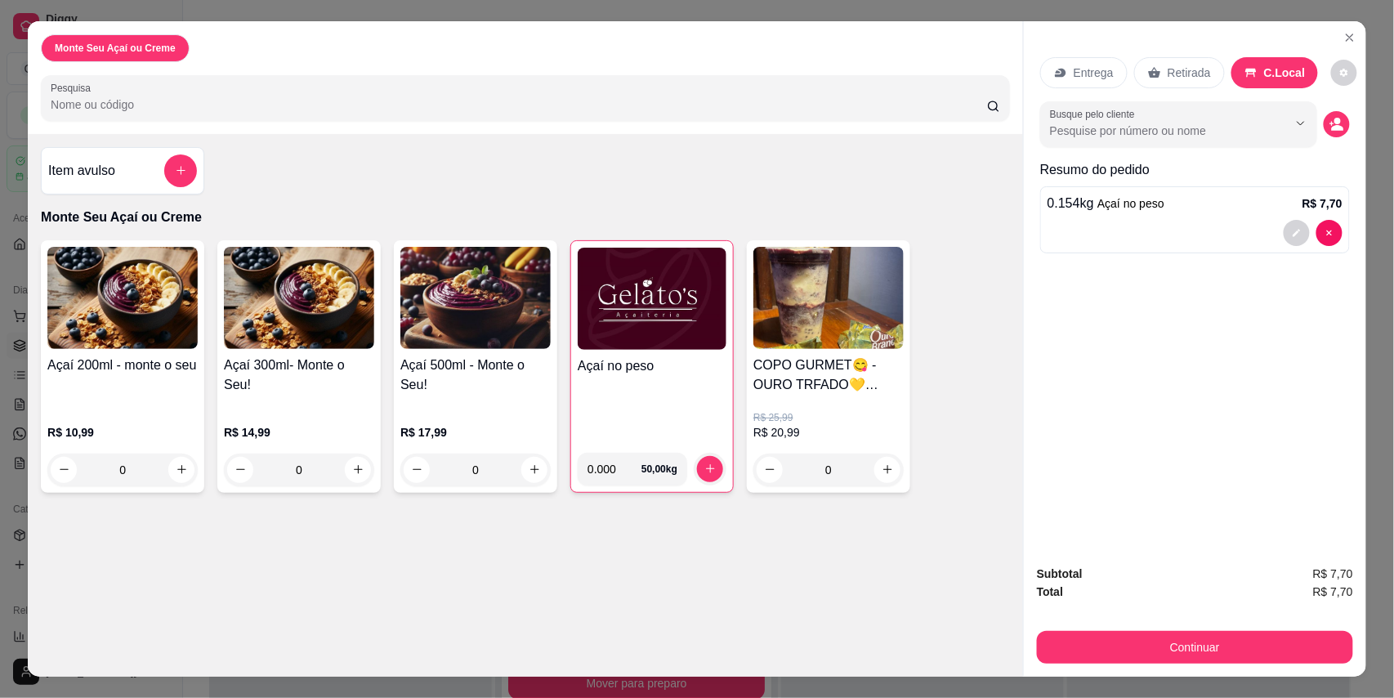
click at [1188, 654] on button "Continuar" at bounding box center [1195, 647] width 316 height 33
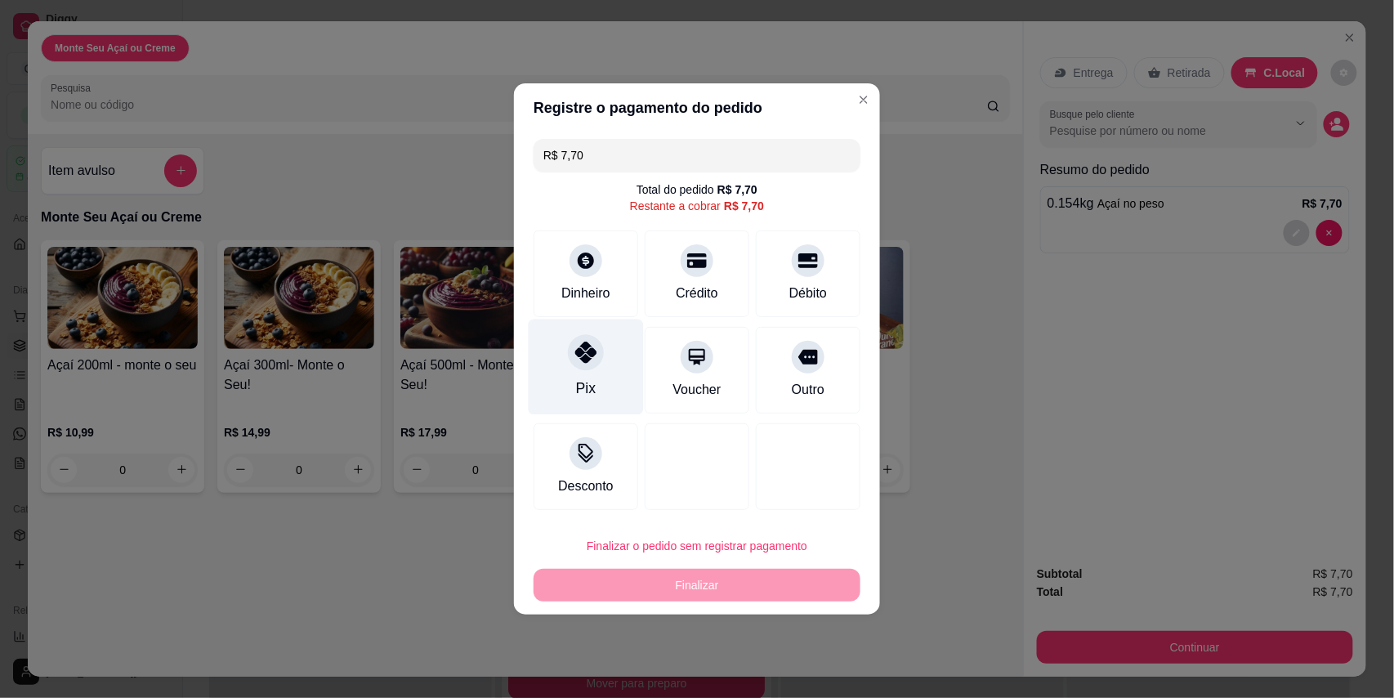
click at [572, 369] on div "Pix" at bounding box center [586, 368] width 115 height 96
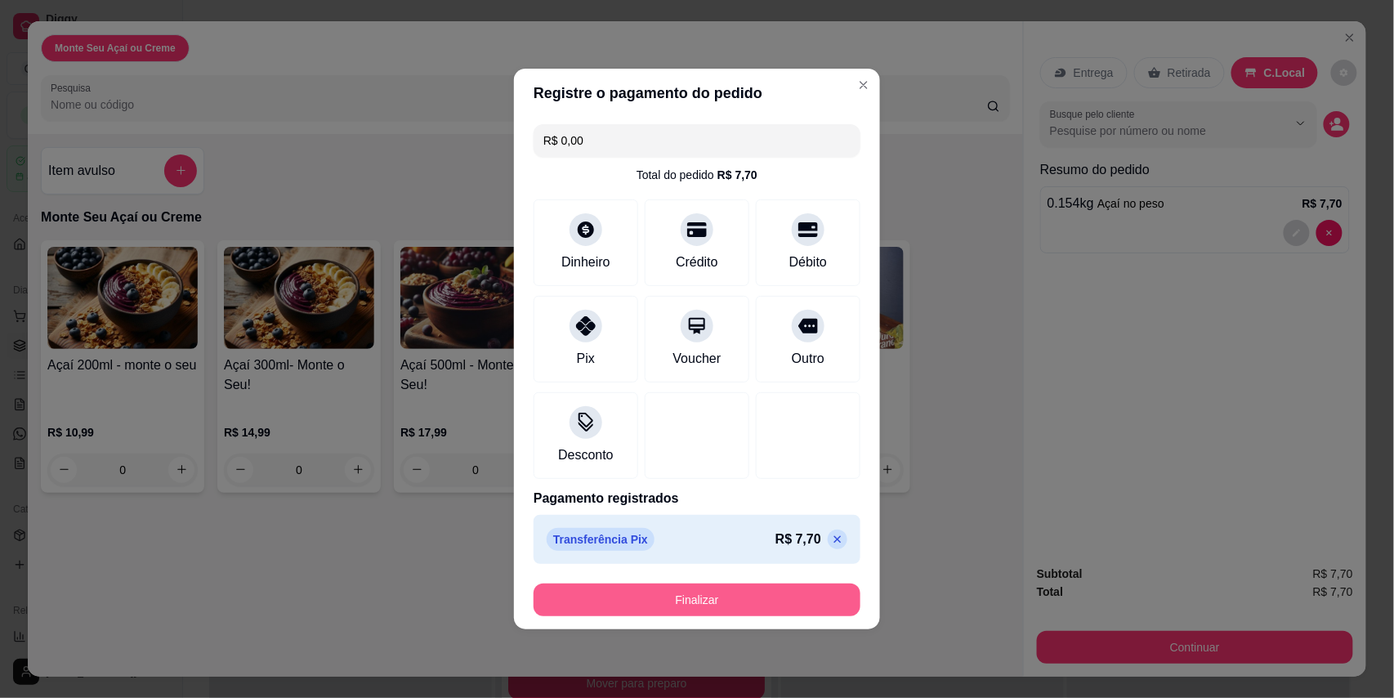
click at [700, 608] on button "Finalizar" at bounding box center [697, 600] width 327 height 33
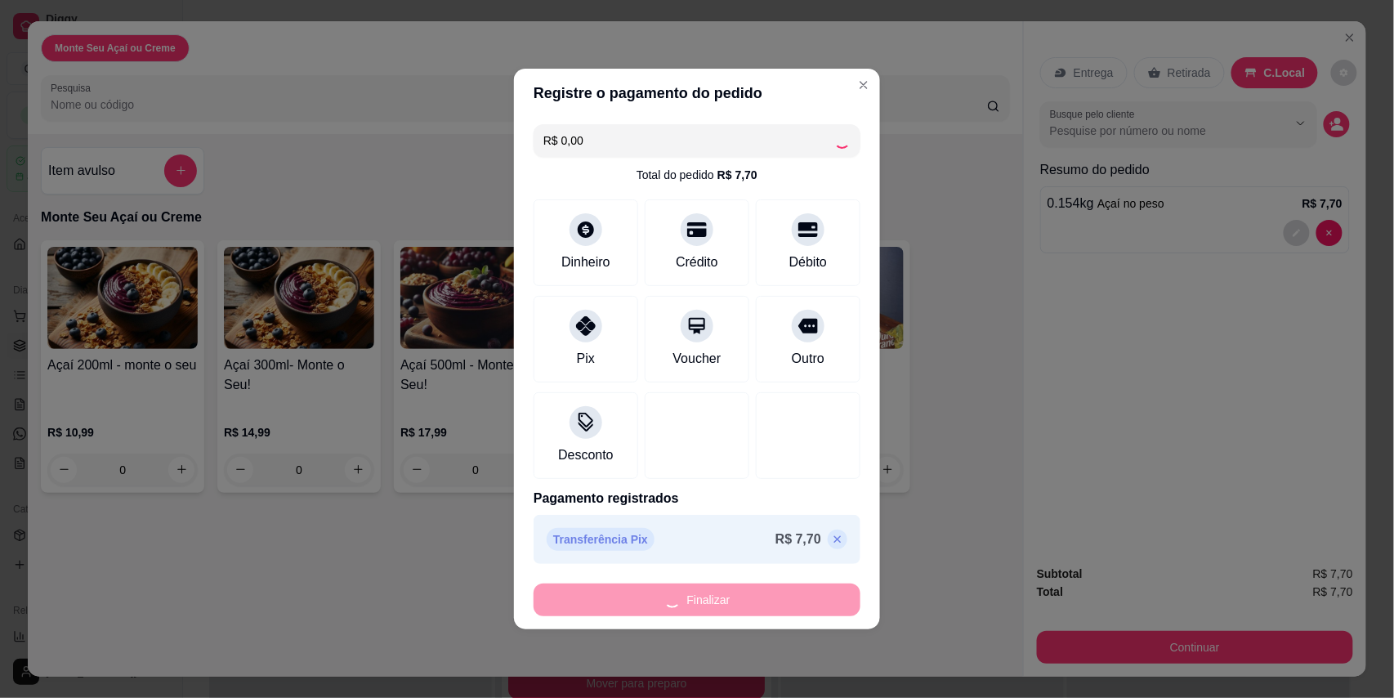
type input "-R$ 7,70"
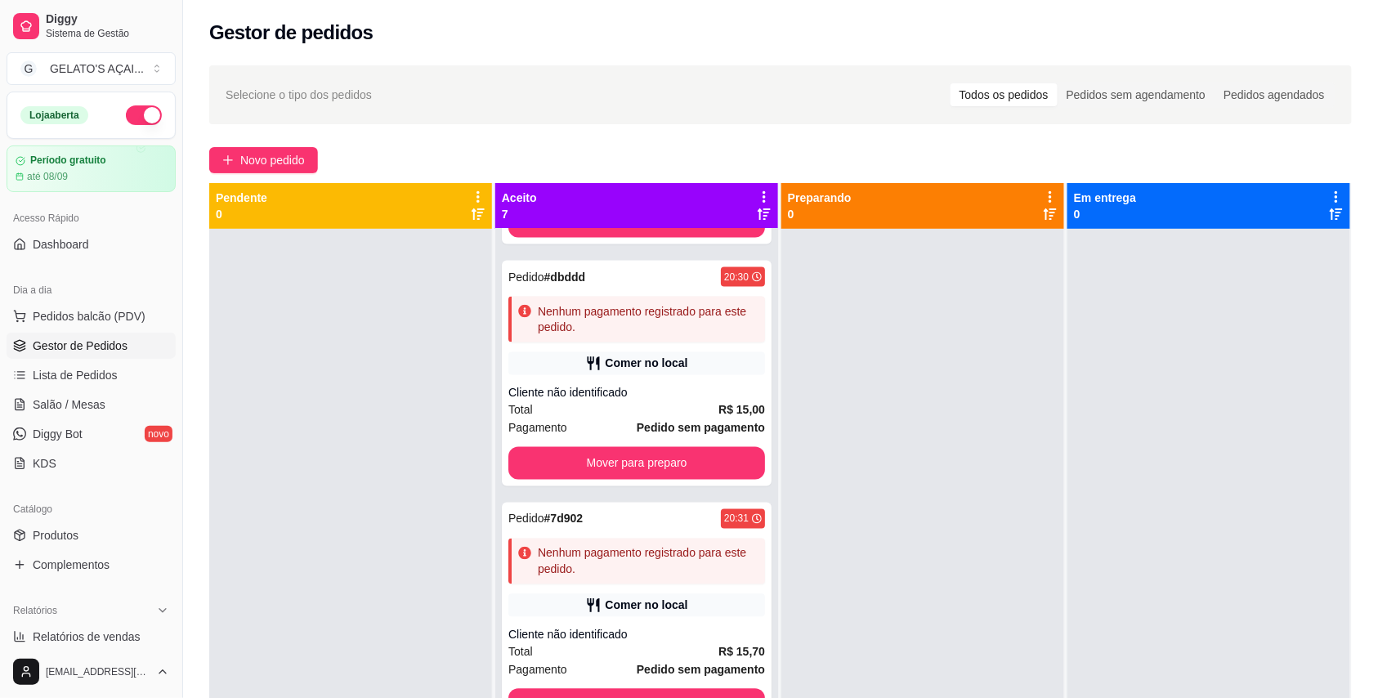
scroll to position [960, 0]
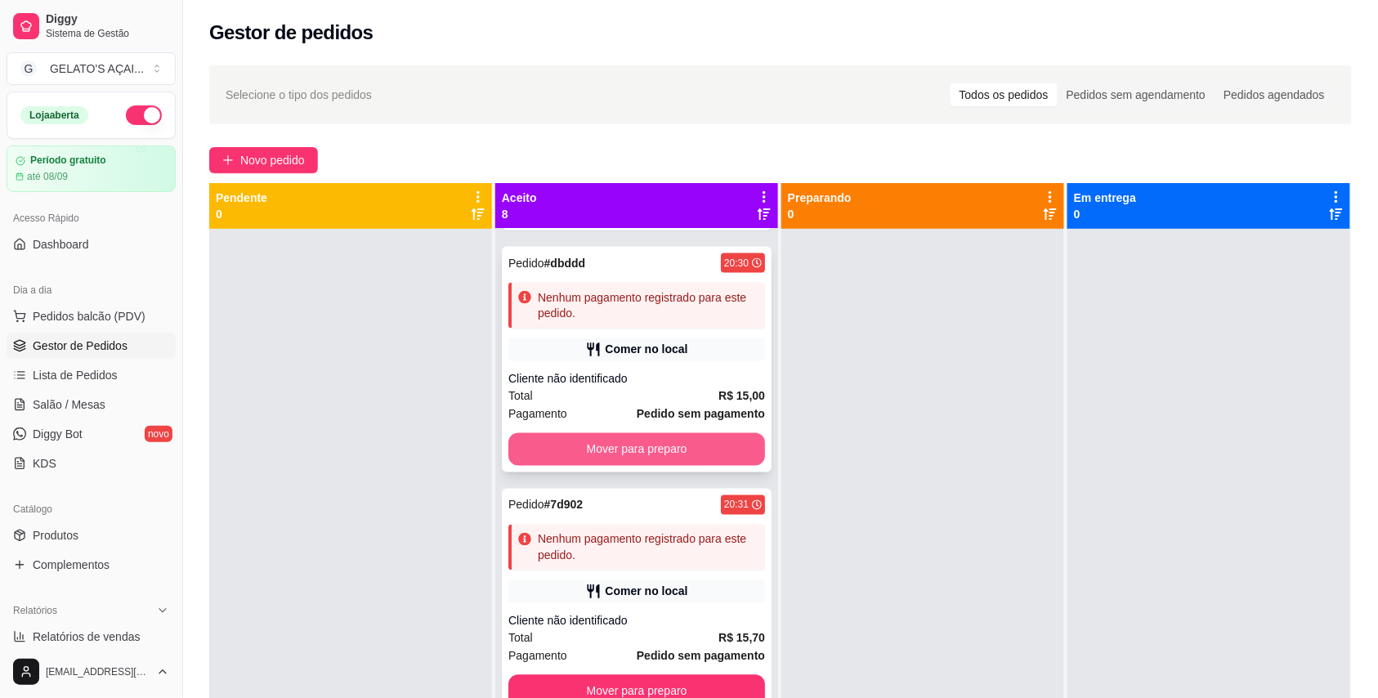
click at [629, 449] on button "Mover para preparo" at bounding box center [636, 449] width 257 height 33
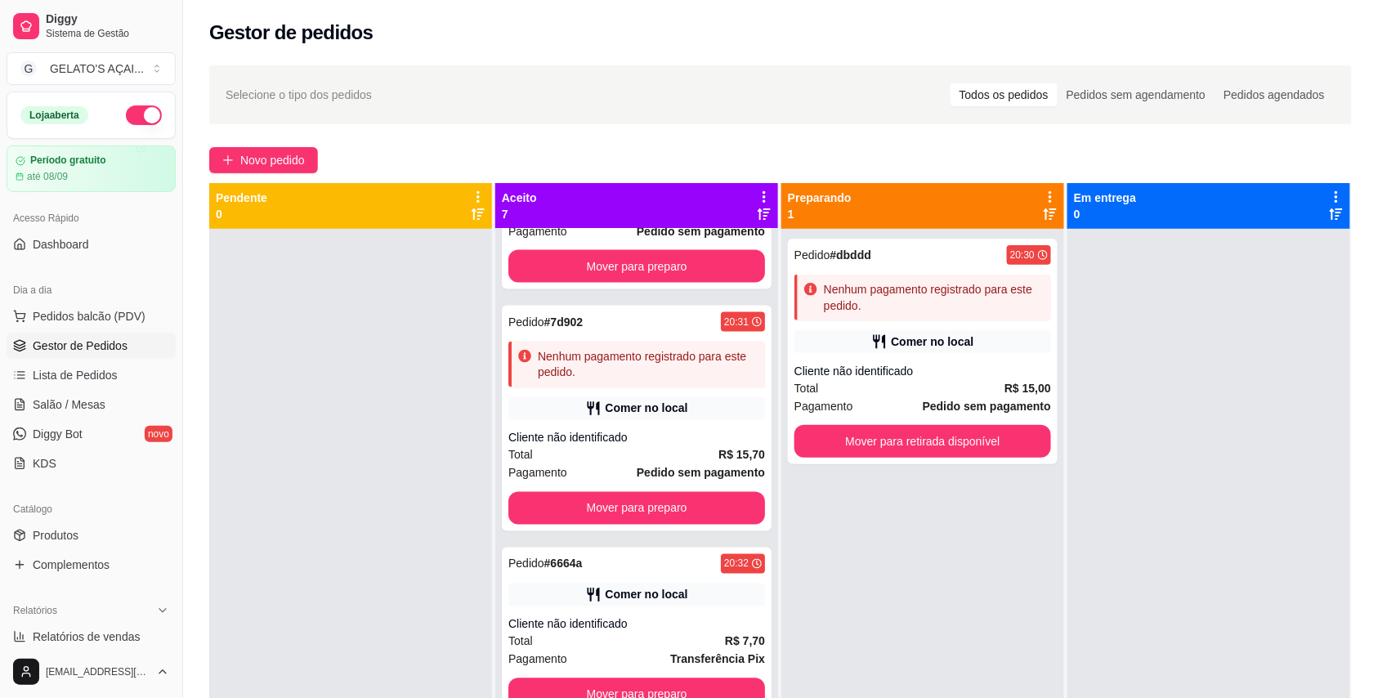
scroll to position [904, 0]
click at [621, 484] on div "Pedido # 7d902 20:31 Nenhum pagamento registrado para este pedido. Comer no loc…" at bounding box center [637, 419] width 270 height 226
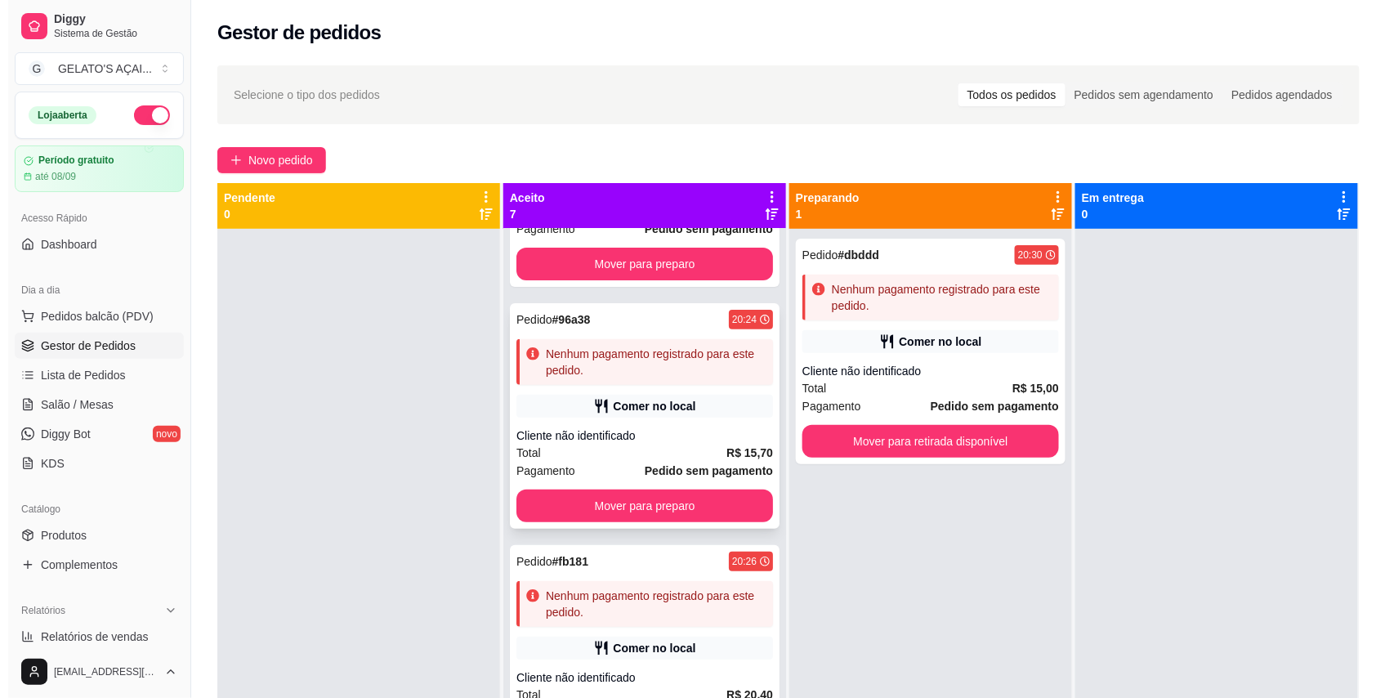
scroll to position [0, 0]
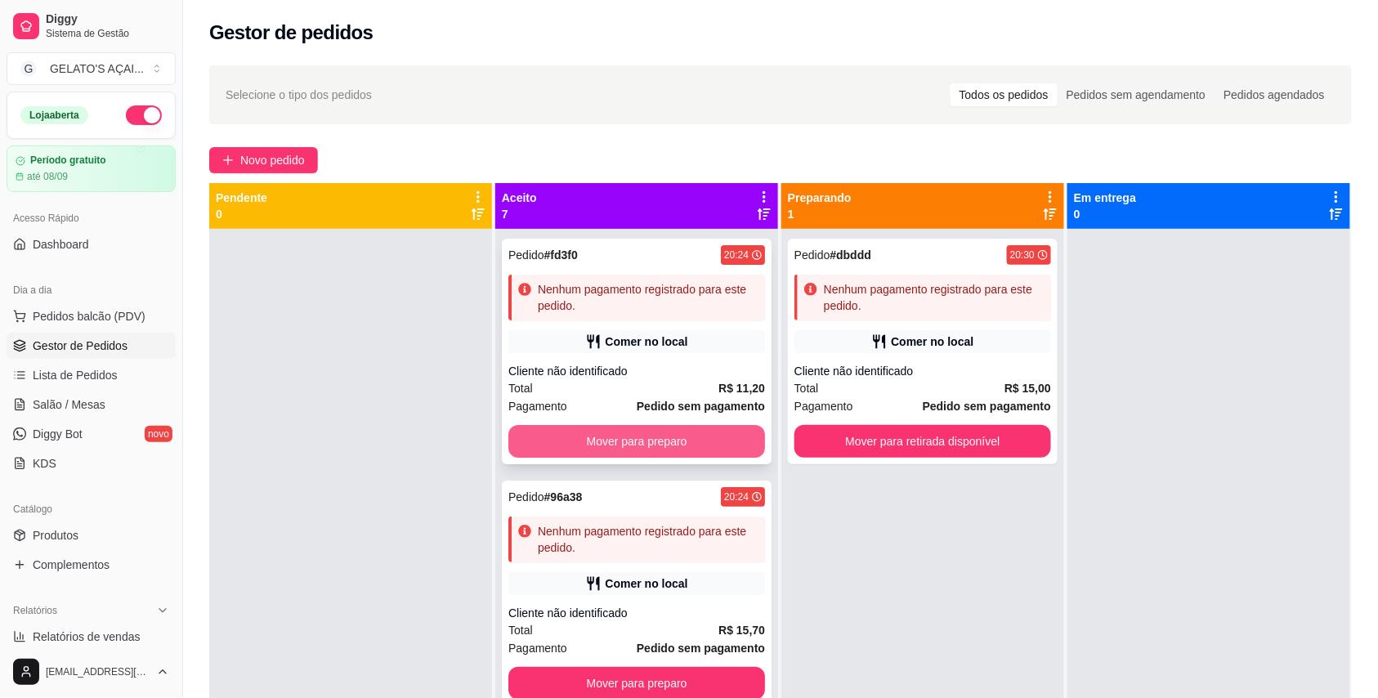
click at [669, 432] on button "Mover para preparo" at bounding box center [636, 441] width 257 height 33
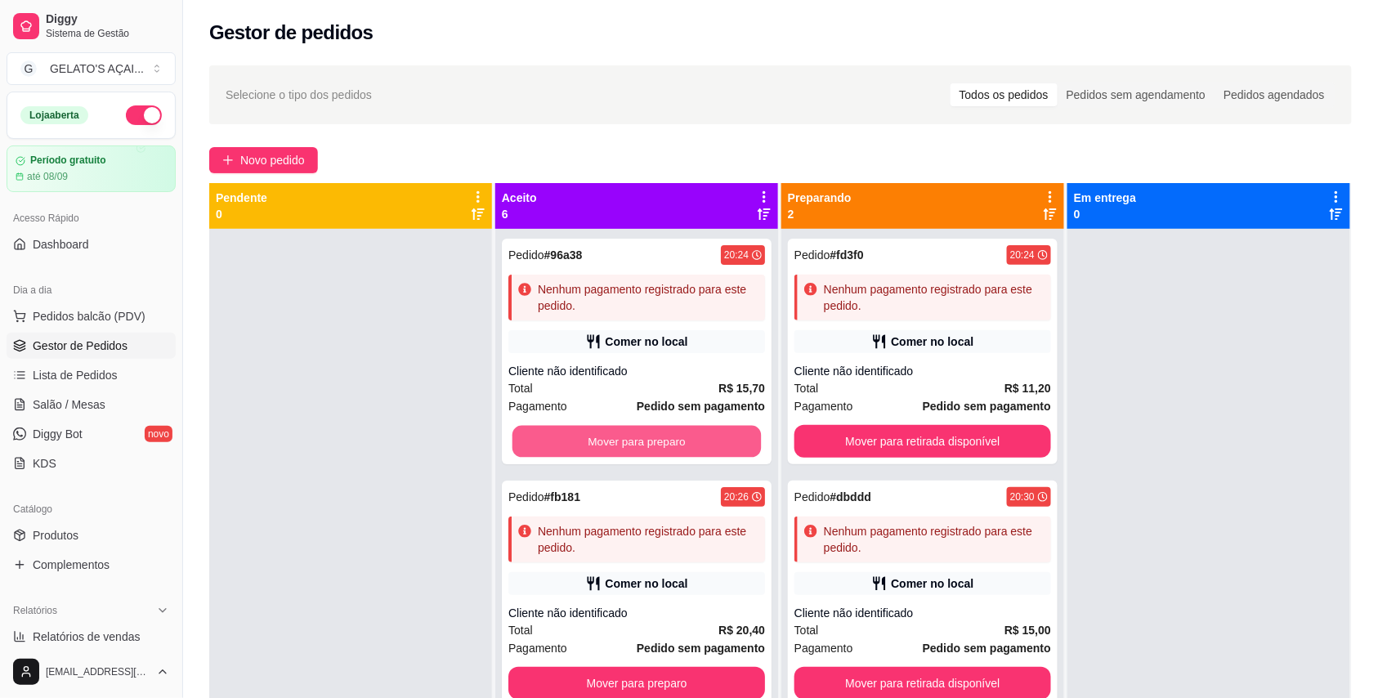
click at [669, 432] on button "Mover para preparo" at bounding box center [636, 442] width 249 height 32
click at [669, 432] on button "Mover para preparo" at bounding box center [636, 441] width 257 height 33
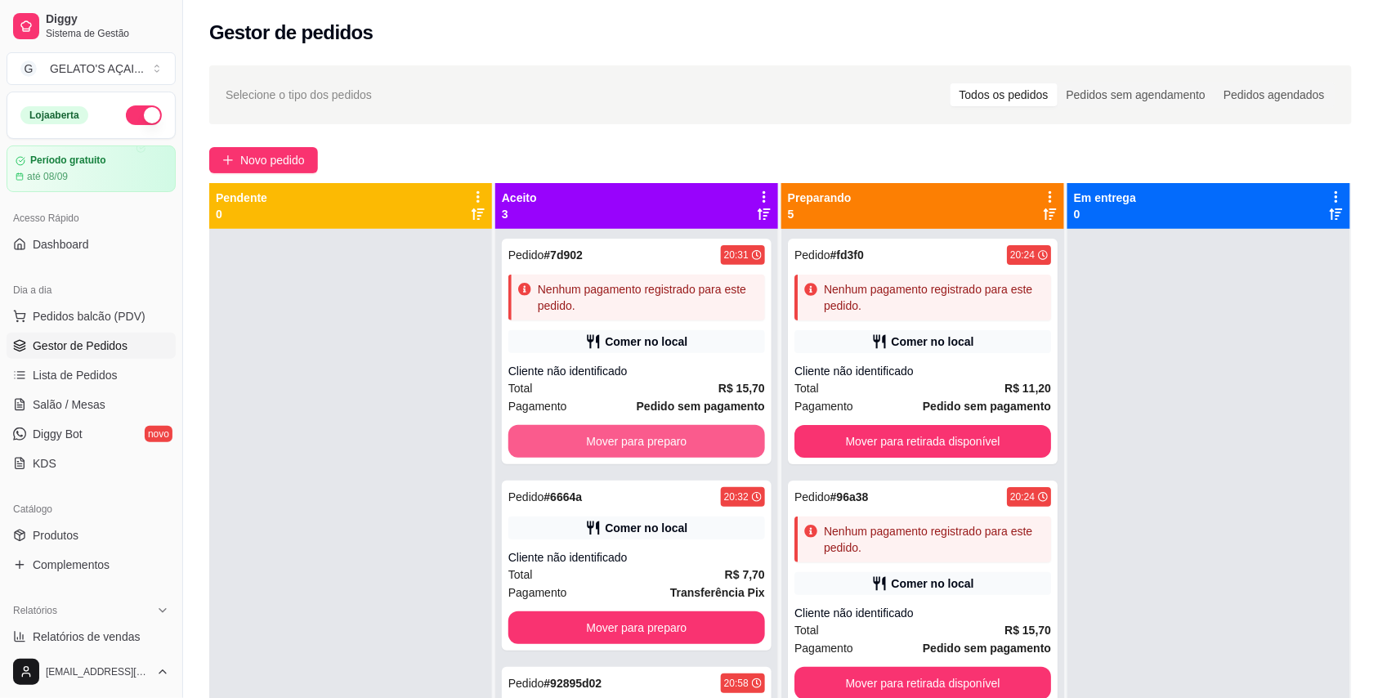
click at [669, 432] on button "Mover para preparo" at bounding box center [636, 441] width 257 height 33
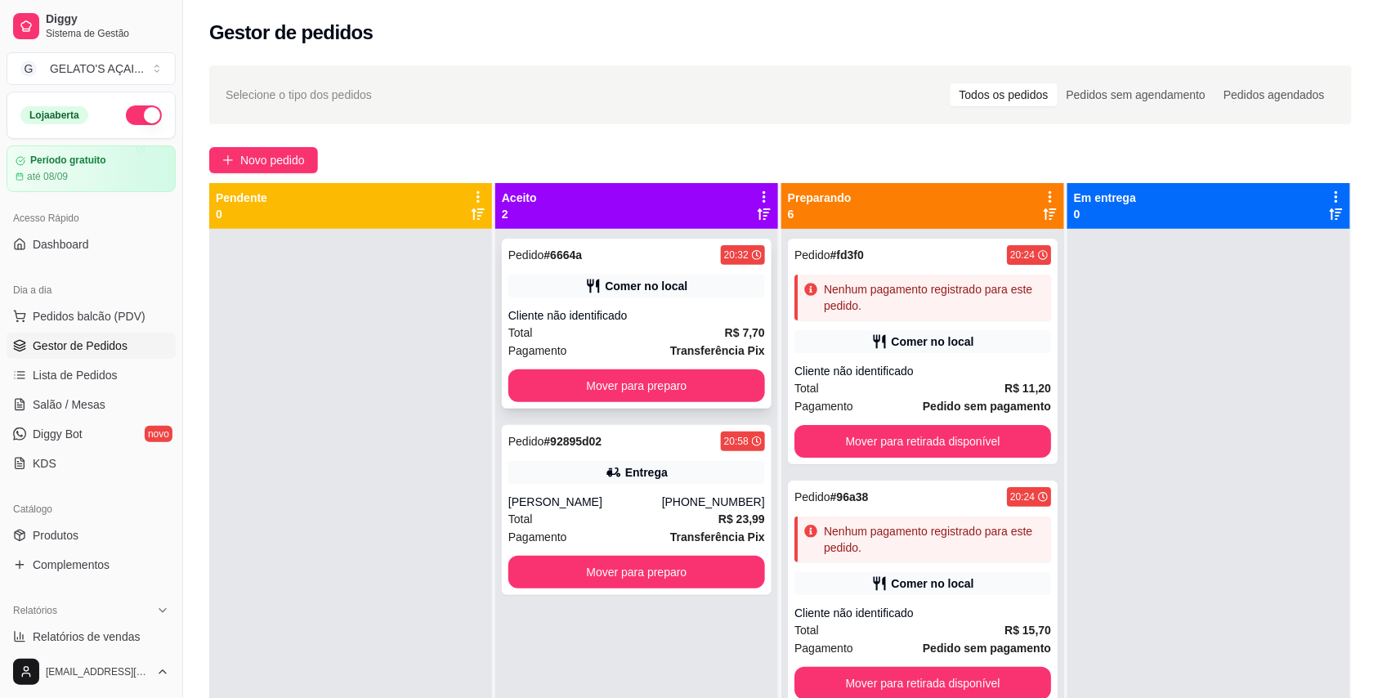
click at [690, 368] on div "Pedido # 6664a 20:32 Comer no local Cliente não identificado Total R$ 7,70 Paga…" at bounding box center [637, 324] width 270 height 170
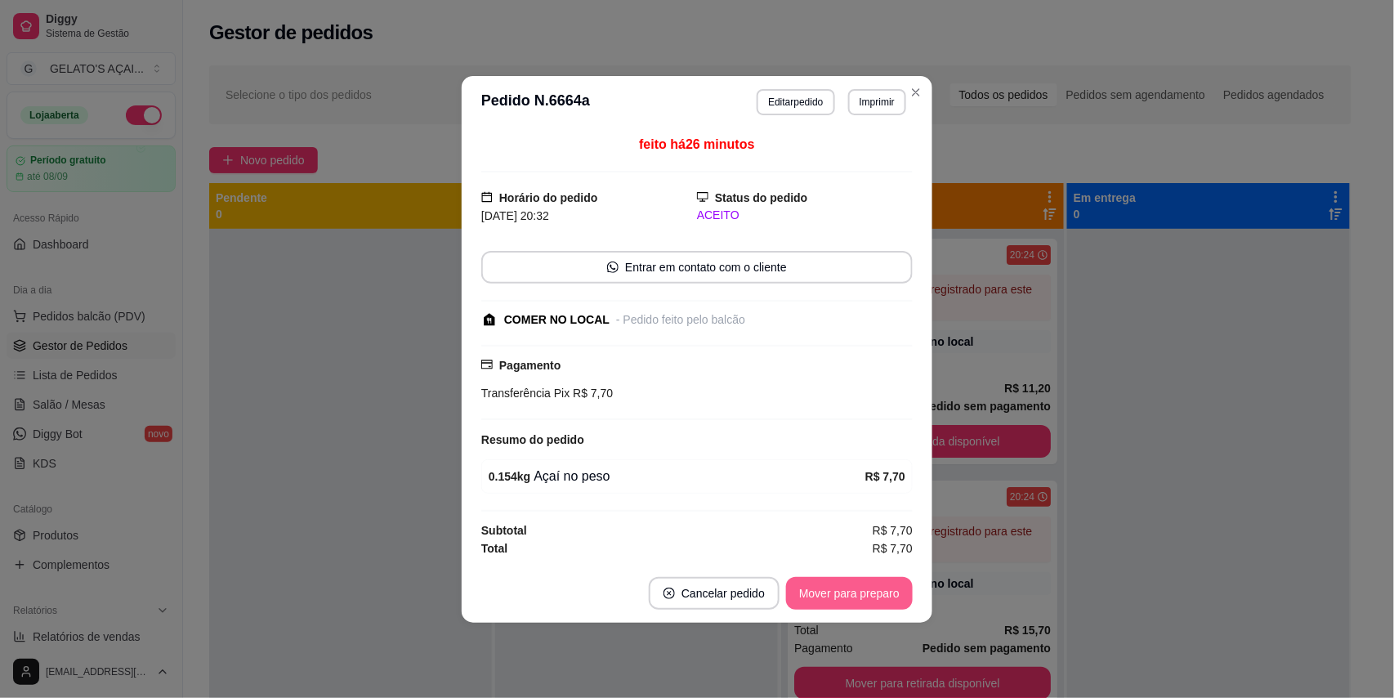
click at [825, 600] on button "Mover para preparo" at bounding box center [849, 593] width 127 height 33
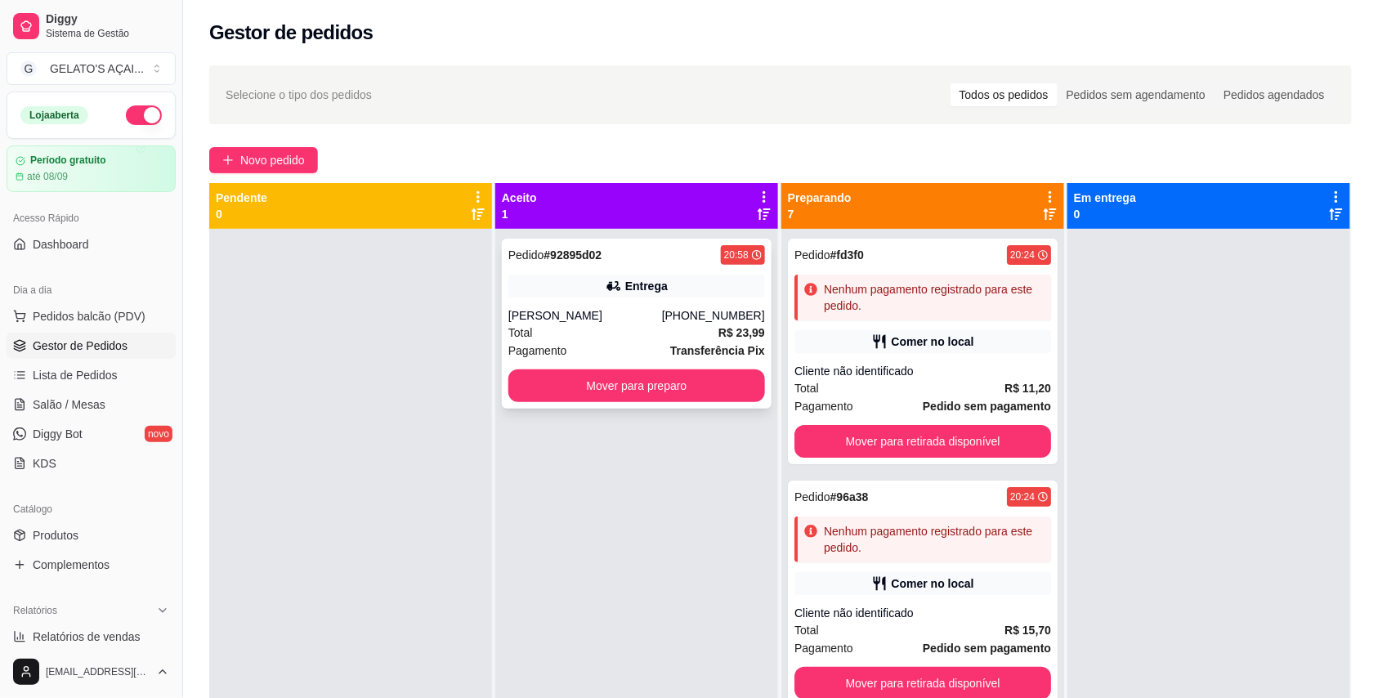
click at [631, 306] on div "Pedido # 92895d02 20:58 Entrega Erik Schneider (84) 99652-9181 Total R$ 23,99 P…" at bounding box center [637, 324] width 270 height 170
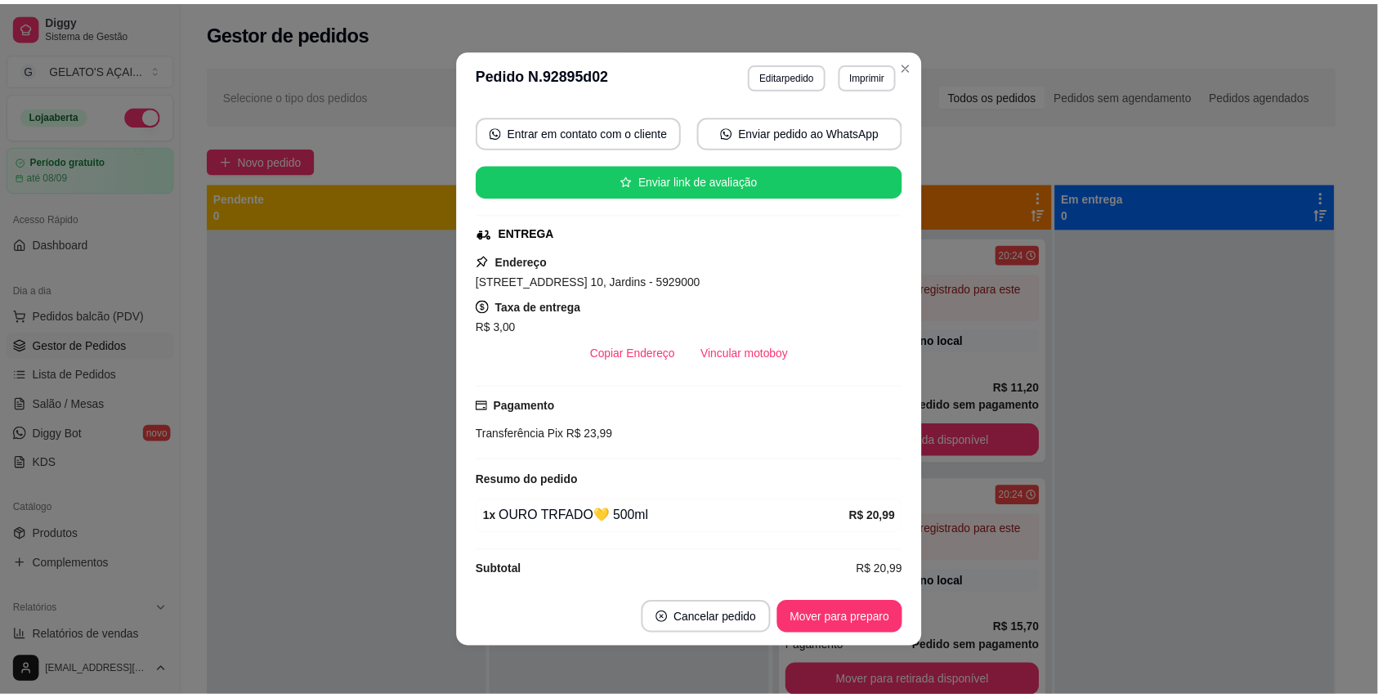
scroll to position [167, 0]
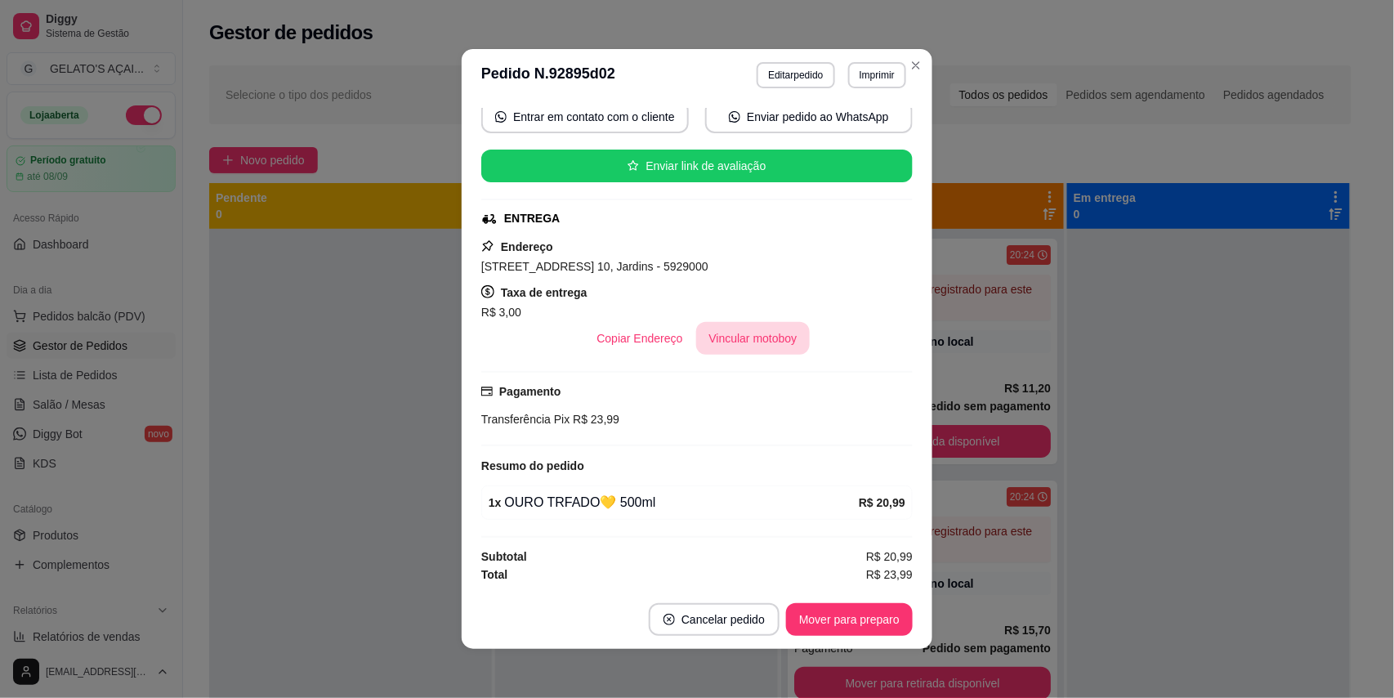
click at [746, 338] on button "Vincular motoboy" at bounding box center [753, 338] width 114 height 33
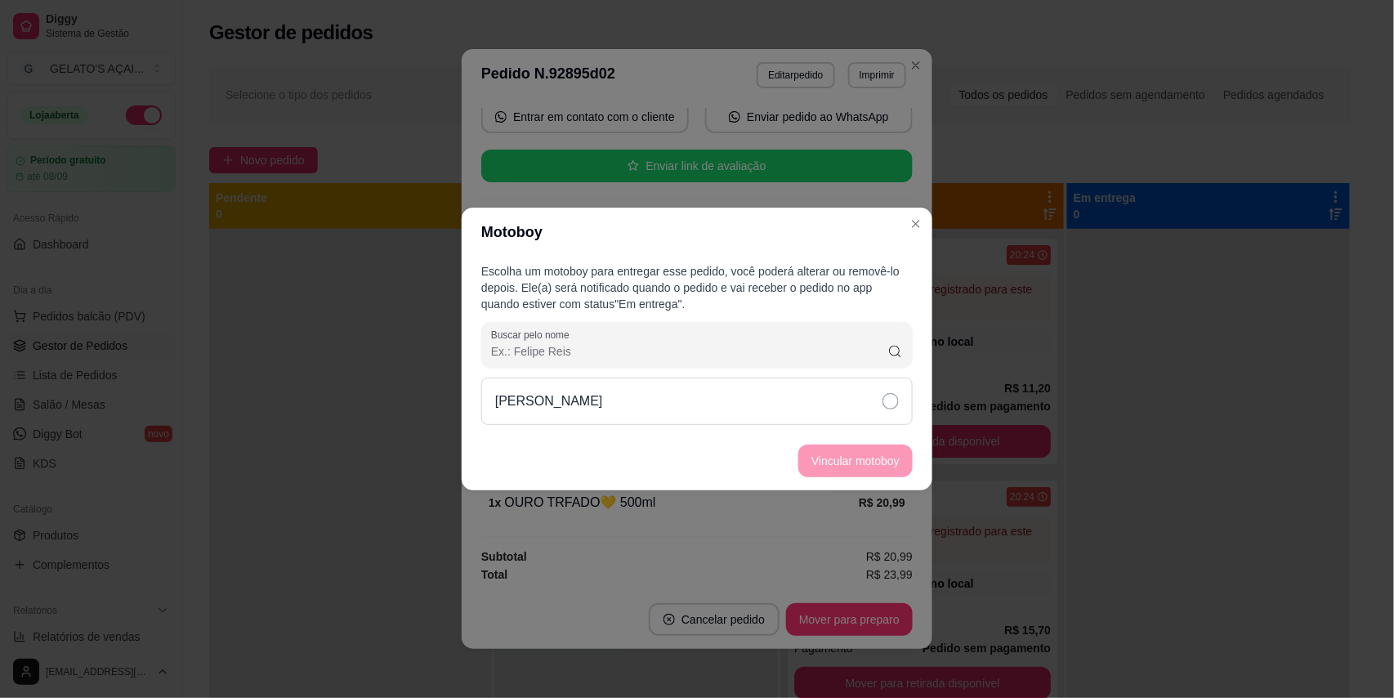
click at [651, 405] on div "[PERSON_NAME]" at bounding box center [697, 401] width 432 height 47
click at [890, 455] on button "Vincular motoboy" at bounding box center [855, 461] width 111 height 32
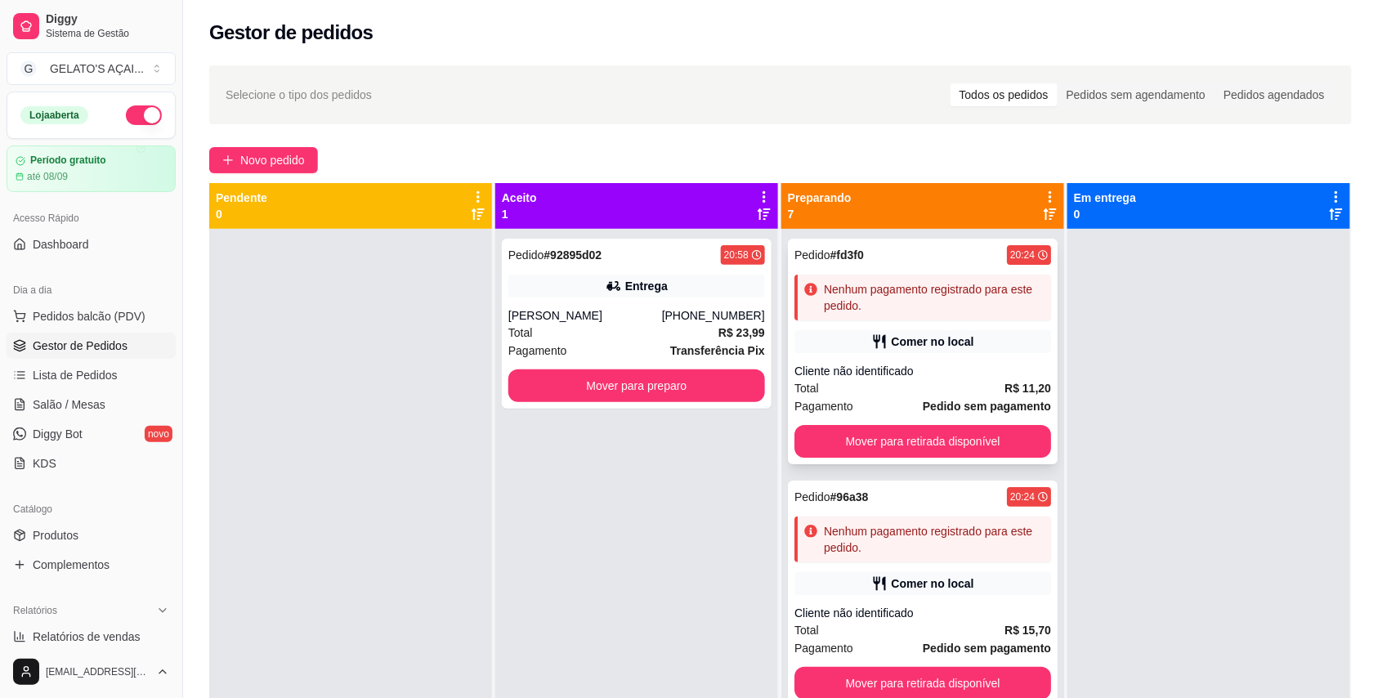
click at [946, 383] on div "Total R$ 11,20" at bounding box center [922, 388] width 257 height 18
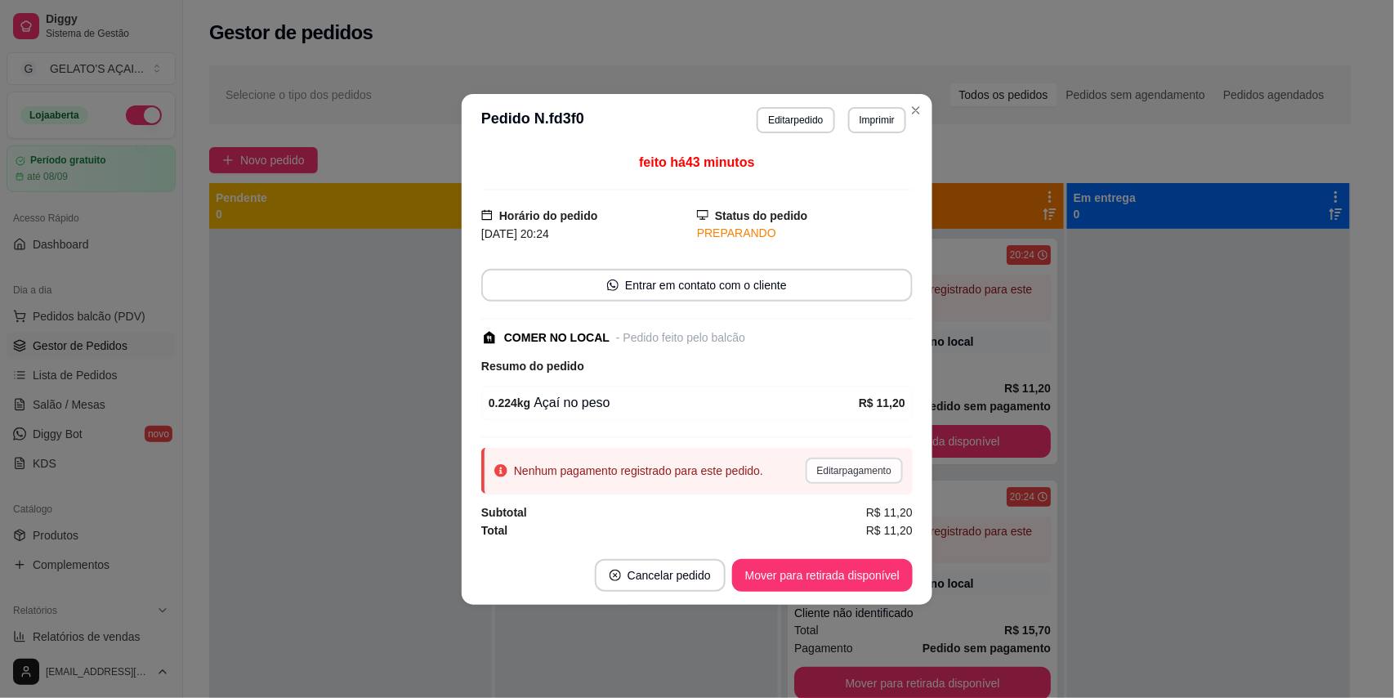
click at [870, 472] on button "Editar pagamento" at bounding box center [854, 471] width 97 height 26
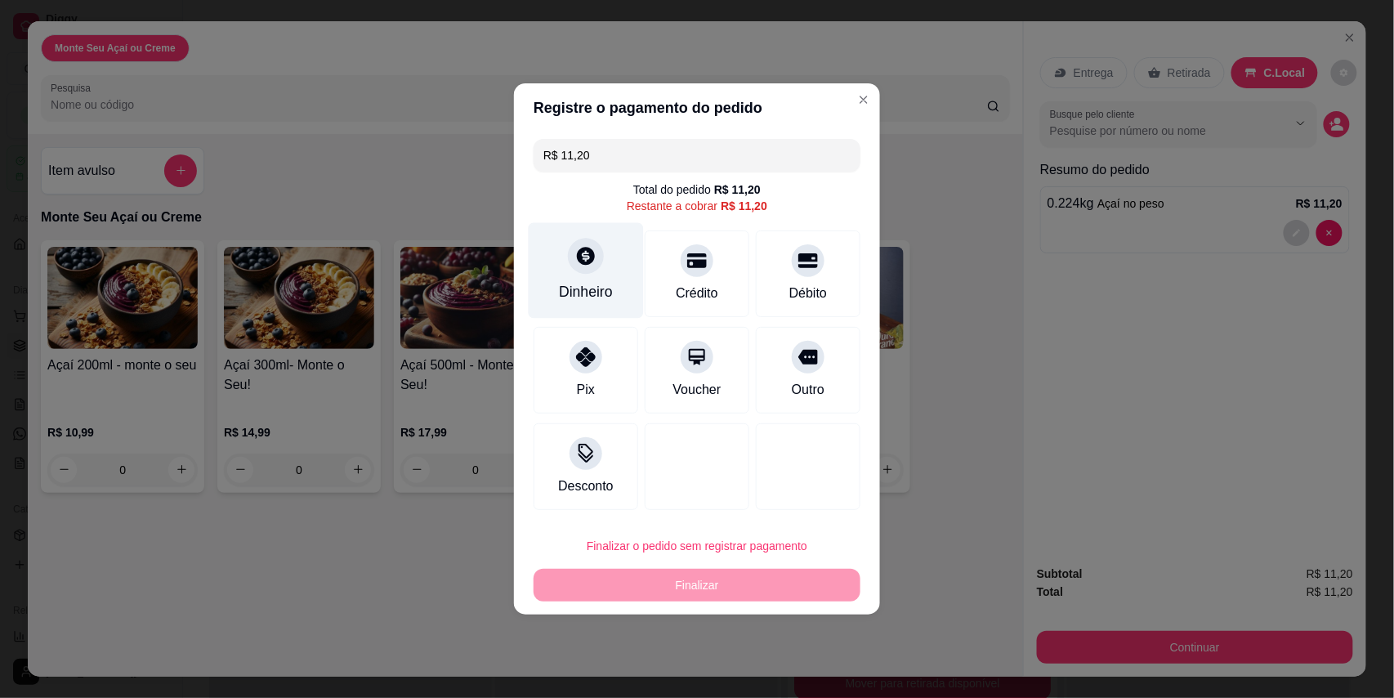
click at [559, 283] on div "Dinheiro" at bounding box center [586, 291] width 54 height 21
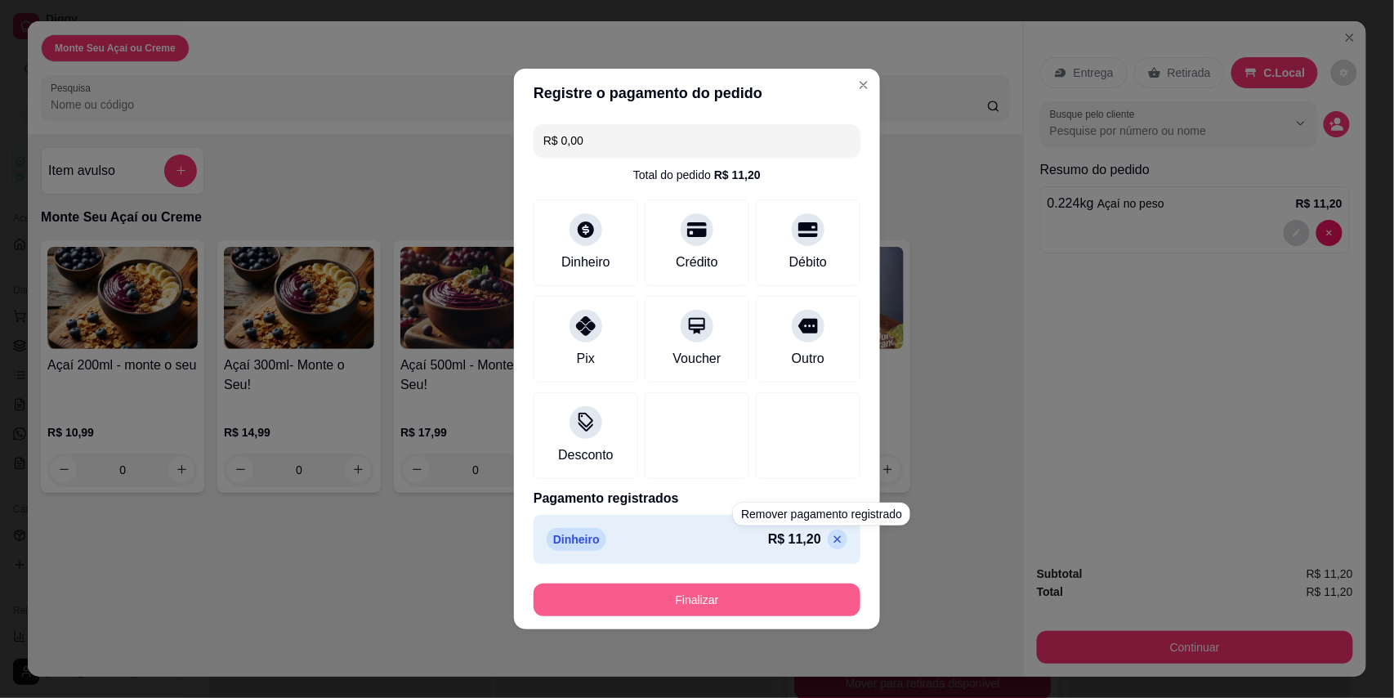
click at [794, 603] on button "Finalizar" at bounding box center [697, 600] width 327 height 33
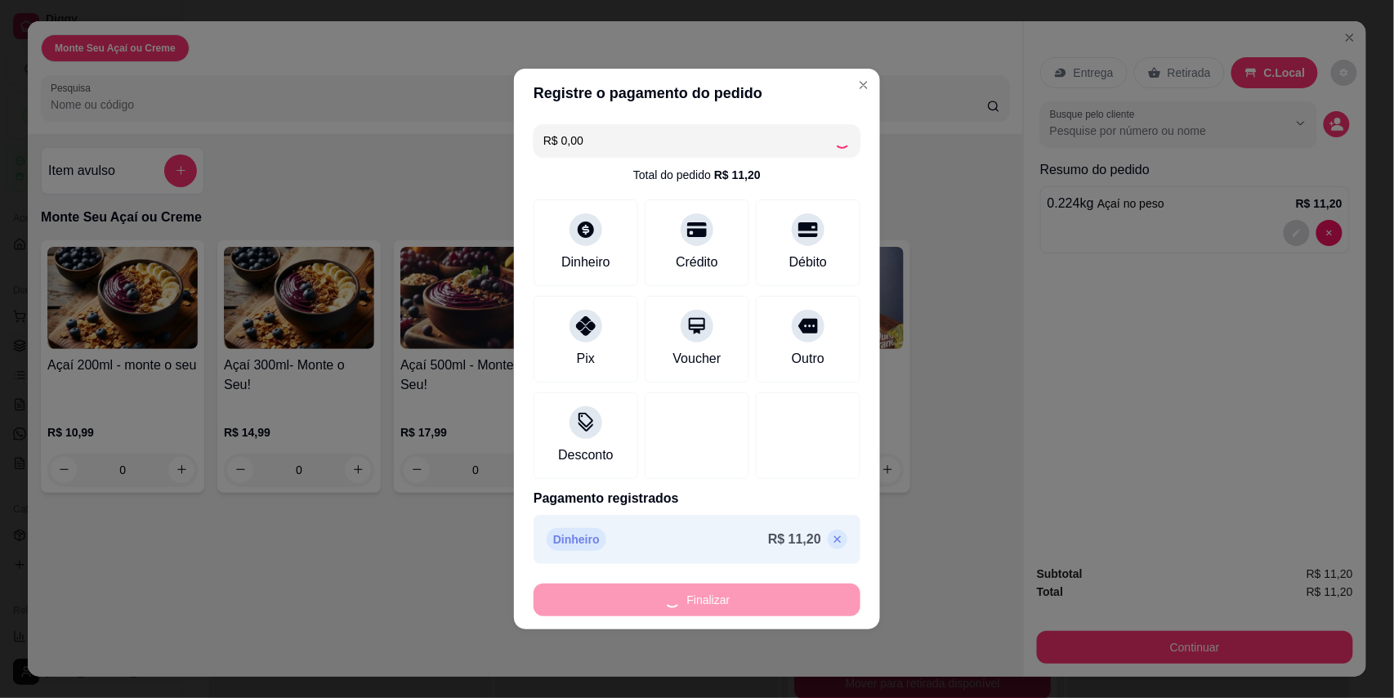
type input "-R$ 11,20"
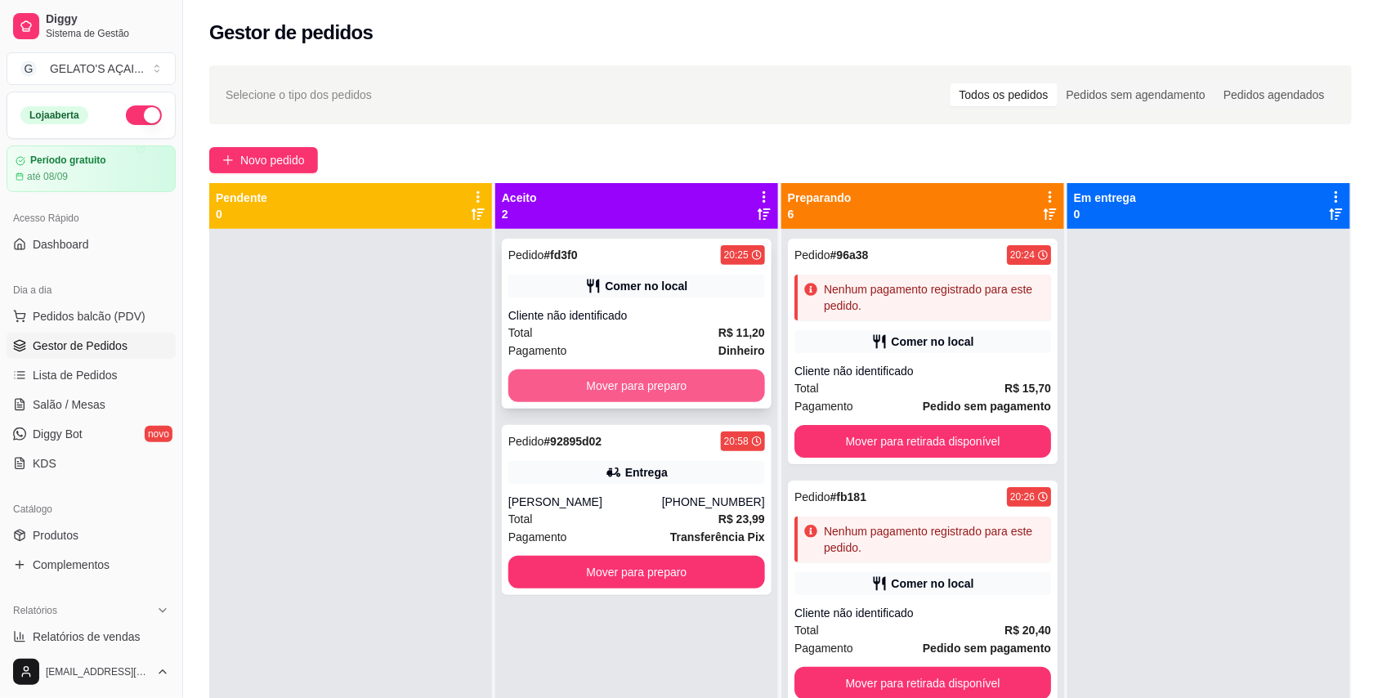
click at [700, 383] on button "Mover para preparo" at bounding box center [636, 385] width 257 height 33
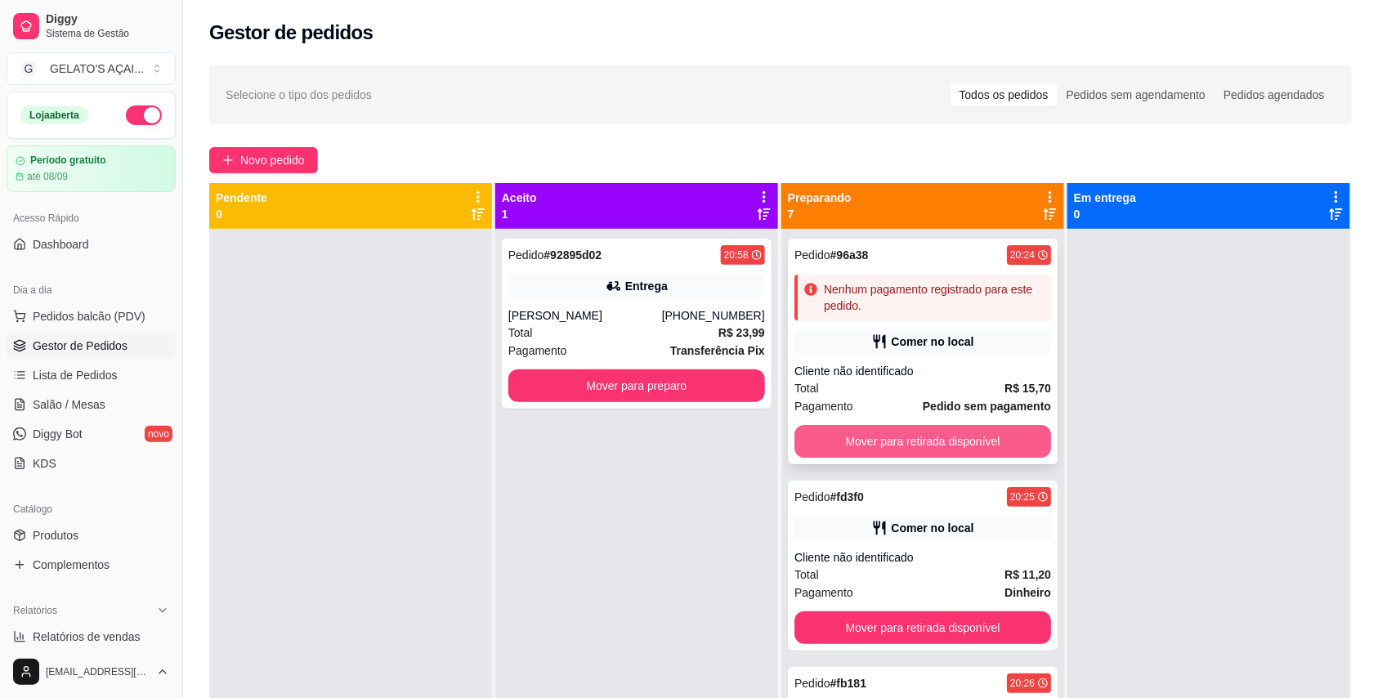
click at [891, 439] on button "Mover para retirada disponível" at bounding box center [922, 441] width 257 height 33
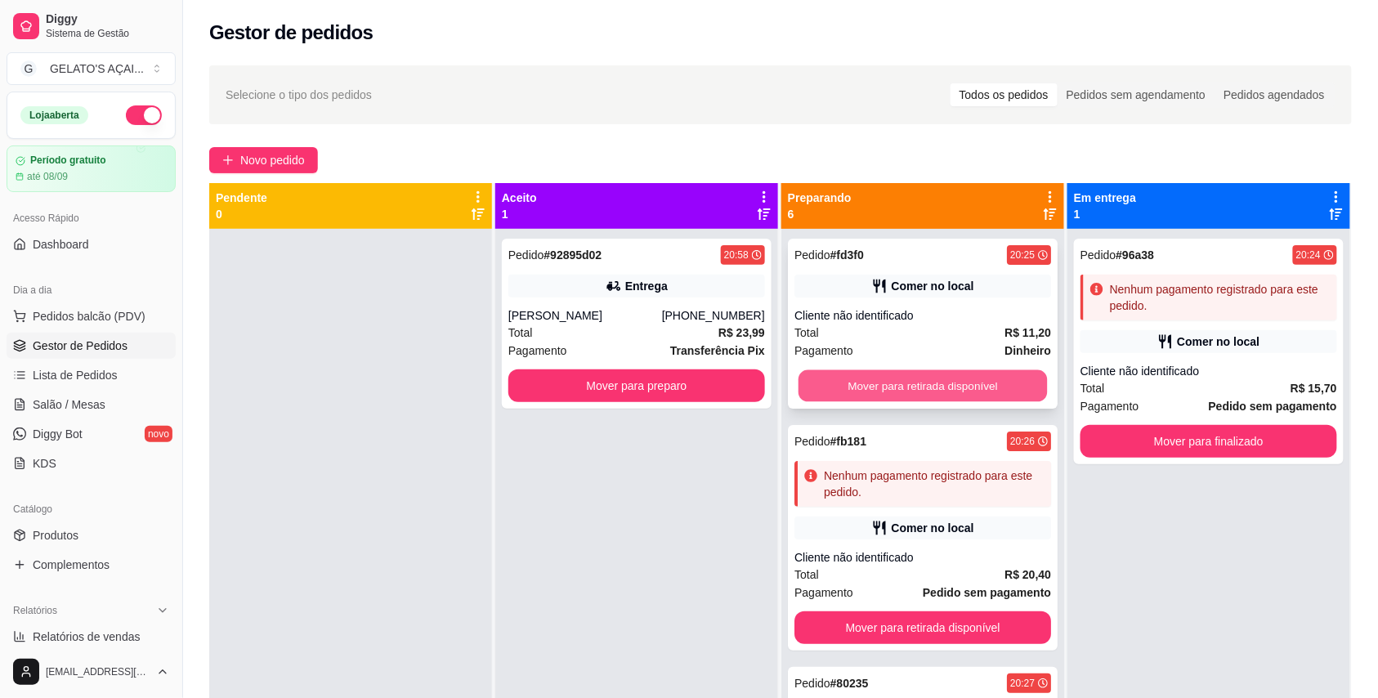
click at [927, 392] on button "Mover para retirada disponível" at bounding box center [923, 386] width 249 height 32
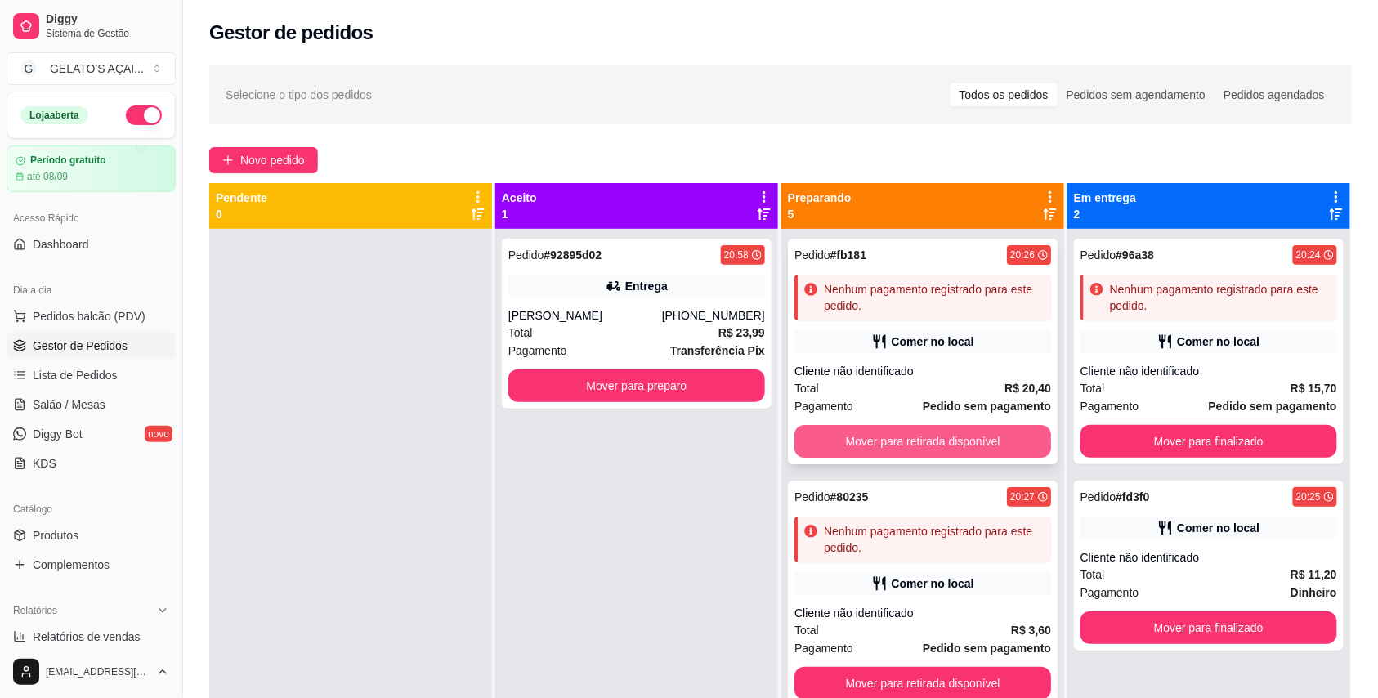
click at [912, 440] on button "Mover para retirada disponível" at bounding box center [922, 441] width 257 height 33
click at [912, 440] on button "Mover para retirada disponível" at bounding box center [923, 442] width 249 height 32
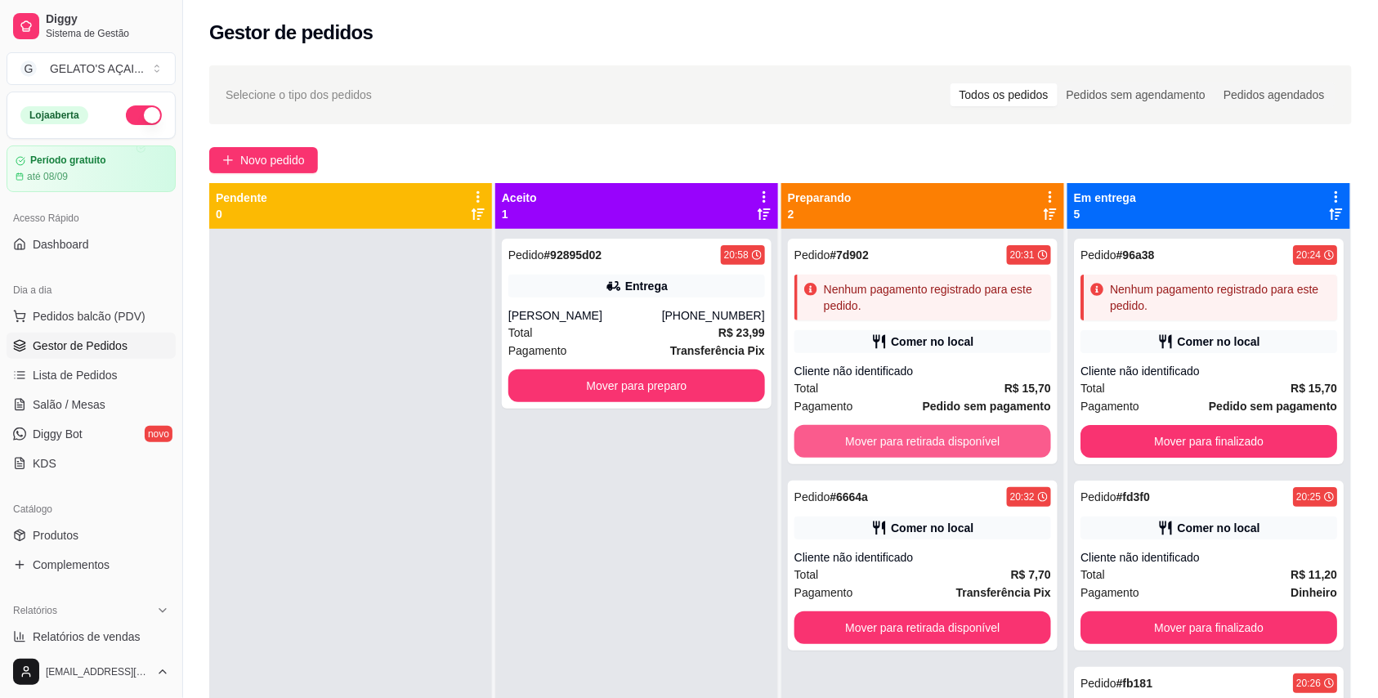
click at [912, 440] on button "Mover para retirada disponível" at bounding box center [922, 441] width 257 height 33
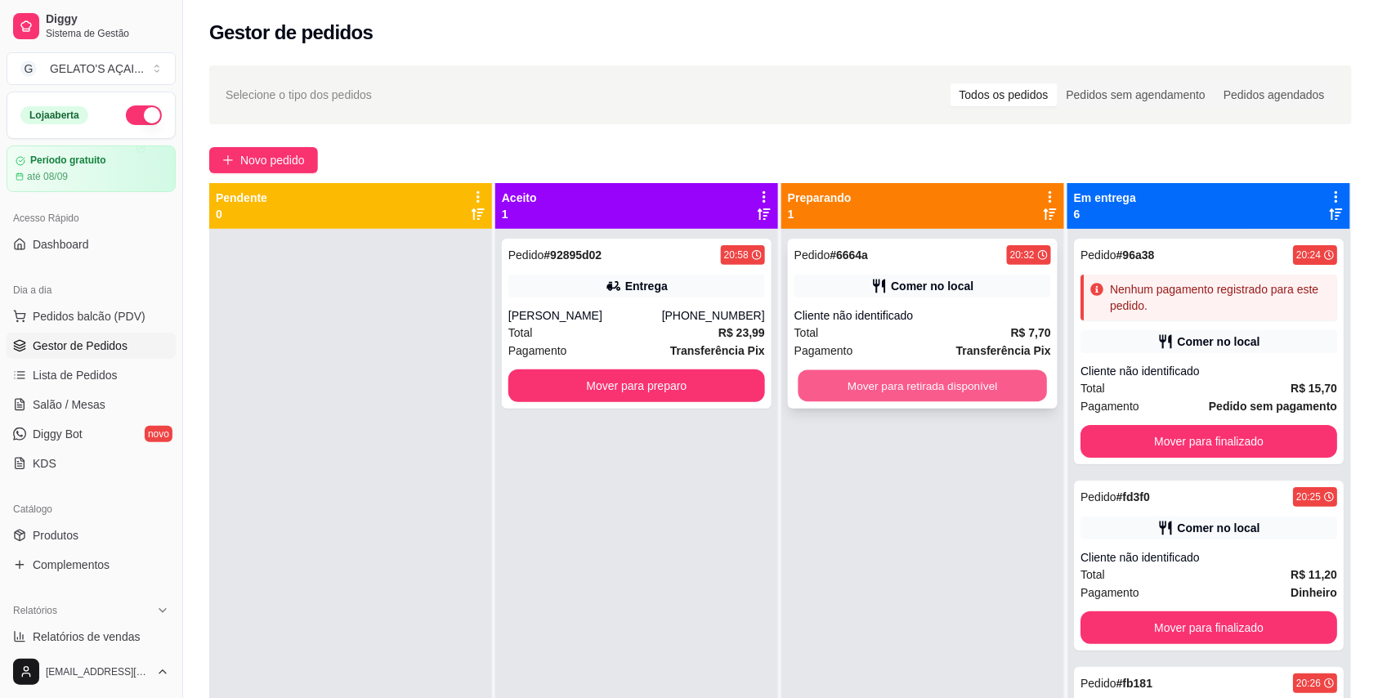
click at [959, 387] on button "Mover para retirada disponível" at bounding box center [923, 386] width 249 height 32
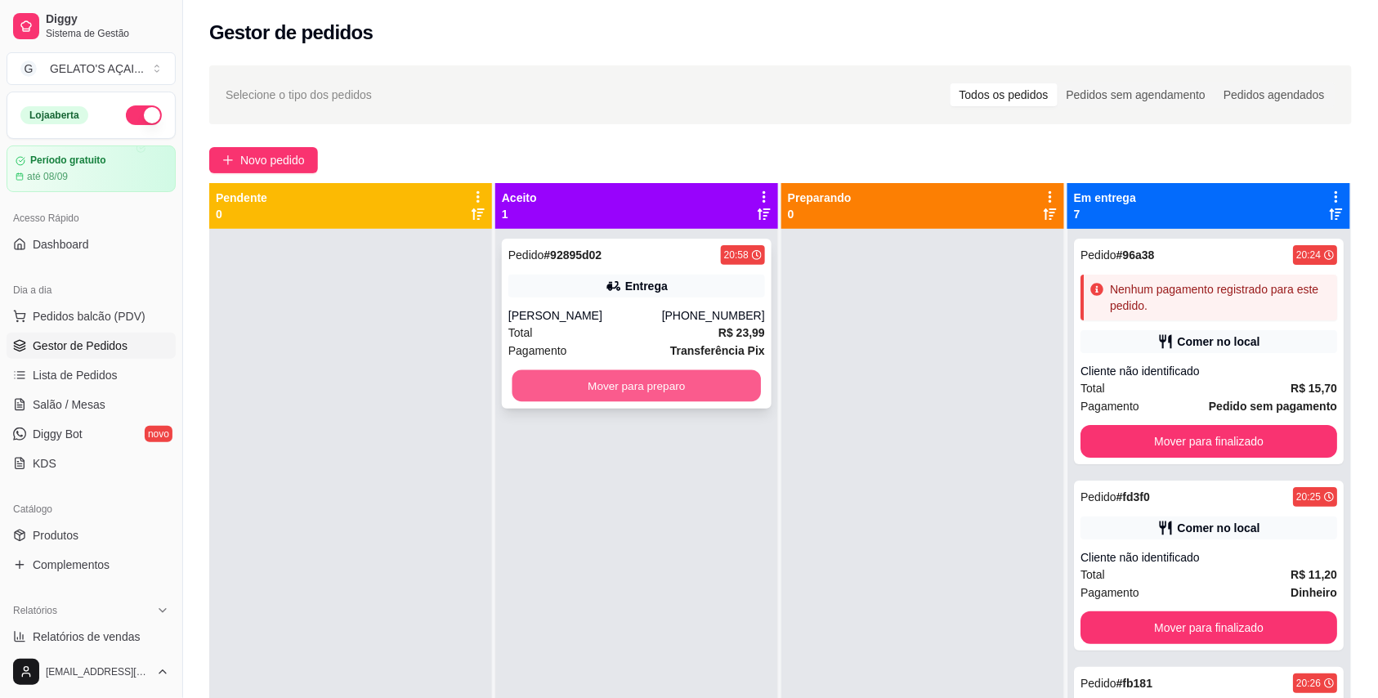
click at [696, 383] on button "Mover para preparo" at bounding box center [636, 386] width 249 height 32
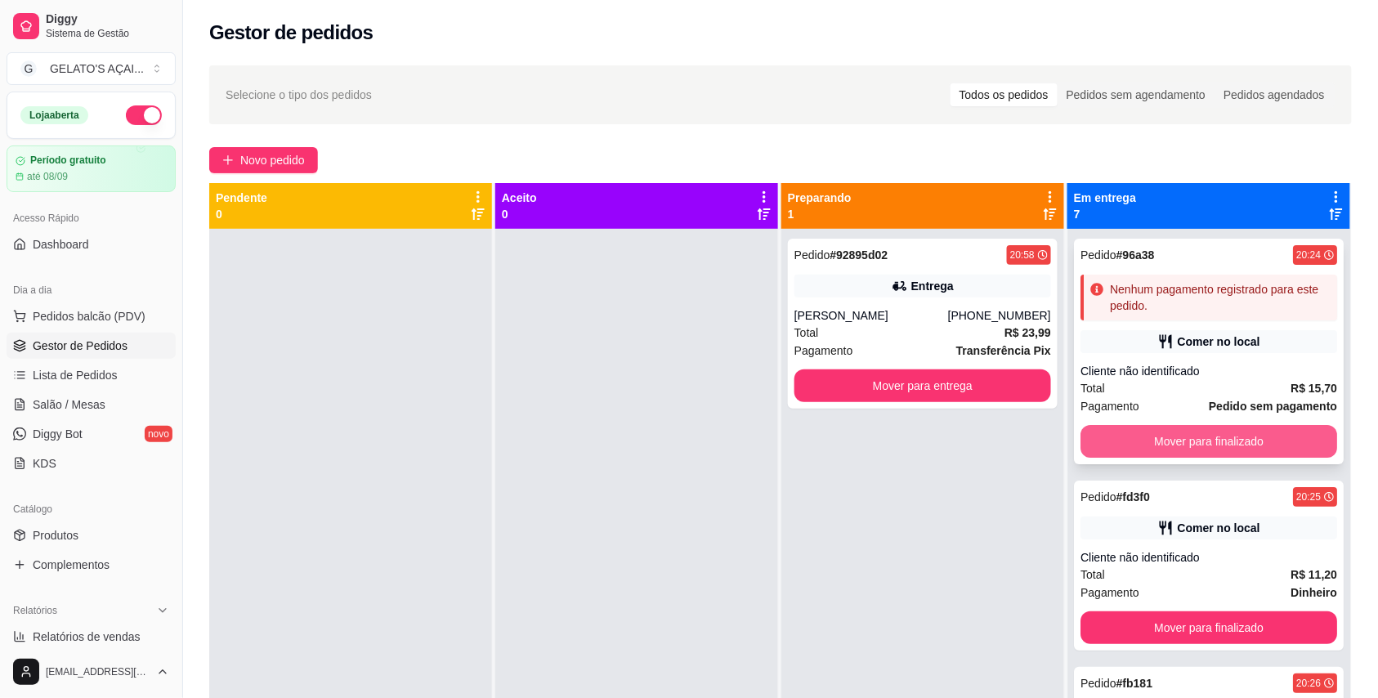
click at [1211, 439] on button "Mover para finalizado" at bounding box center [1208, 441] width 257 height 33
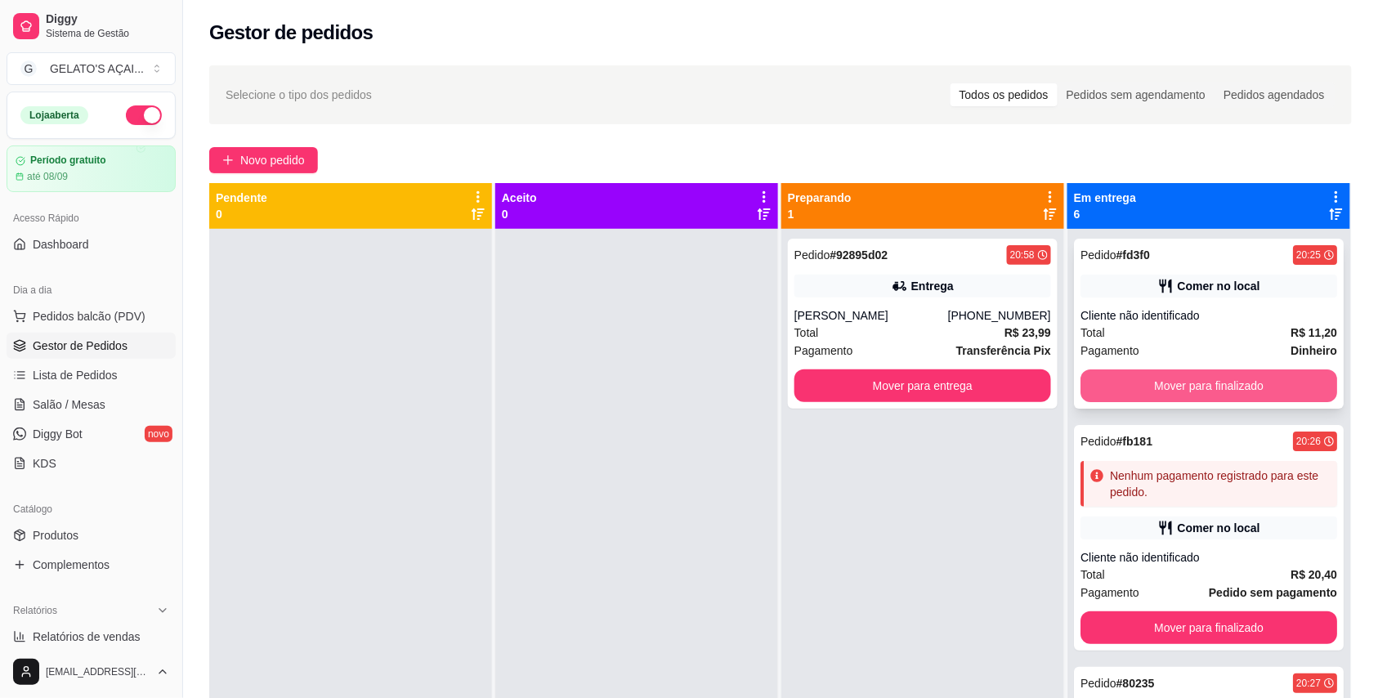
click at [1230, 390] on button "Mover para finalizado" at bounding box center [1208, 385] width 257 height 33
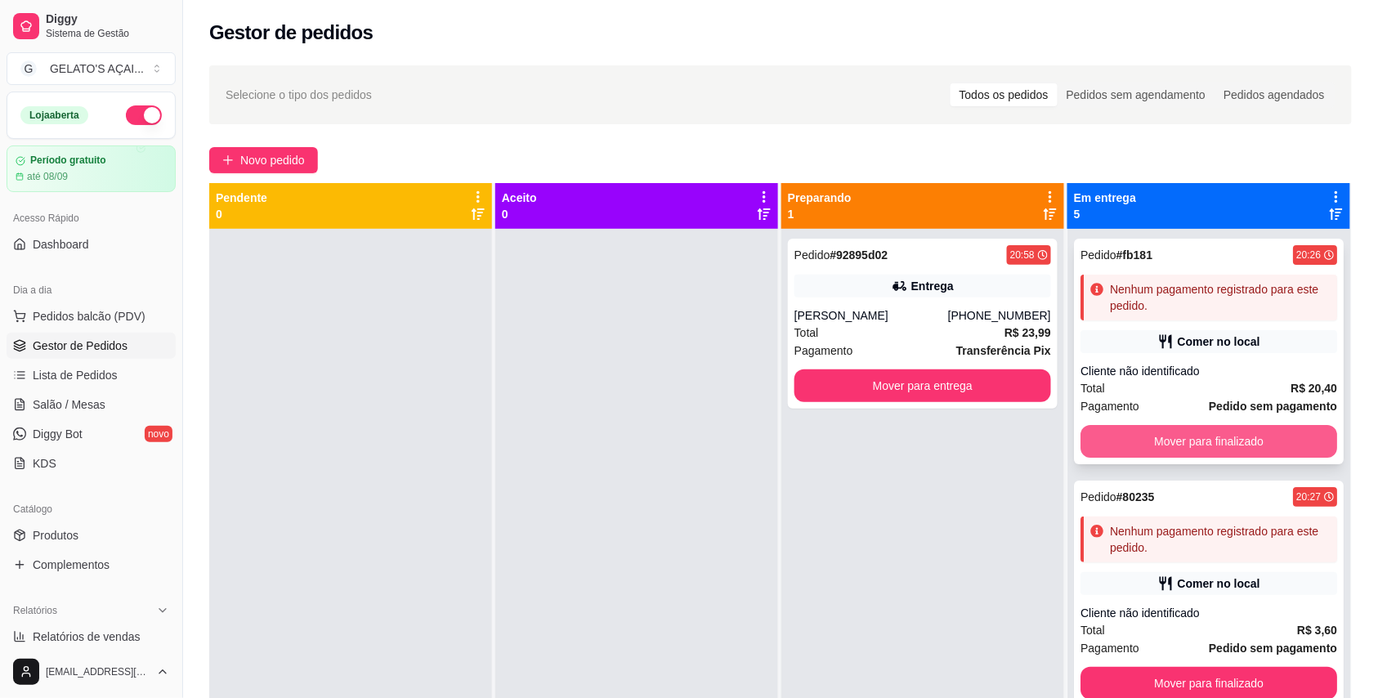
click at [1233, 436] on button "Mover para finalizado" at bounding box center [1208, 441] width 257 height 33
click at [1233, 436] on button "Mover para finalizado" at bounding box center [1209, 442] width 249 height 32
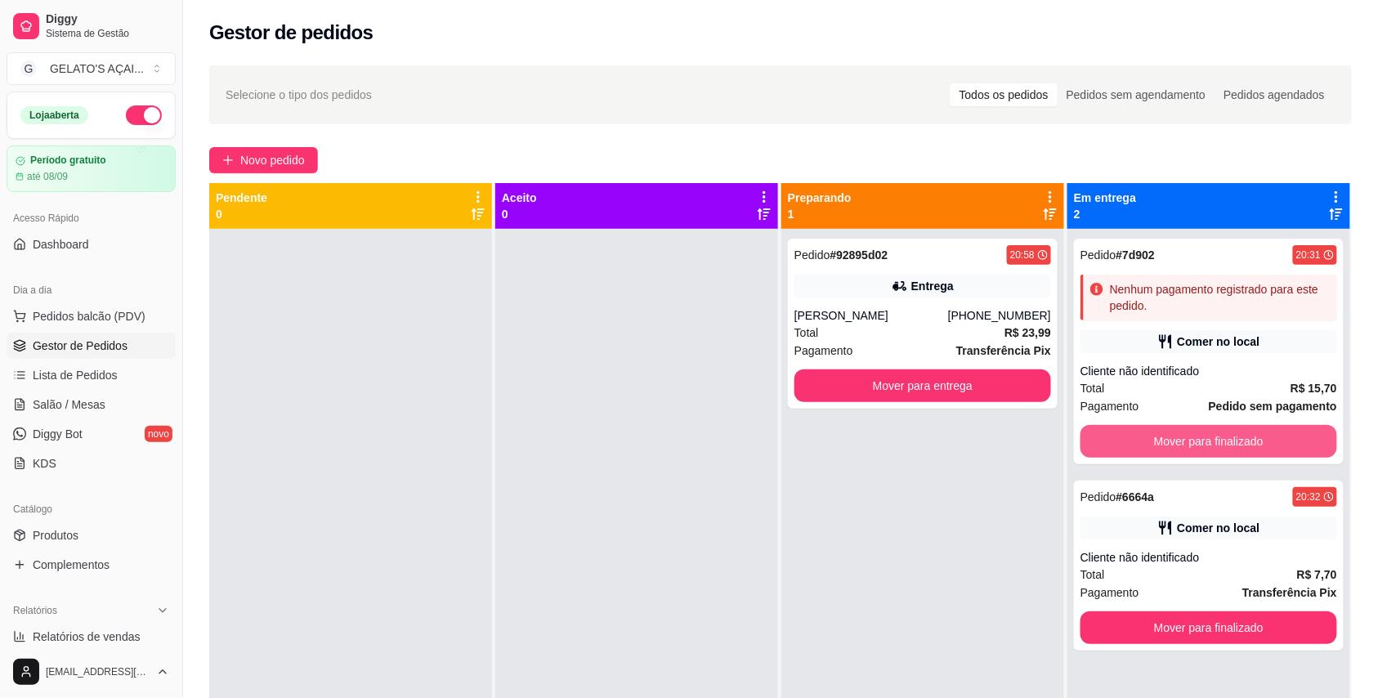
click at [1233, 436] on button "Mover para finalizado" at bounding box center [1208, 441] width 257 height 33
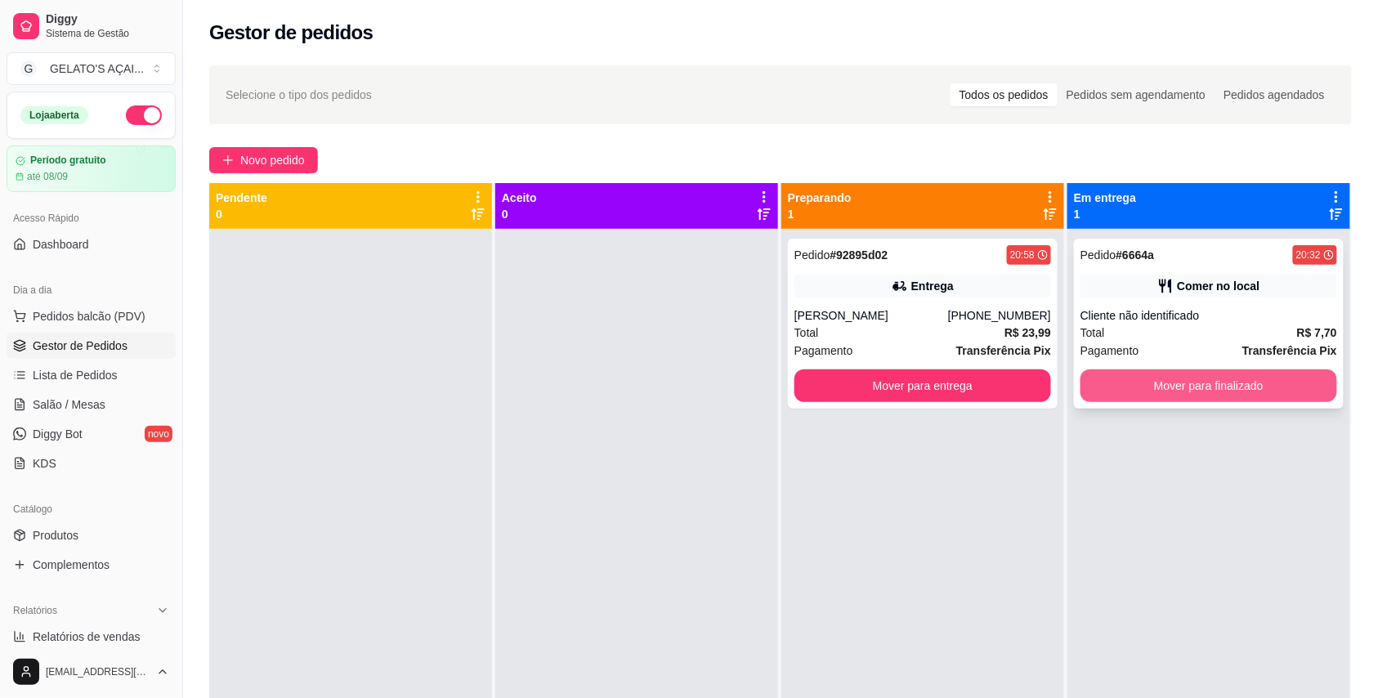
click at [1266, 390] on button "Mover para finalizado" at bounding box center [1208, 385] width 257 height 33
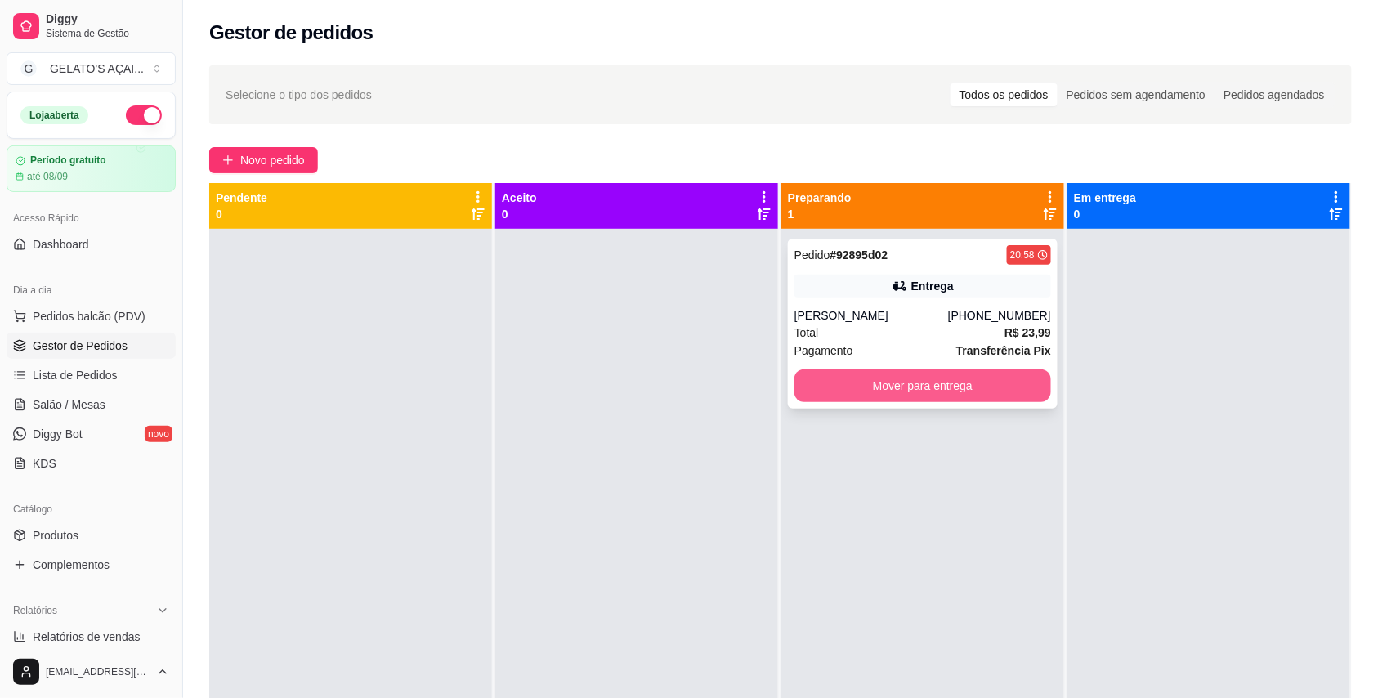
click at [913, 396] on button "Mover para entrega" at bounding box center [922, 385] width 257 height 33
